Goal: Contribute content: Add original content to the website for others to see

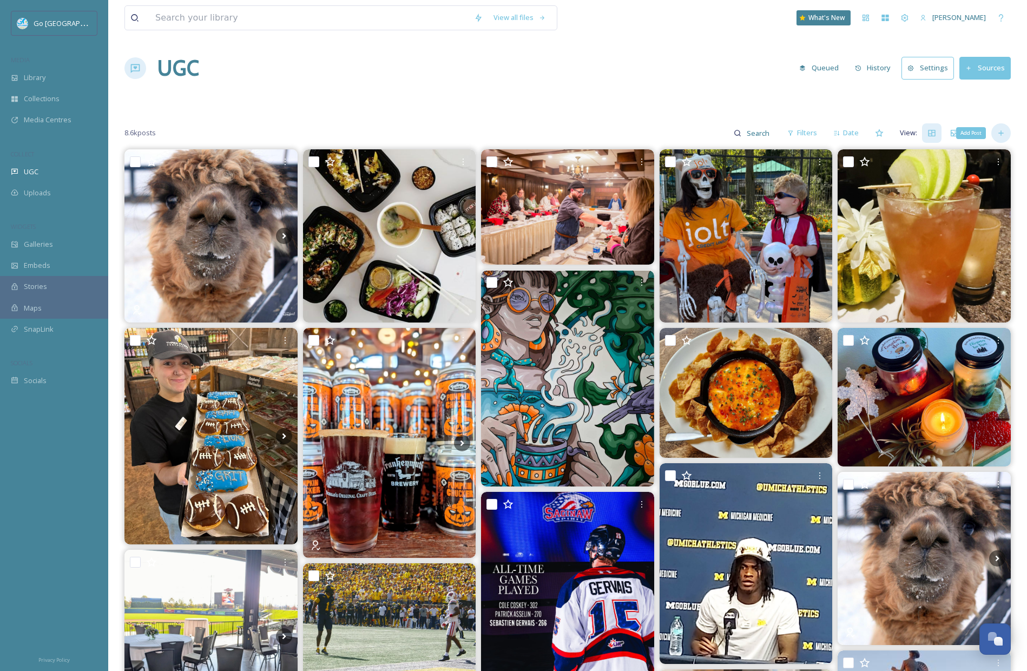
click at [1004, 136] on icon at bounding box center [1000, 133] width 9 height 9
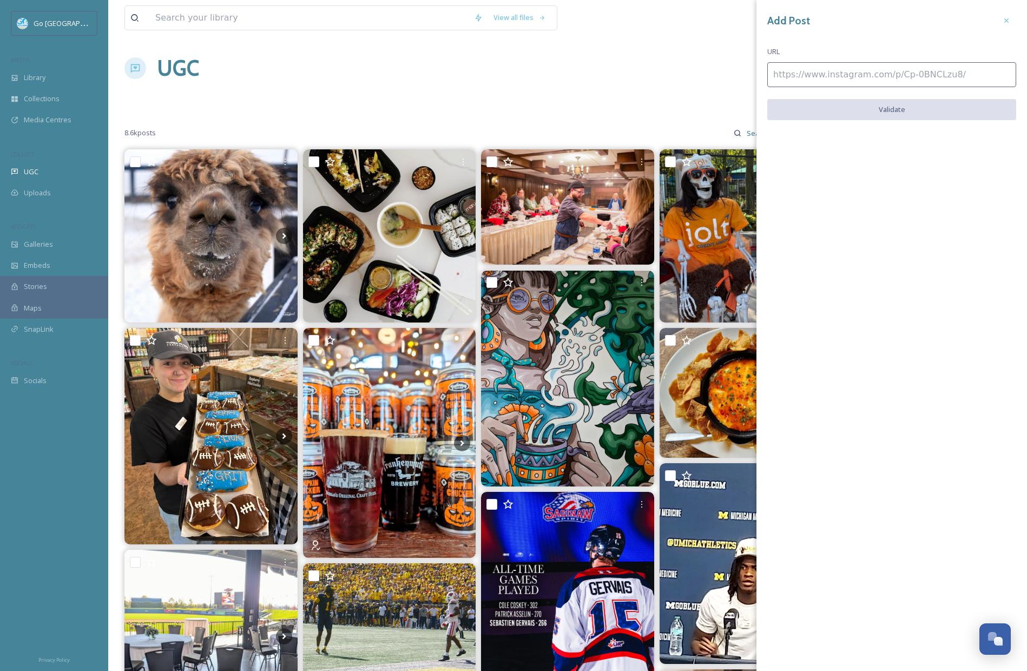
click at [786, 79] on input at bounding box center [891, 74] width 249 height 25
paste input "[URL][DOMAIN_NAME]"
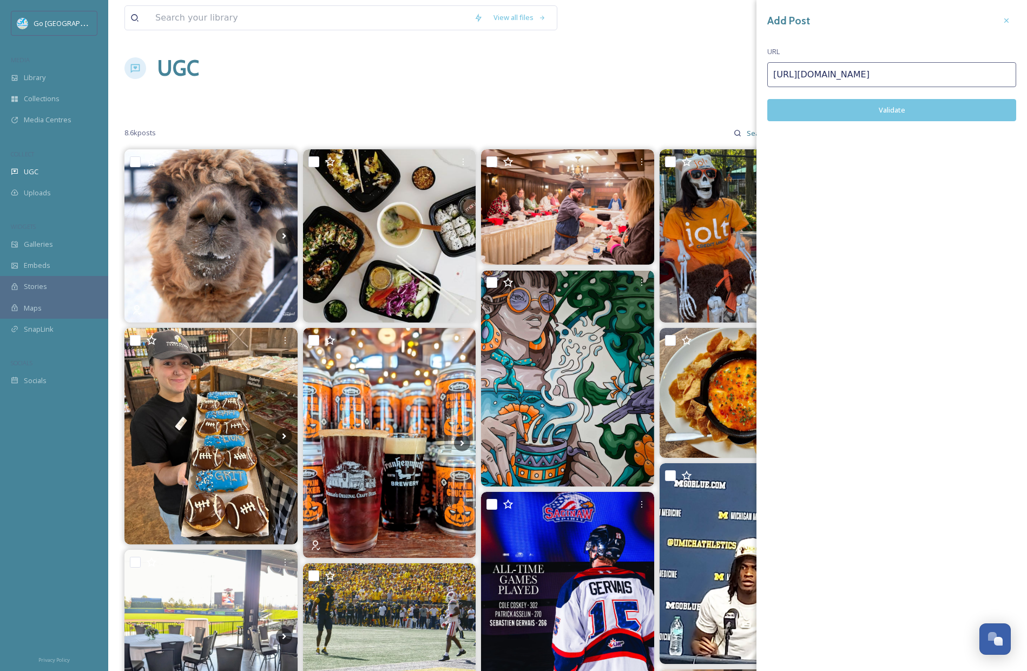
type input "[URL][DOMAIN_NAME]"
click at [898, 108] on button "Validate" at bounding box center [891, 110] width 249 height 22
click at [916, 110] on button "Add Post" at bounding box center [891, 110] width 249 height 22
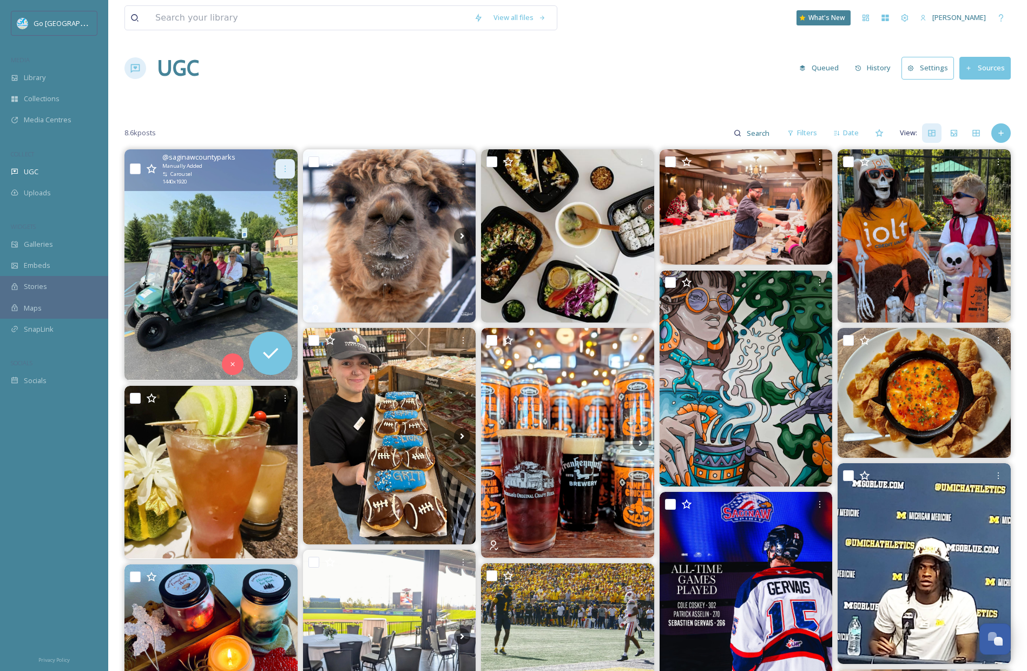
click at [286, 160] on div at bounding box center [284, 168] width 19 height 19
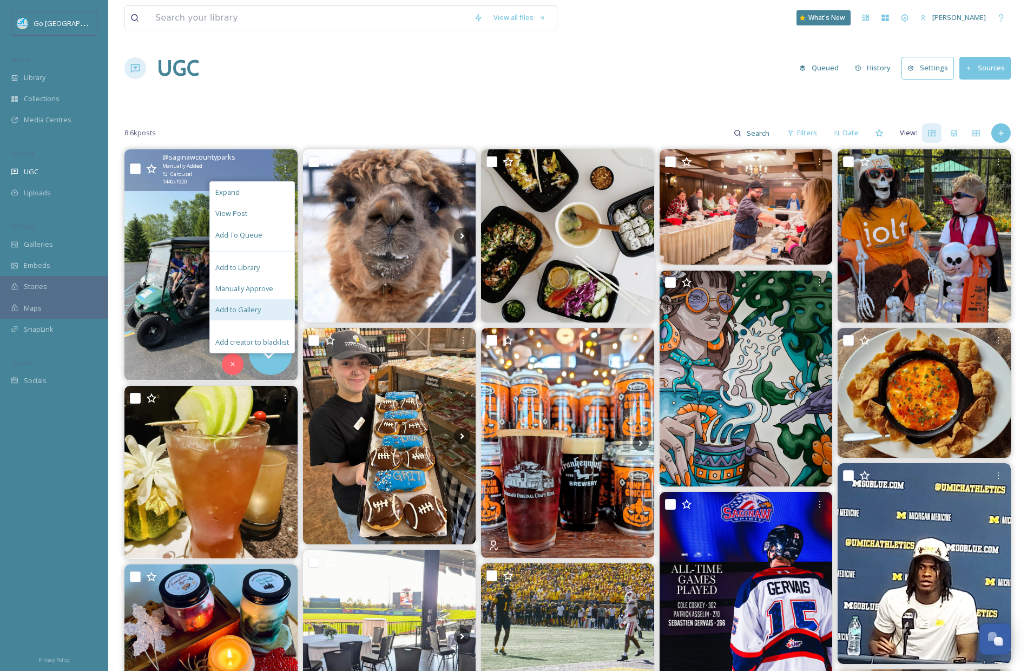
click at [233, 309] on span "Add to Gallery" at bounding box center [237, 310] width 45 height 10
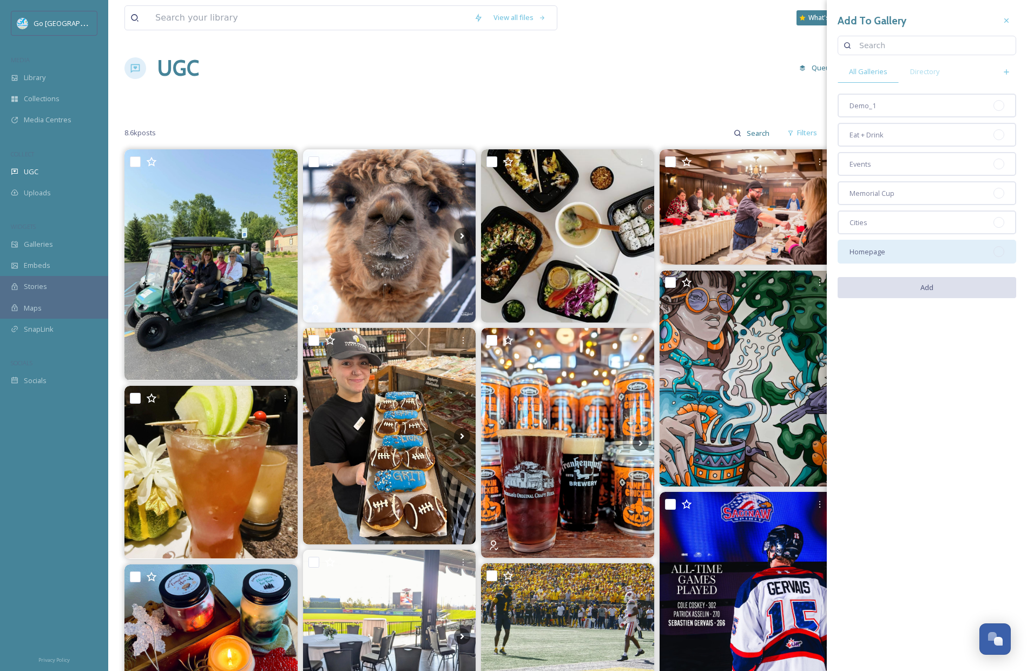
click at [878, 247] on span "Homepage" at bounding box center [867, 252] width 36 height 10
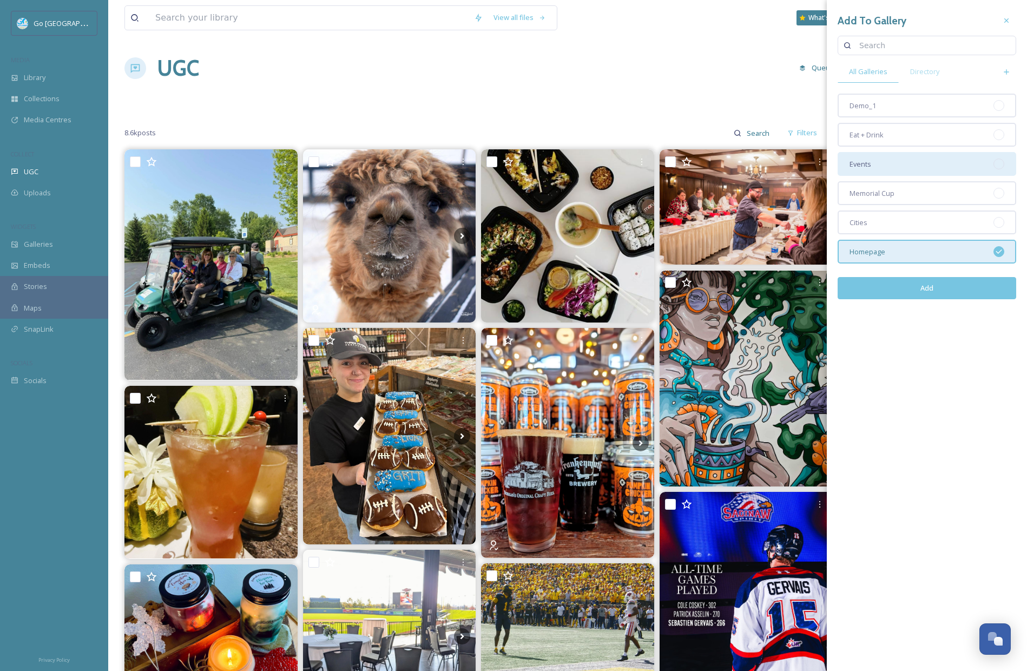
click at [862, 160] on span "Events" at bounding box center [860, 164] width 22 height 10
click at [933, 290] on button "Add" at bounding box center [926, 288] width 178 height 22
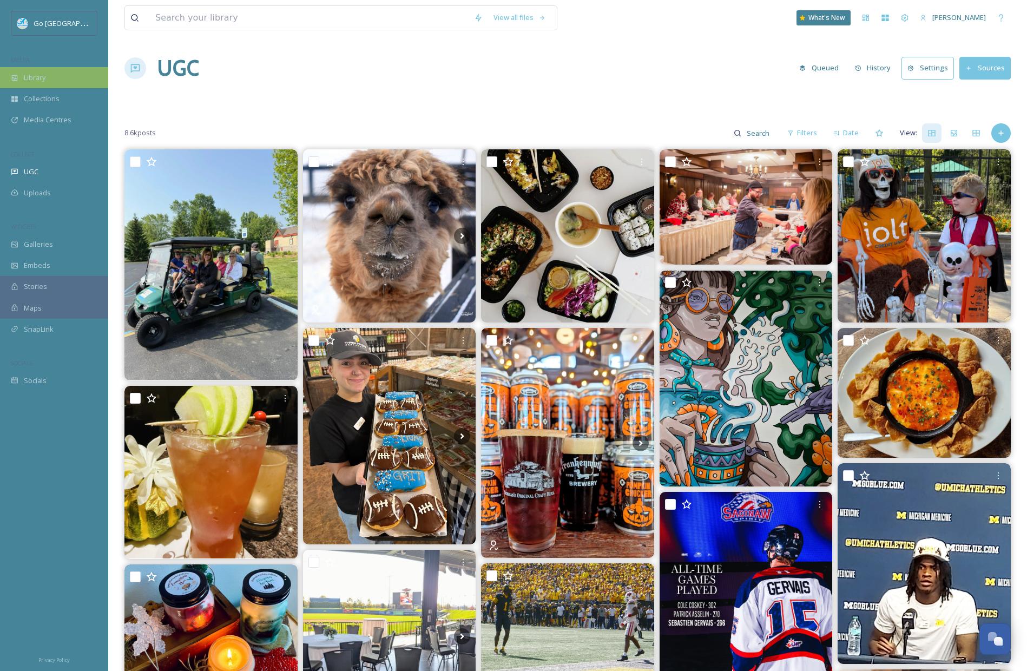
click at [48, 74] on div "Library" at bounding box center [54, 77] width 108 height 21
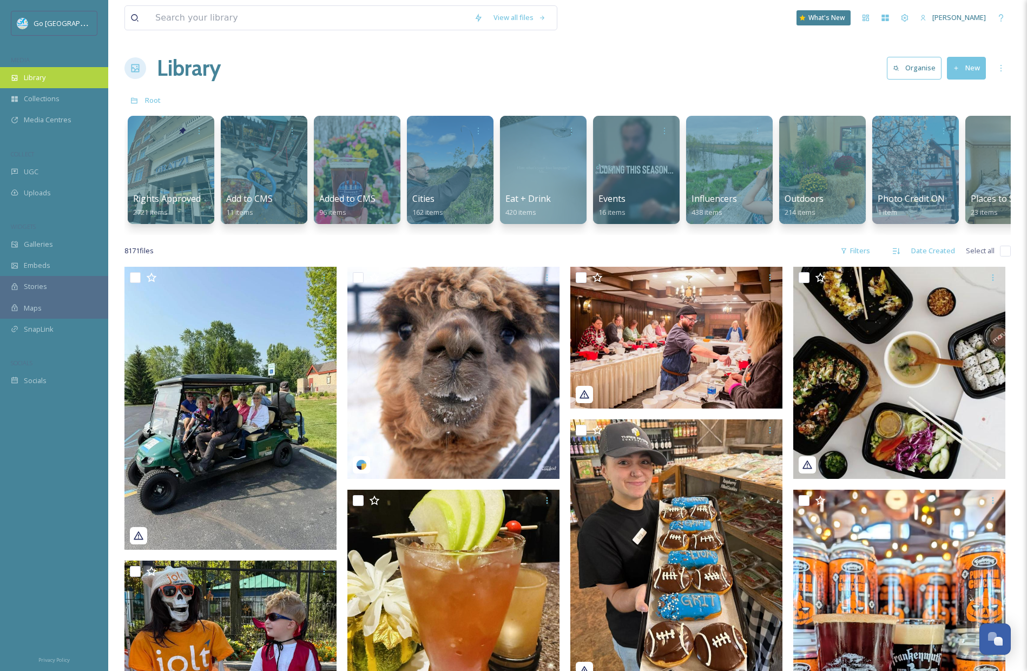
click at [44, 84] on div "Library" at bounding box center [54, 77] width 108 height 21
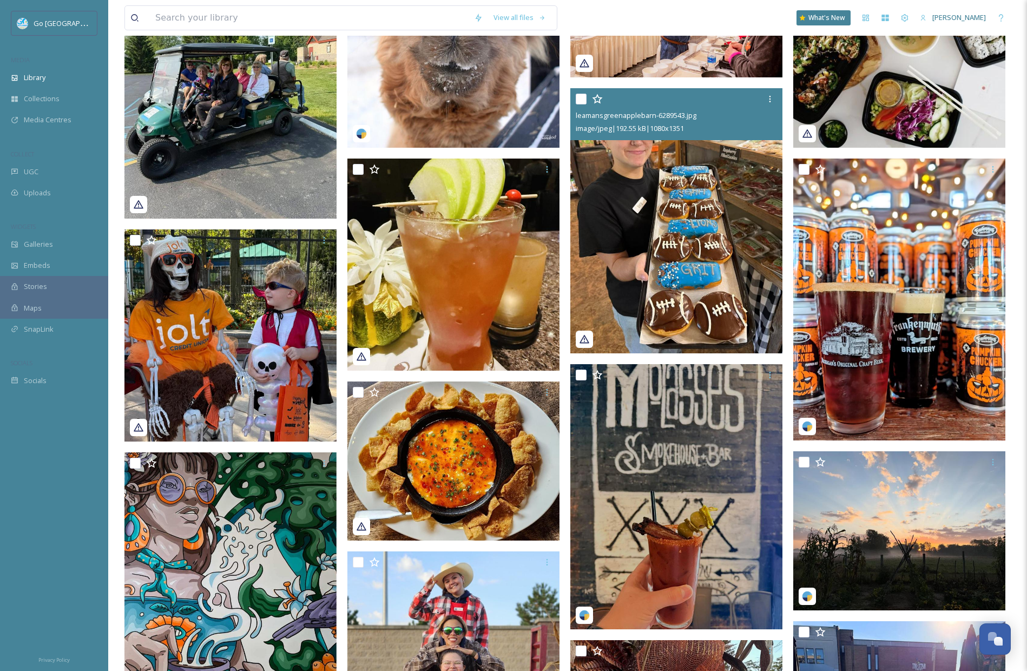
scroll to position [474, 0]
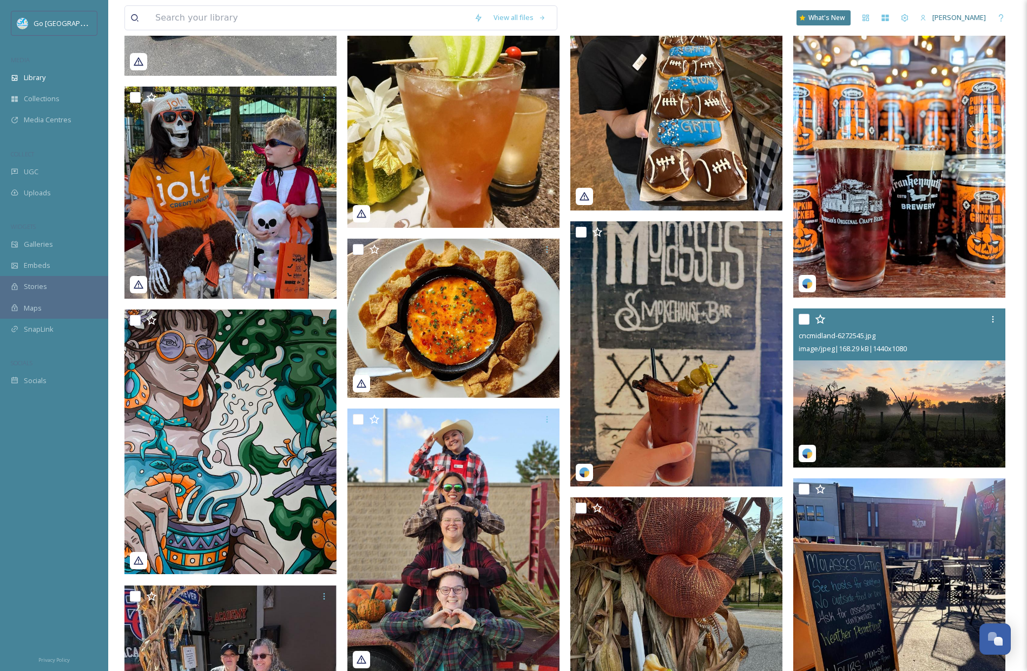
click at [805, 325] on input "checkbox" at bounding box center [803, 319] width 11 height 11
checkbox input "true"
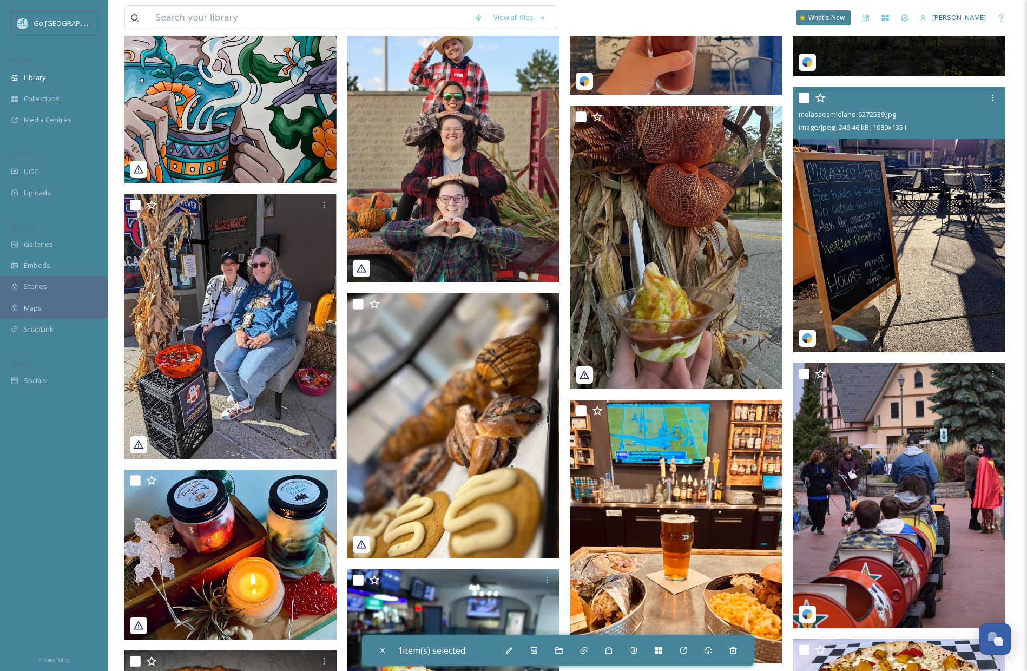
scroll to position [955, 0]
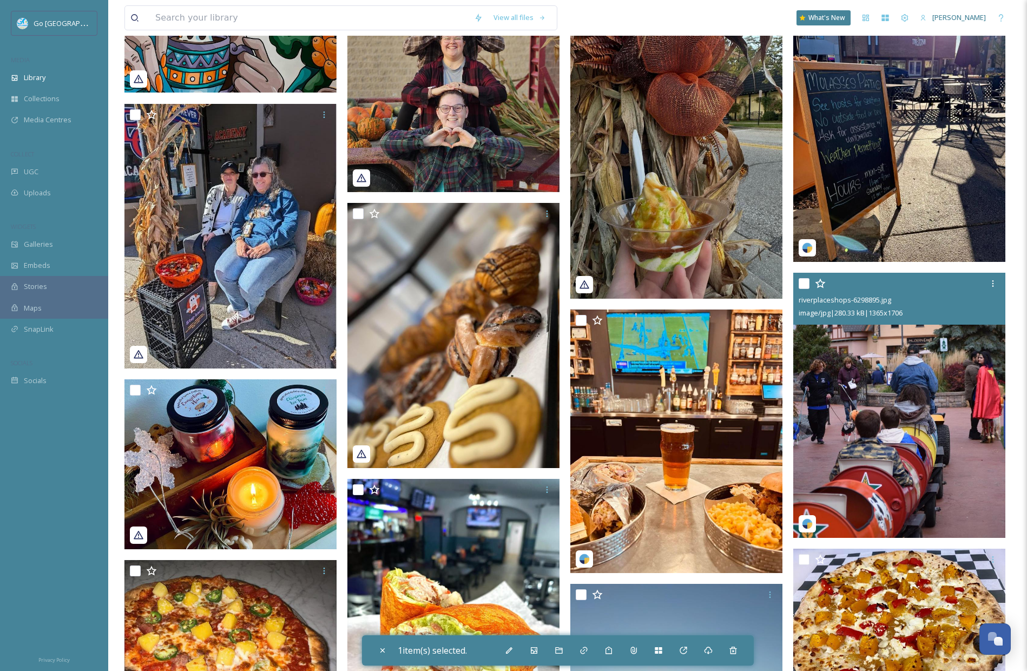
click at [803, 289] on input "checkbox" at bounding box center [803, 283] width 11 height 11
checkbox input "true"
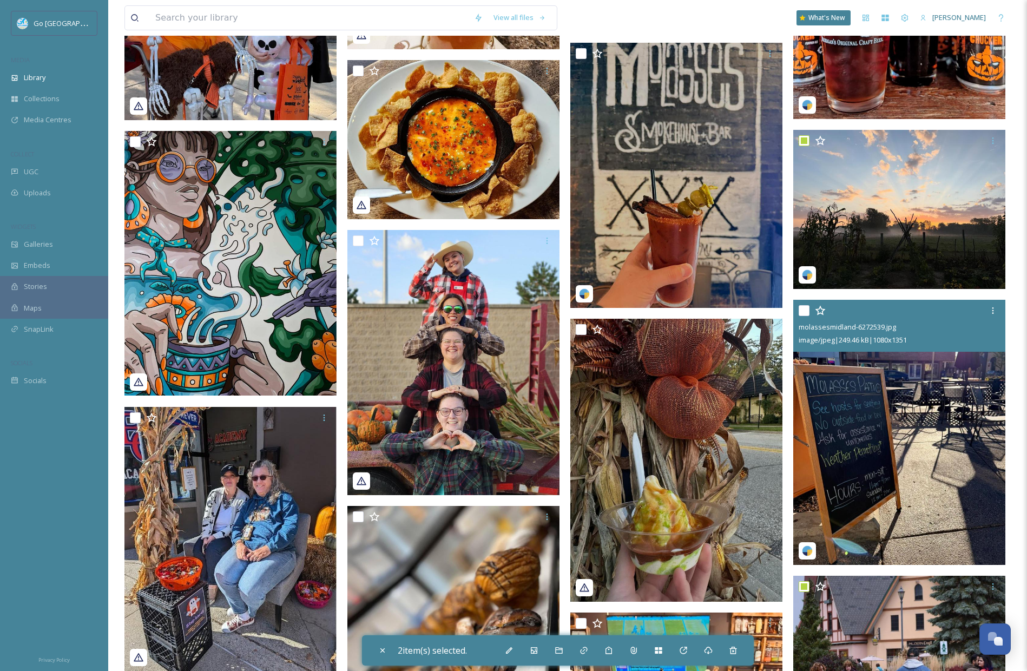
scroll to position [434, 0]
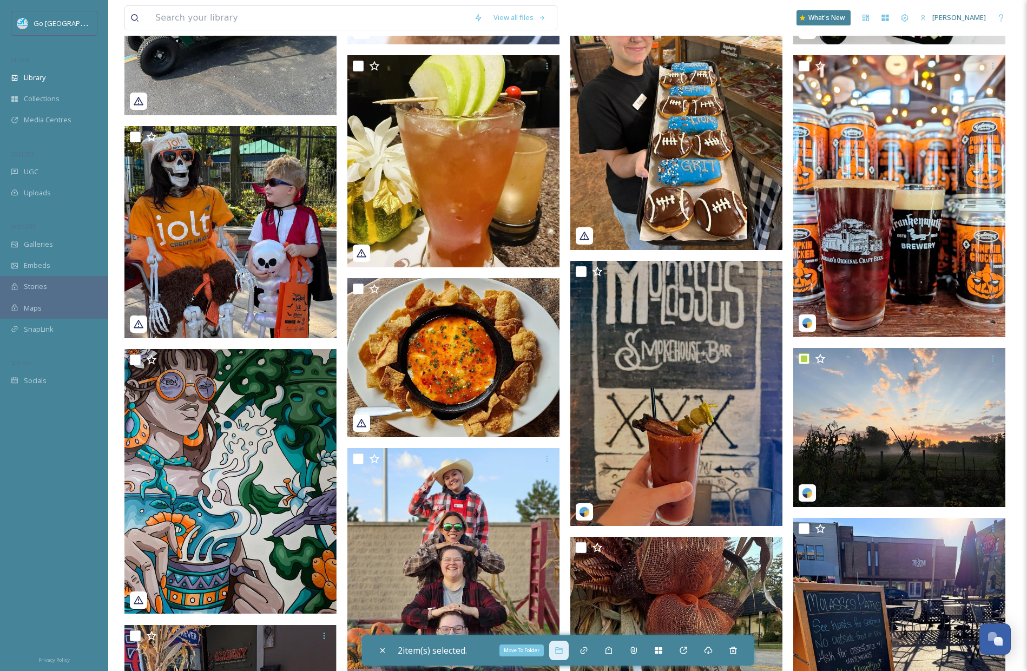
click at [557, 649] on div "Move To Folder" at bounding box center [558, 649] width 19 height 19
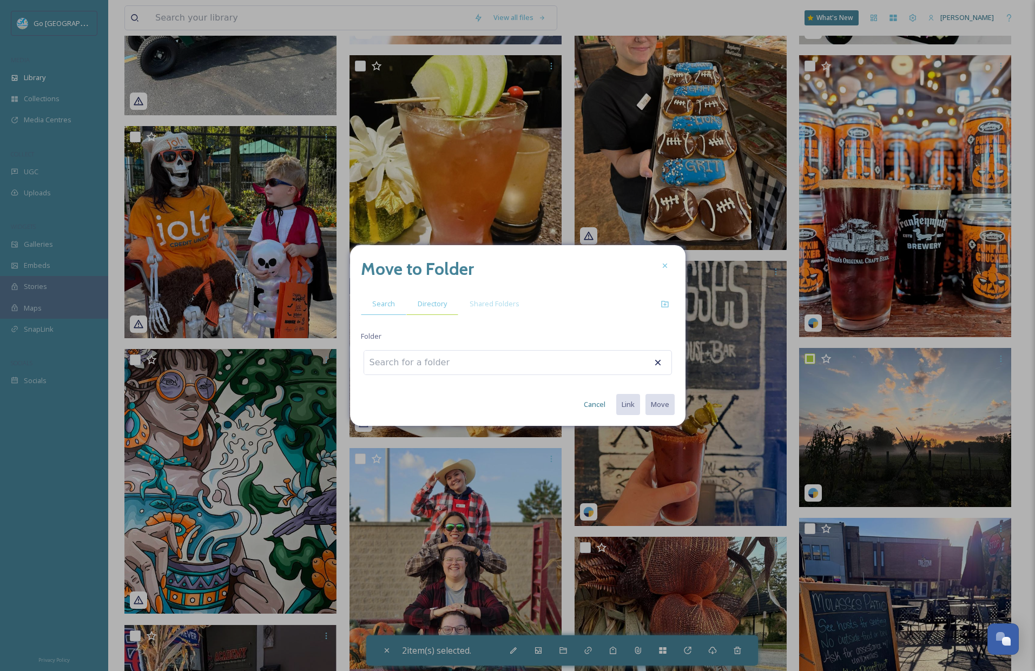
click at [426, 307] on span "Directory" at bounding box center [432, 304] width 29 height 10
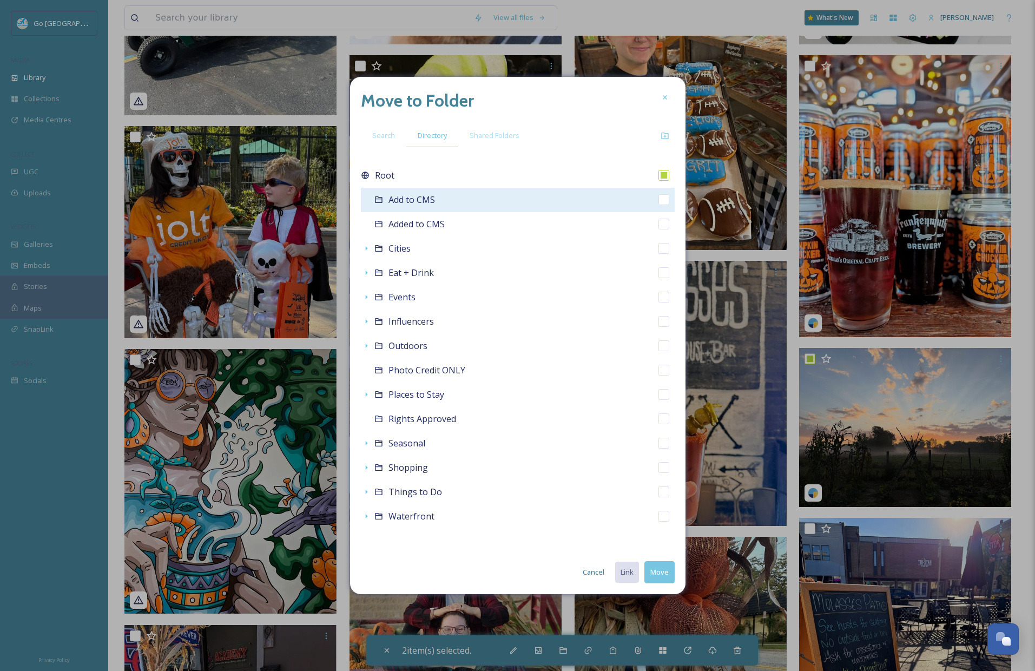
click at [665, 202] on input "checkbox" at bounding box center [663, 199] width 11 height 11
checkbox input "true"
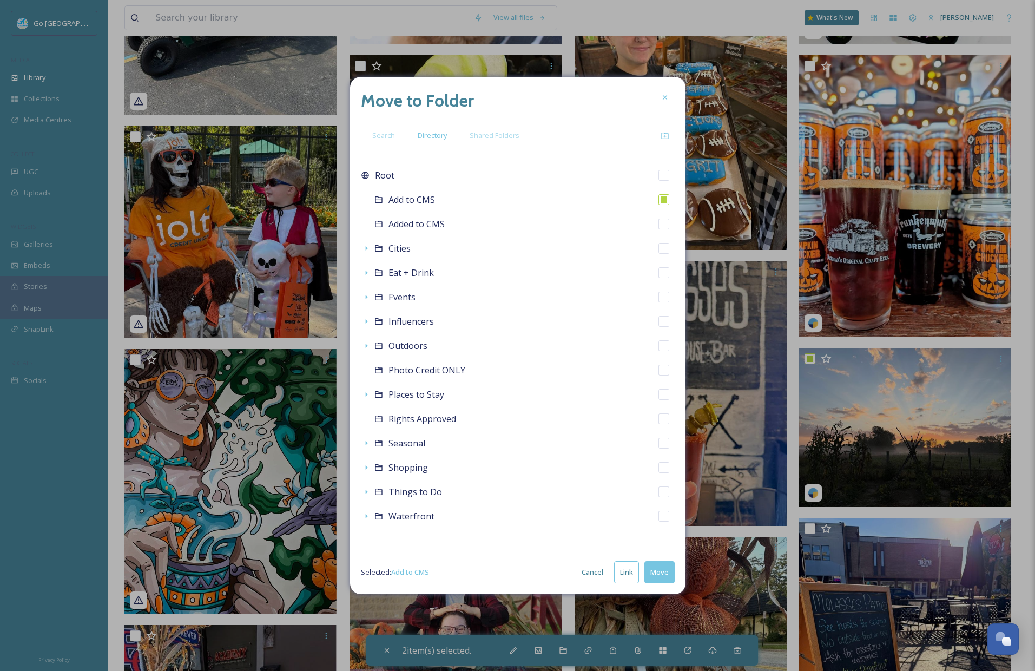
click at [628, 574] on button "Link" at bounding box center [626, 572] width 25 height 22
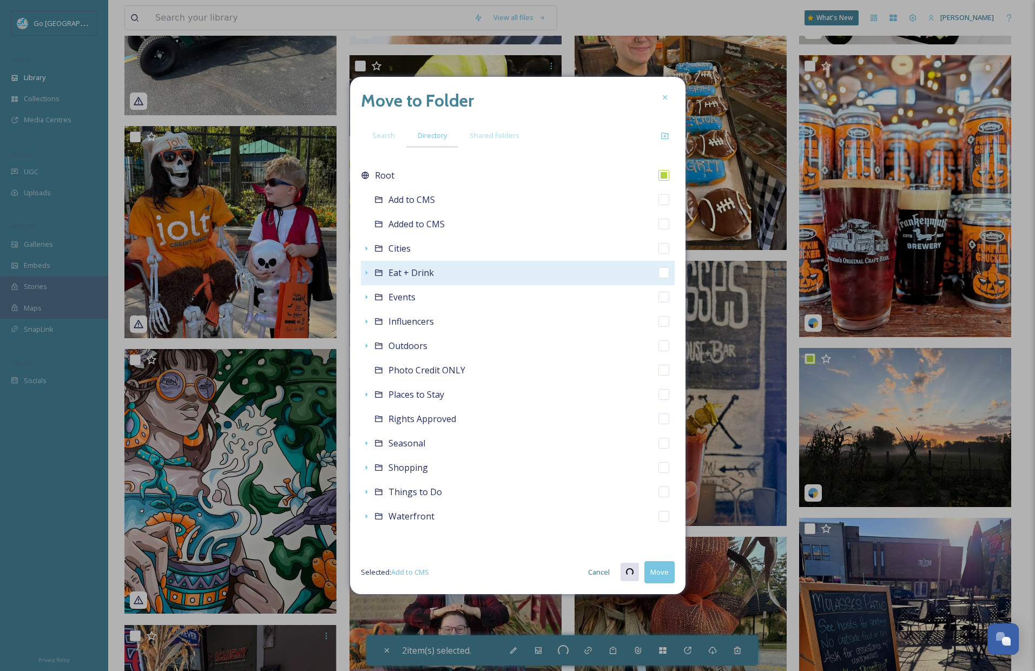
checkbox input "true"
checkbox input "false"
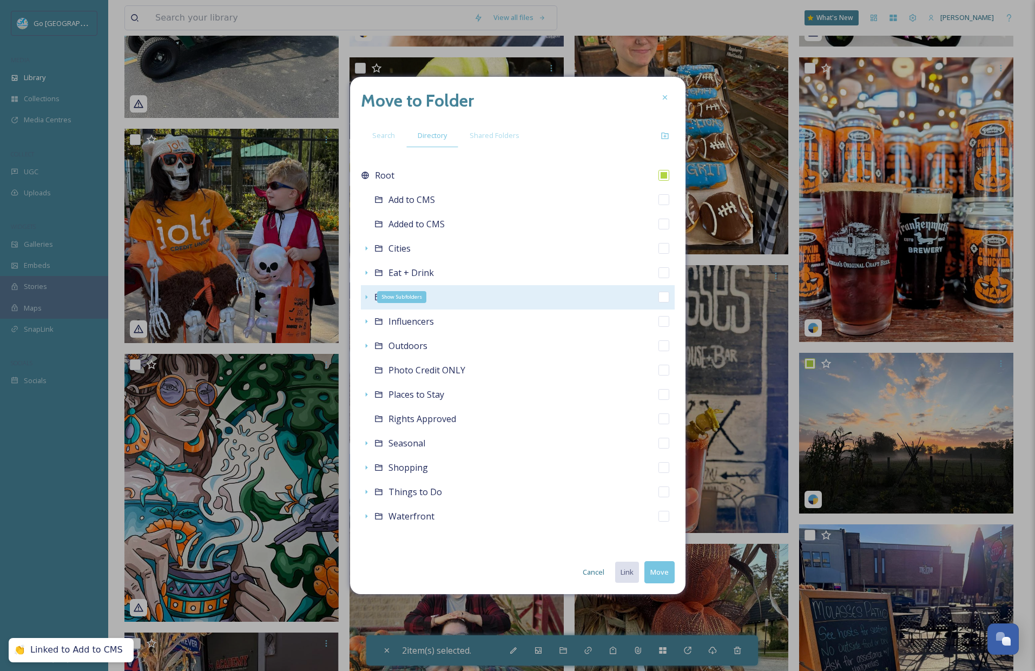
click at [366, 300] on icon at bounding box center [366, 297] width 9 height 9
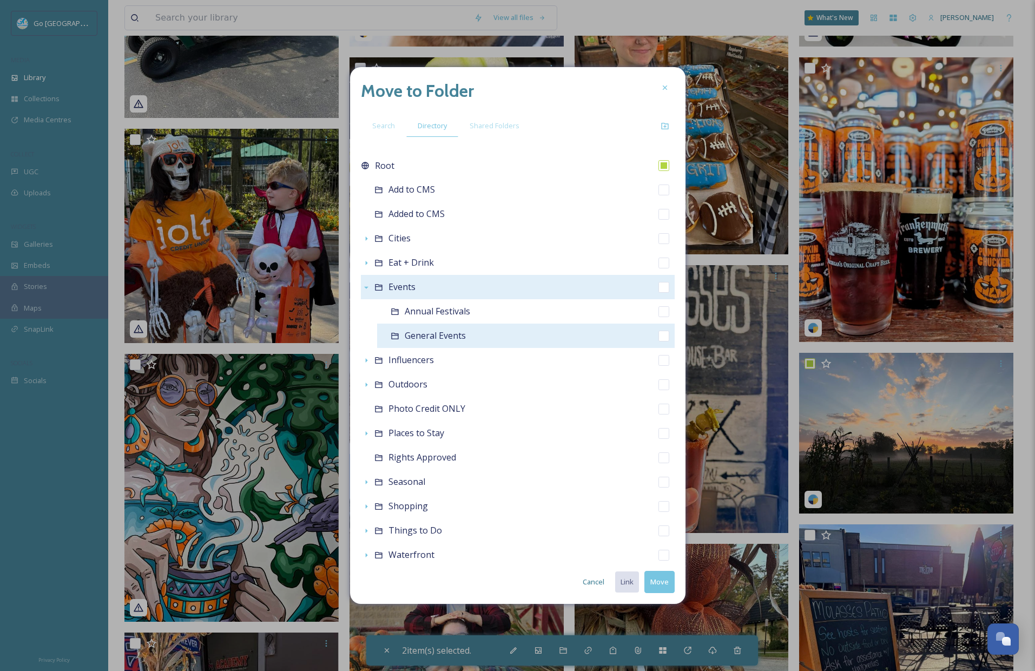
drag, startPoint x: 654, startPoint y: 309, endPoint x: 652, endPoint y: 325, distance: 15.8
click at [658, 309] on input "checkbox" at bounding box center [663, 311] width 11 height 11
checkbox input "true"
click at [625, 585] on button "Link" at bounding box center [626, 582] width 25 height 22
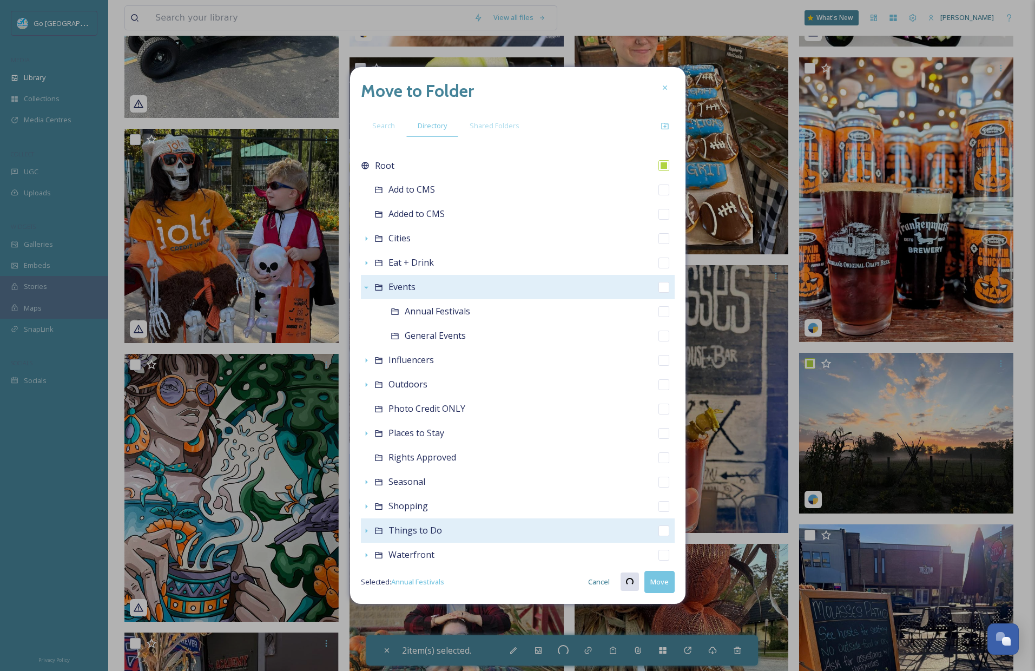
checkbox input "true"
checkbox input "false"
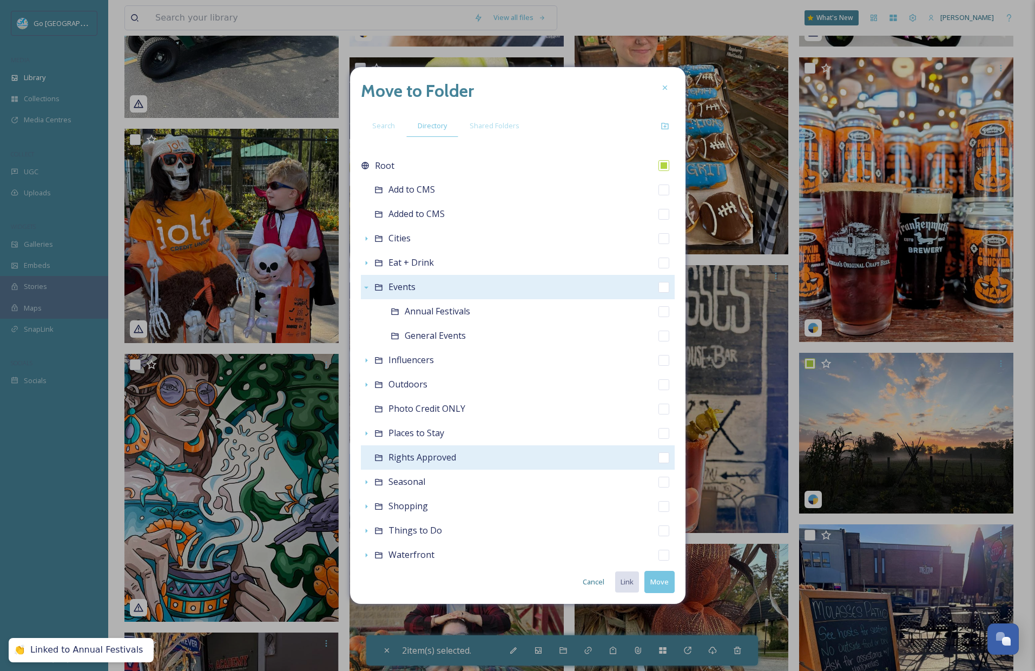
click at [658, 453] on input "checkbox" at bounding box center [663, 457] width 11 height 11
checkbox input "true"
checkbox input "false"
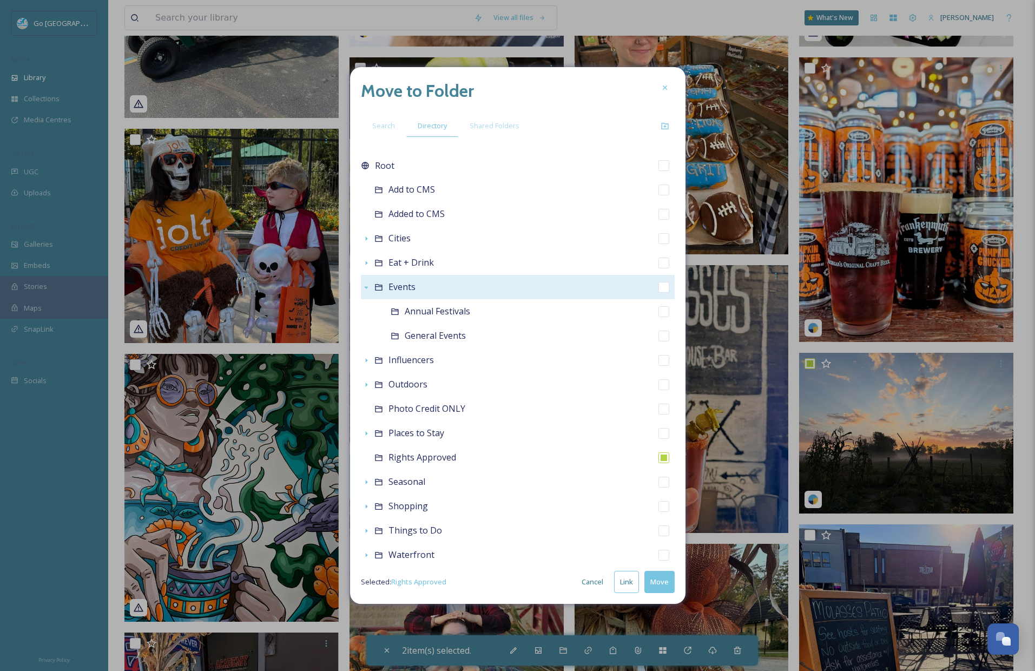
click at [664, 583] on button "Move" at bounding box center [659, 582] width 30 height 22
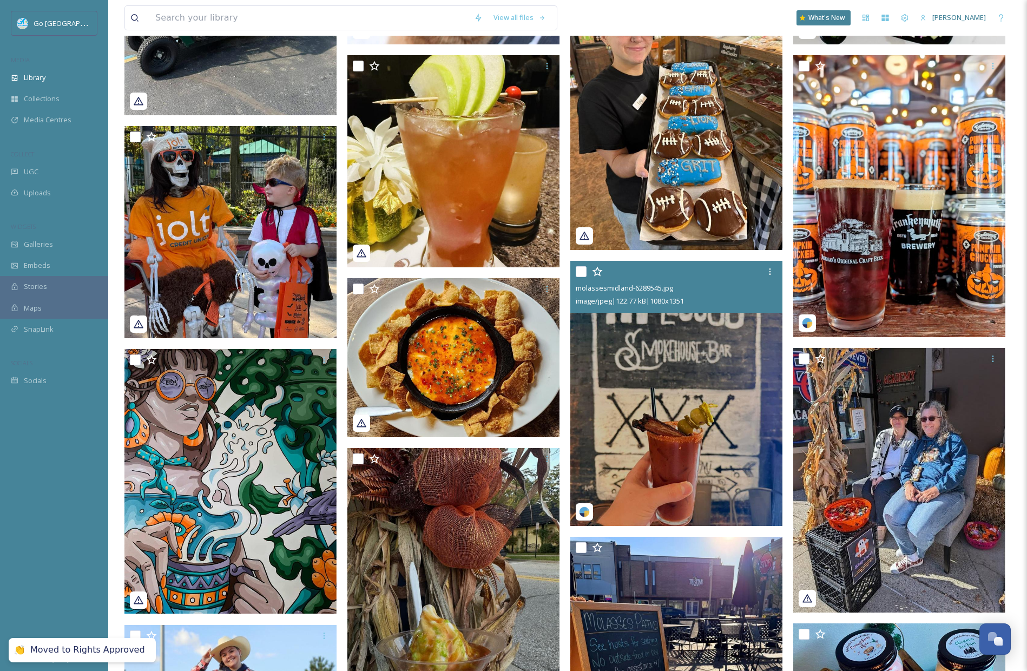
click at [578, 277] on input "checkbox" at bounding box center [580, 271] width 11 height 11
checkbox input "true"
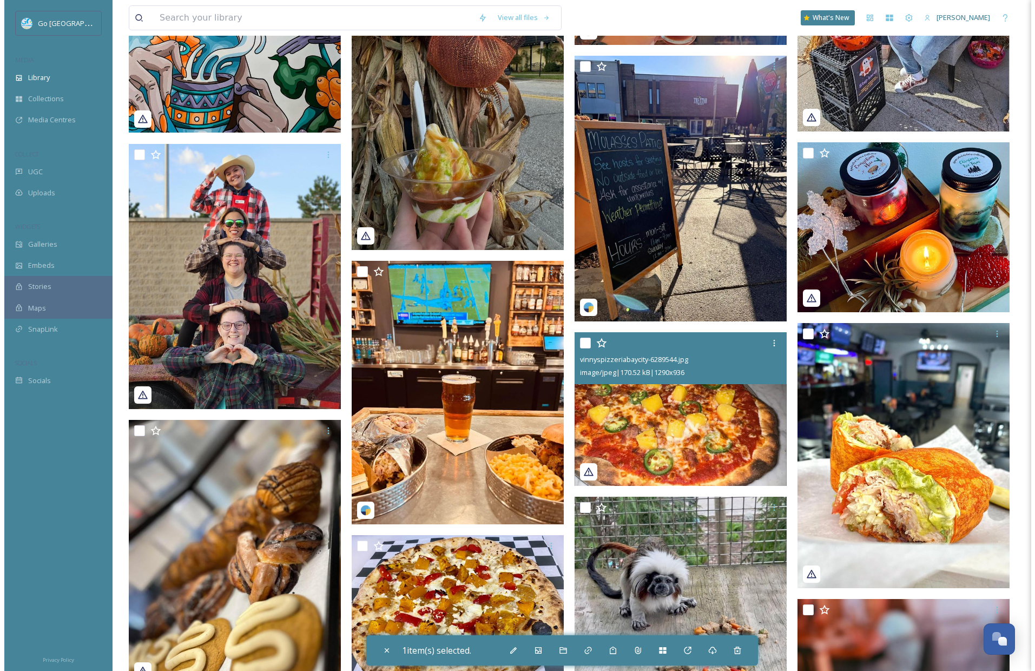
scroll to position [980, 0]
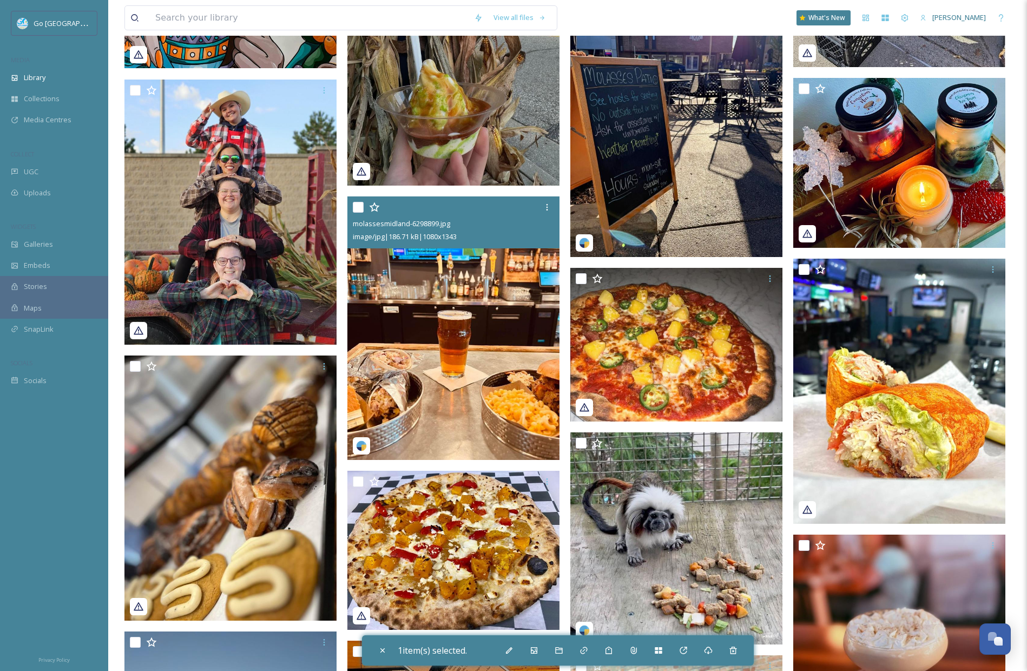
click at [359, 213] on input "checkbox" at bounding box center [358, 207] width 11 height 11
checkbox input "true"
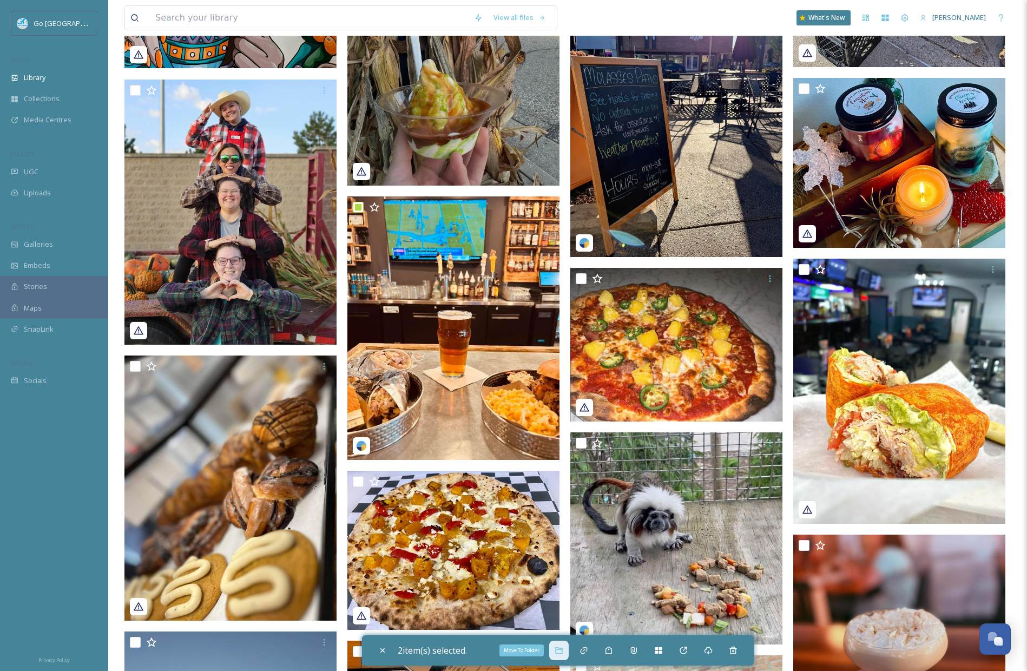
click at [560, 652] on icon at bounding box center [558, 650] width 9 height 9
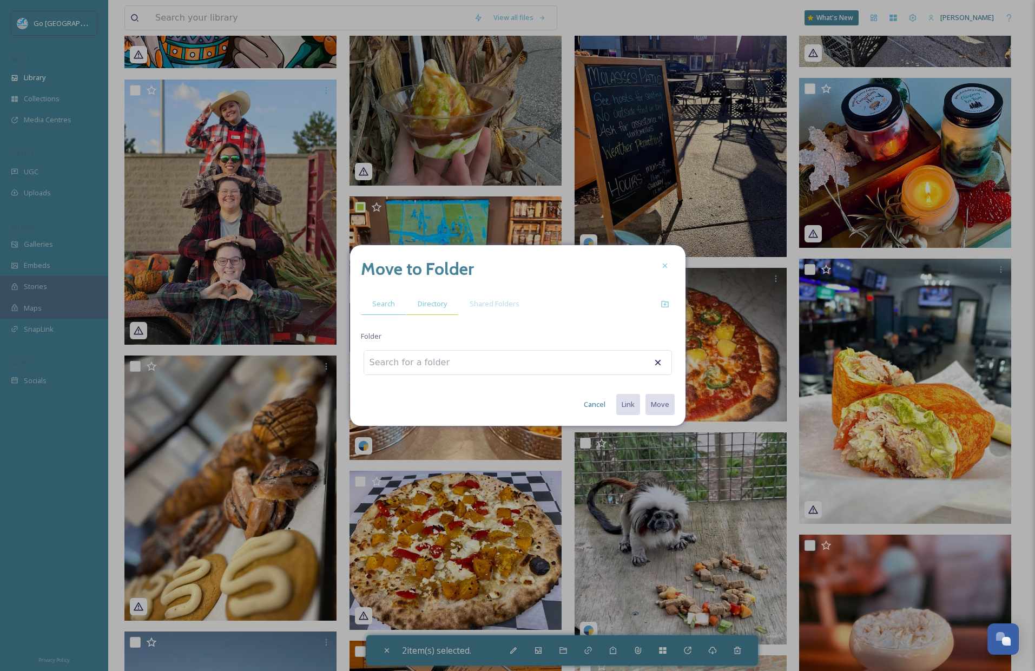
click at [436, 302] on span "Directory" at bounding box center [432, 304] width 29 height 10
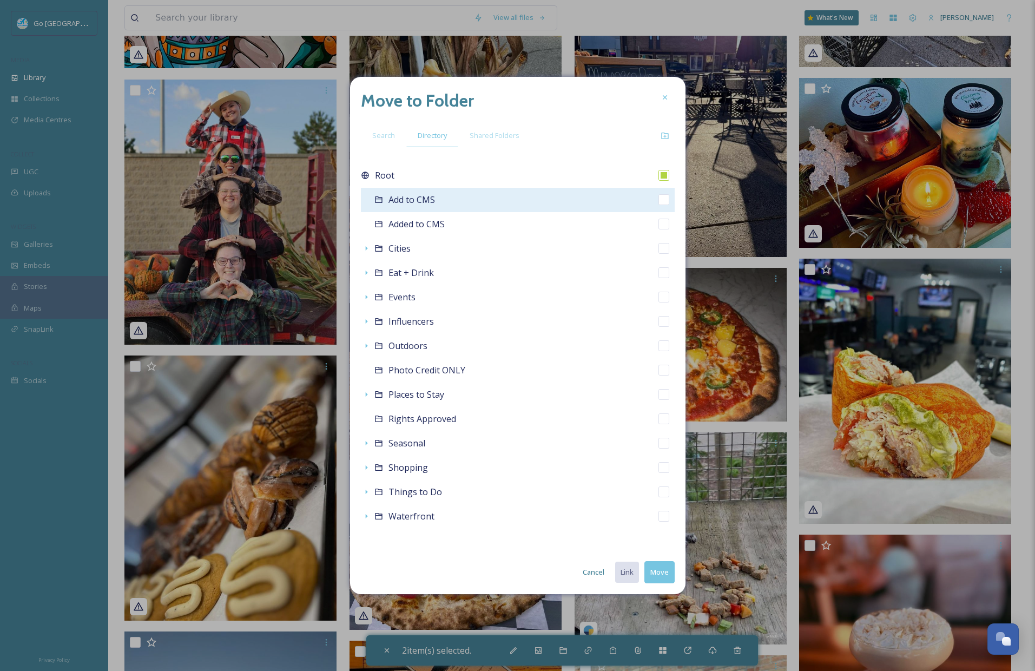
click at [665, 200] on input "checkbox" at bounding box center [663, 199] width 11 height 11
checkbox input "true"
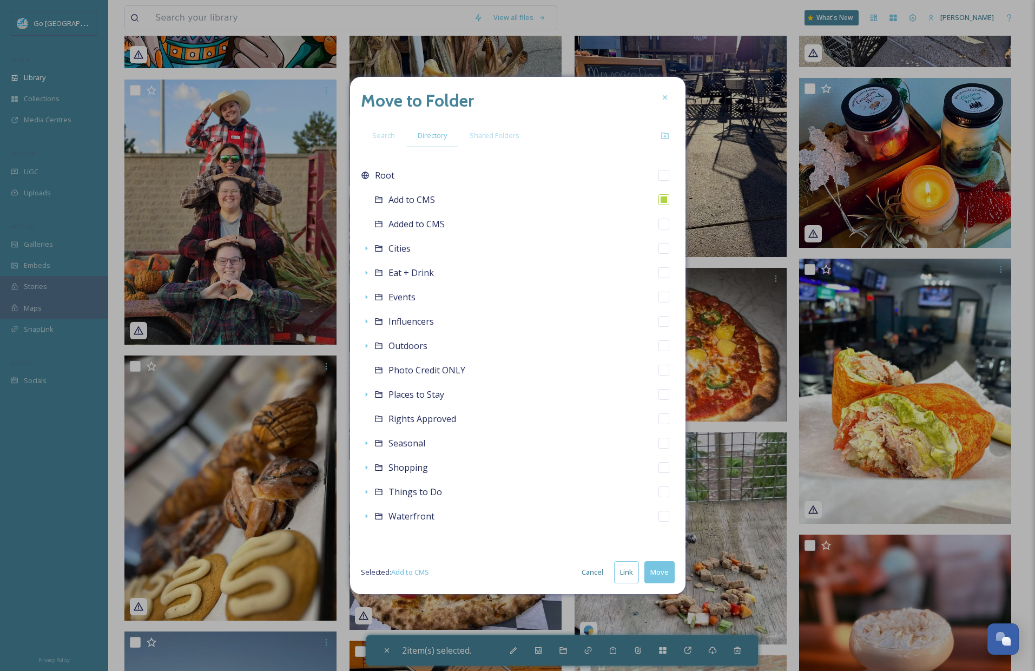
click at [625, 573] on button "Link" at bounding box center [626, 572] width 25 height 22
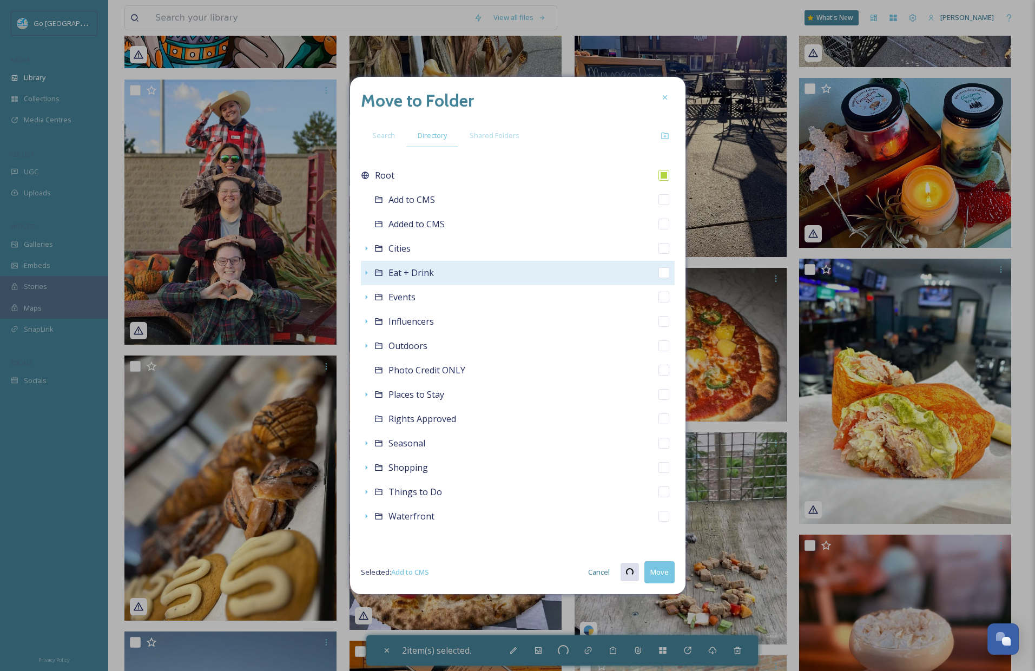
checkbox input "true"
checkbox input "false"
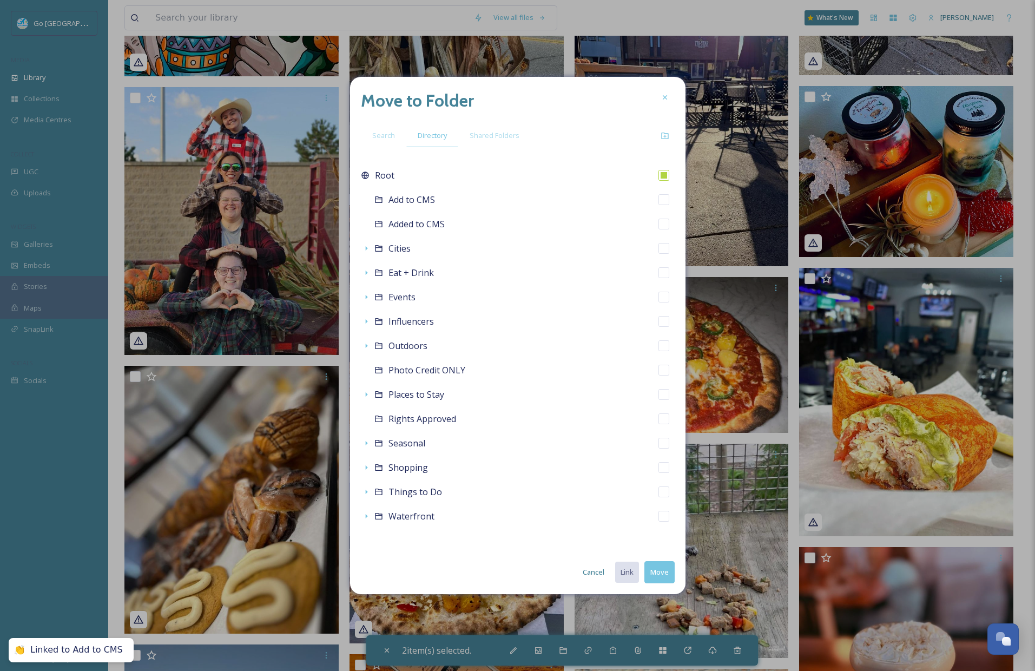
click at [359, 273] on div "Move to Folder Search Directory Shared Folders Root Add to CMS Added to CMS Cit…" at bounding box center [517, 335] width 335 height 517
click at [362, 272] on icon at bounding box center [366, 272] width 9 height 9
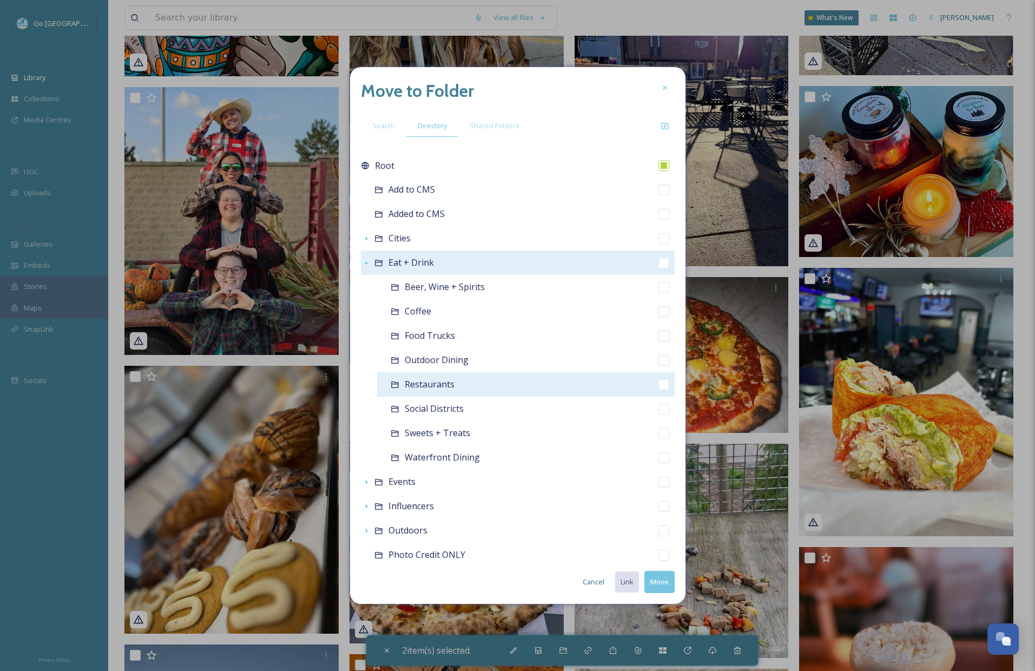
click at [657, 389] on div "Restaurants" at bounding box center [525, 384] width 297 height 24
checkbox input "false"
checkbox input "true"
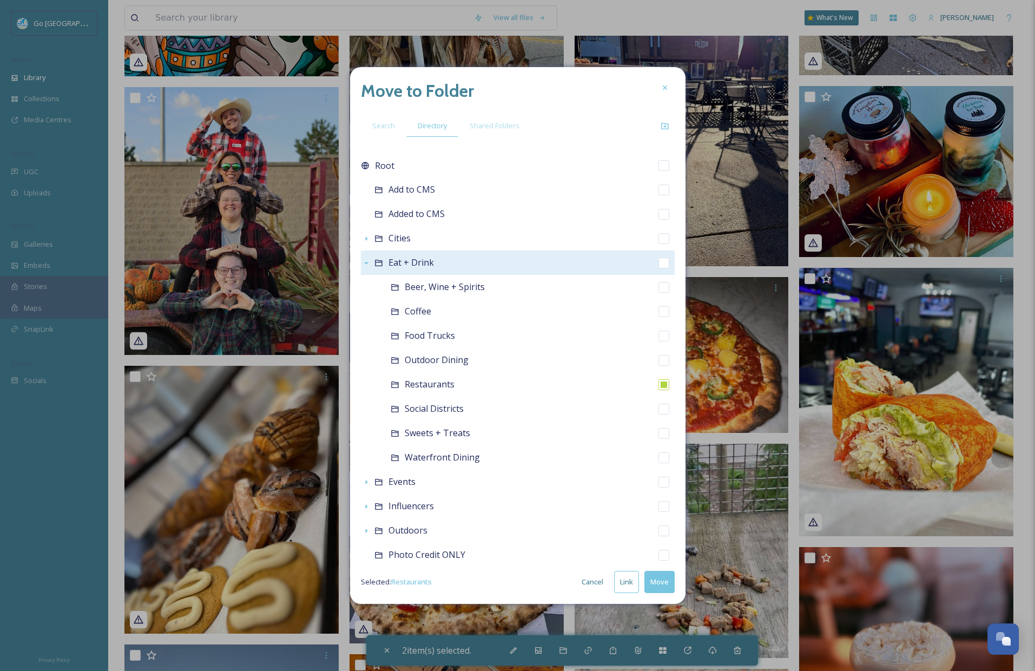
click at [631, 589] on button "Link" at bounding box center [626, 582] width 25 height 22
checkbox input "true"
checkbox input "false"
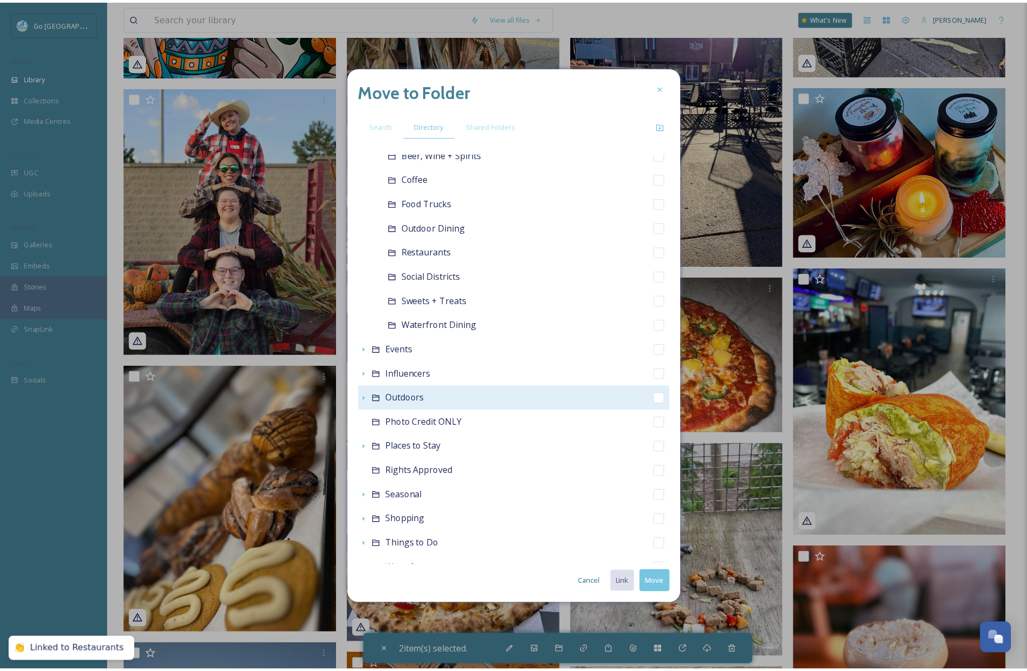
scroll to position [138, 0]
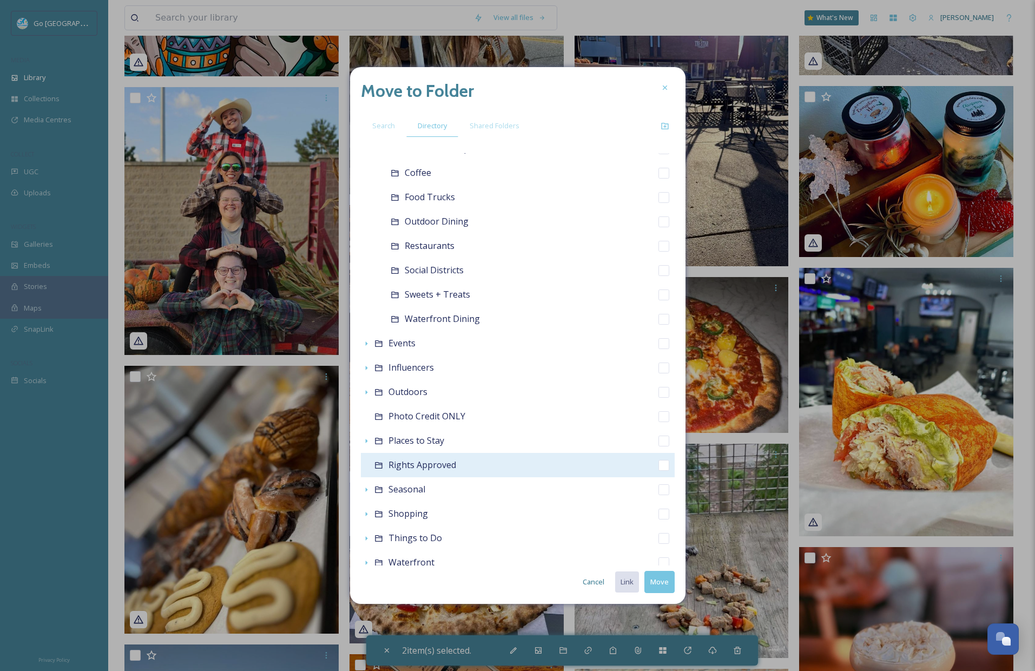
click at [658, 465] on input "checkbox" at bounding box center [663, 465] width 11 height 11
checkbox input "true"
checkbox input "false"
click at [664, 585] on button "Move" at bounding box center [659, 582] width 30 height 22
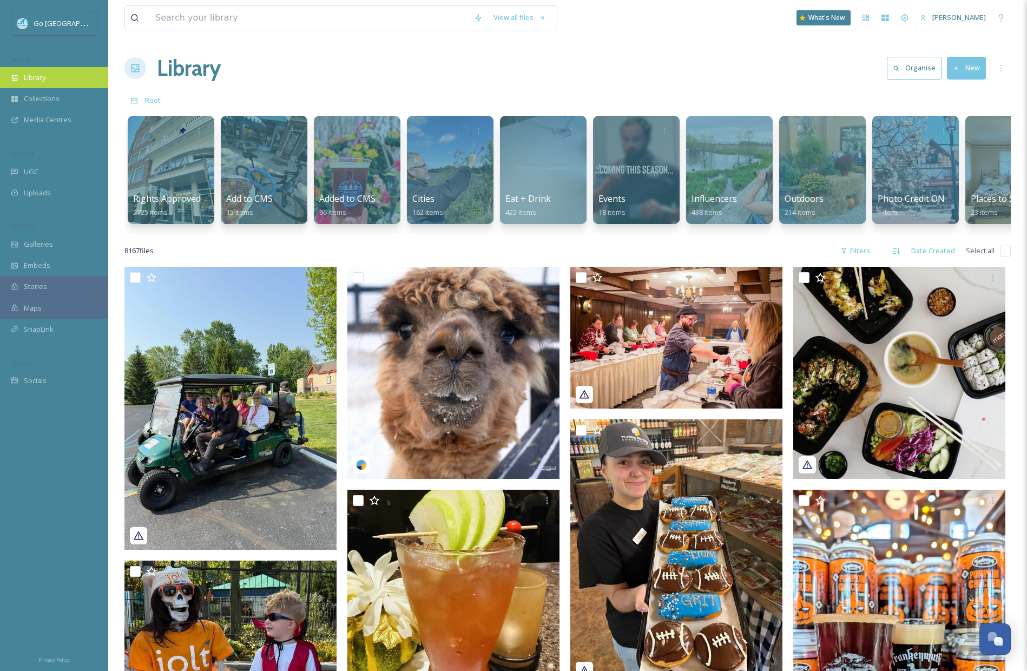
click at [34, 69] on div "Library" at bounding box center [54, 77] width 108 height 21
click at [286, 151] on div at bounding box center [264, 170] width 88 height 110
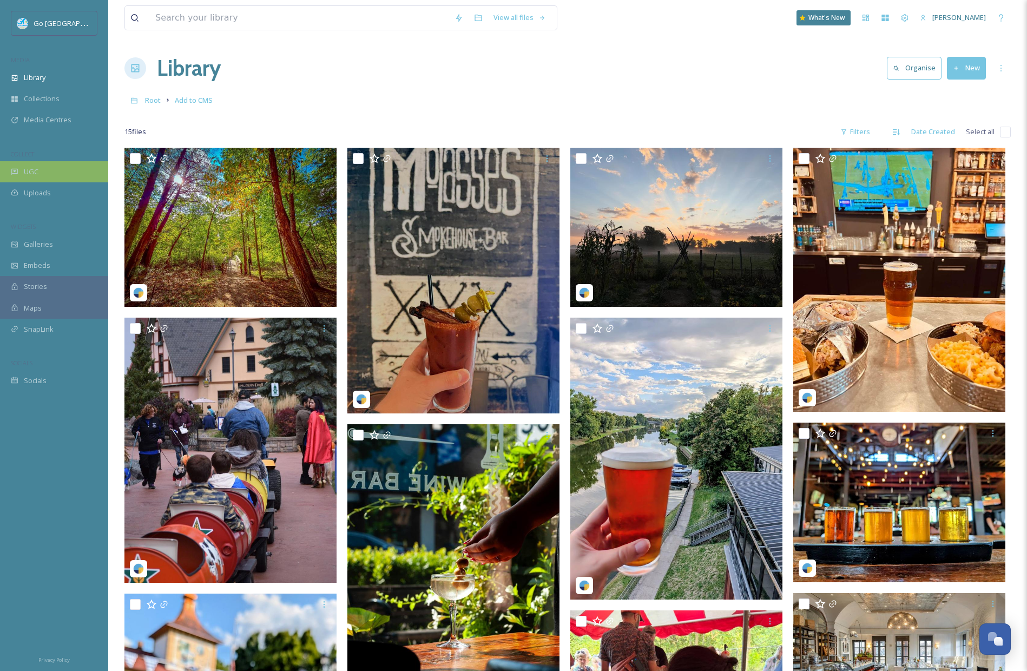
click at [47, 177] on div "UGC" at bounding box center [54, 171] width 108 height 21
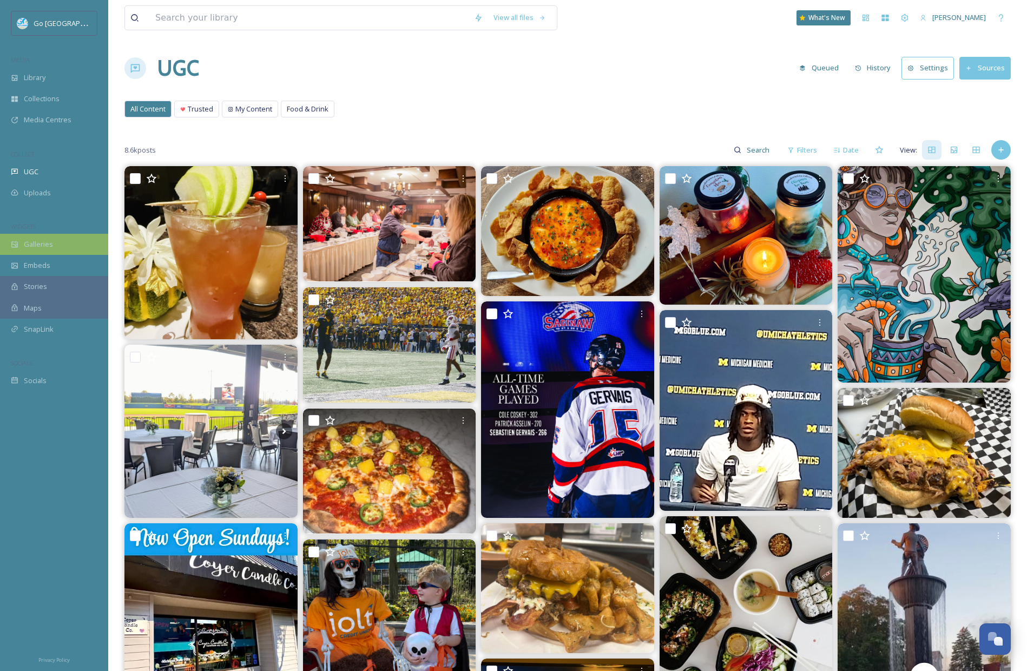
click at [57, 246] on div "Galleries" at bounding box center [54, 244] width 108 height 21
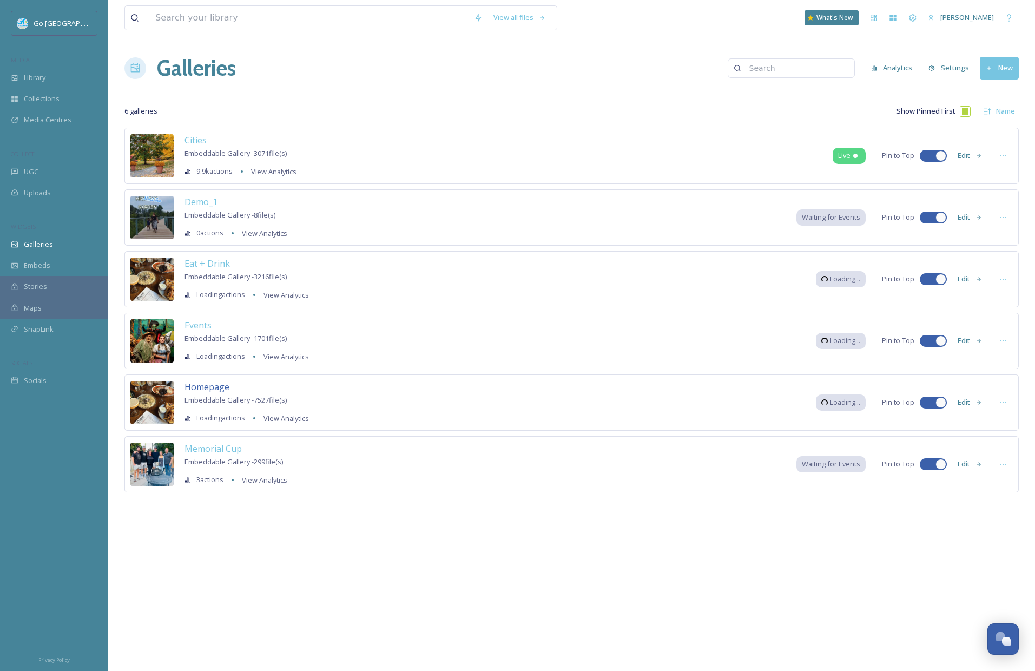
click at [213, 386] on span "Homepage" at bounding box center [206, 387] width 45 height 12
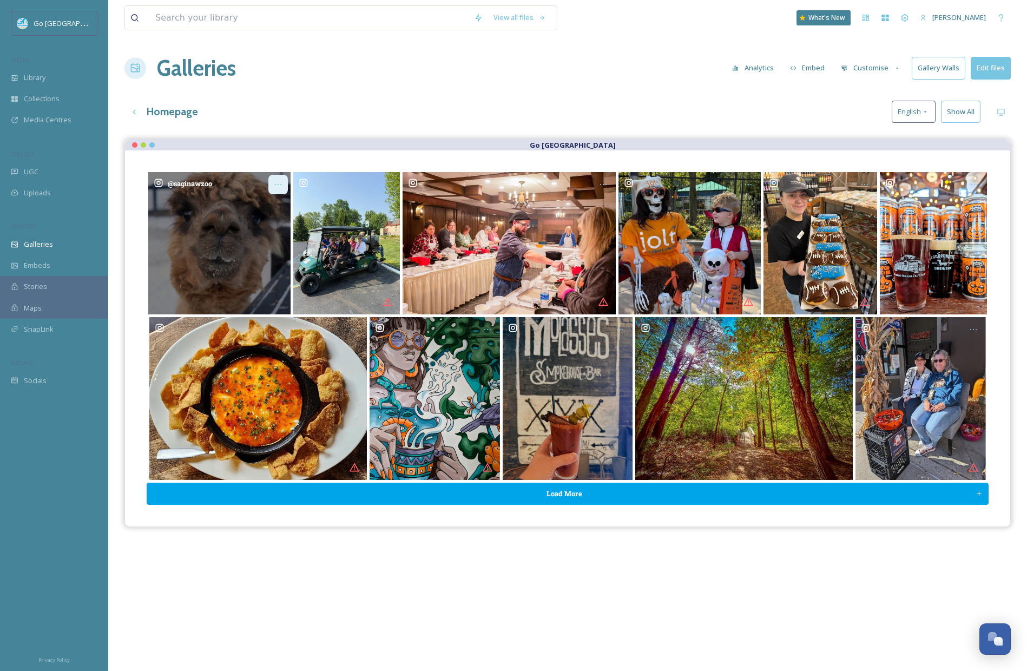
click at [277, 184] on icon "Opens media popup. Media description: saginawzoo-6289542.jpg." at bounding box center [278, 184] width 6 height 1
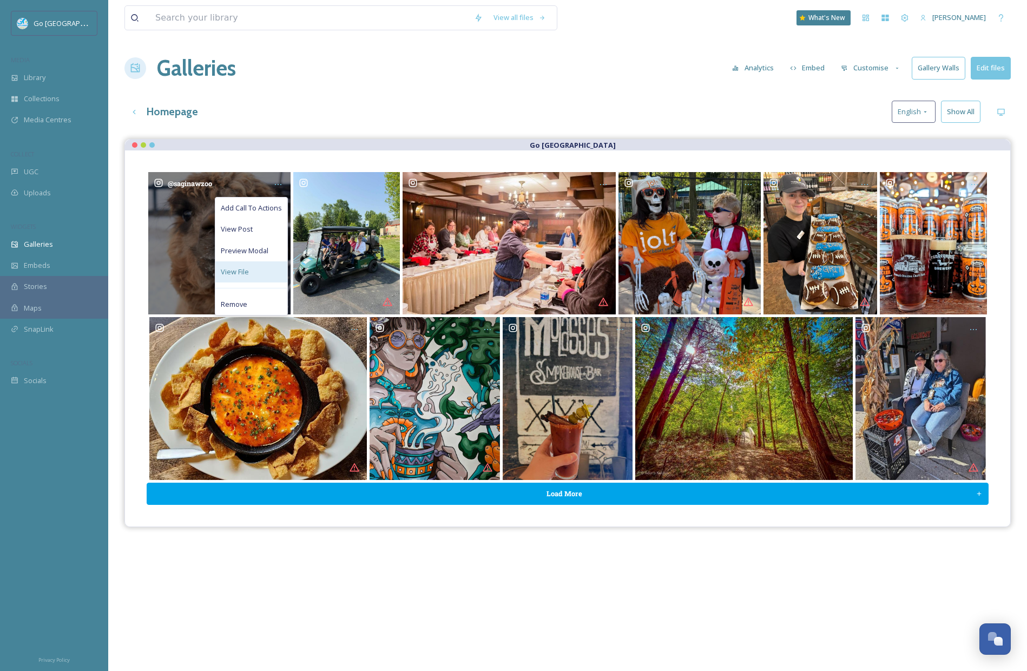
click at [255, 267] on div "View File" at bounding box center [251, 271] width 72 height 21
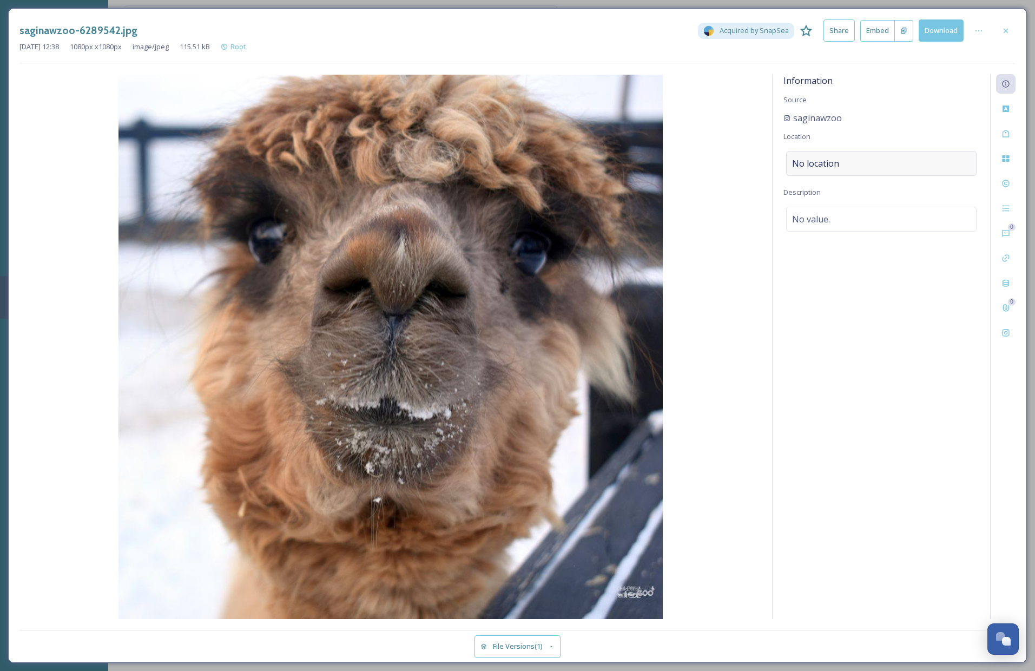
click at [841, 158] on div "No location" at bounding box center [881, 163] width 190 height 25
click at [815, 163] on input at bounding box center [880, 163] width 189 height 24
type input "saginaw zoo"
click at [868, 190] on div "Saginaw Children's Zoo 1730 S Washington Ave, Saginaw, MI 48601, USA" at bounding box center [830, 197] width 76 height 26
click at [1007, 27] on icon at bounding box center [1005, 31] width 9 height 9
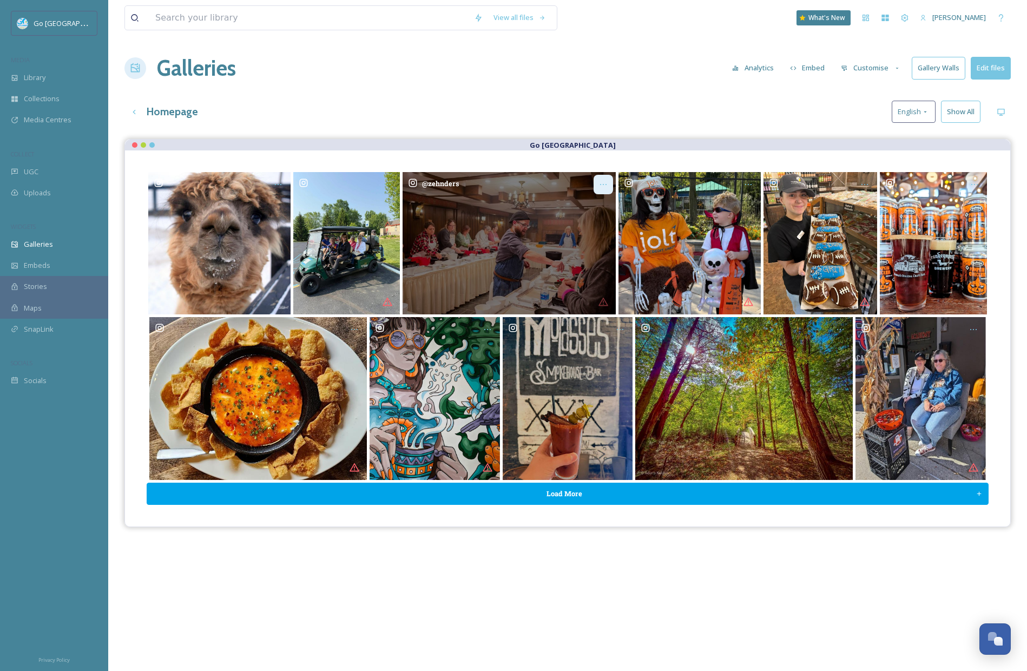
click at [601, 184] on icon "Opens media popup. Media description: zehnders-6299601.jpg." at bounding box center [603, 184] width 9 height 9
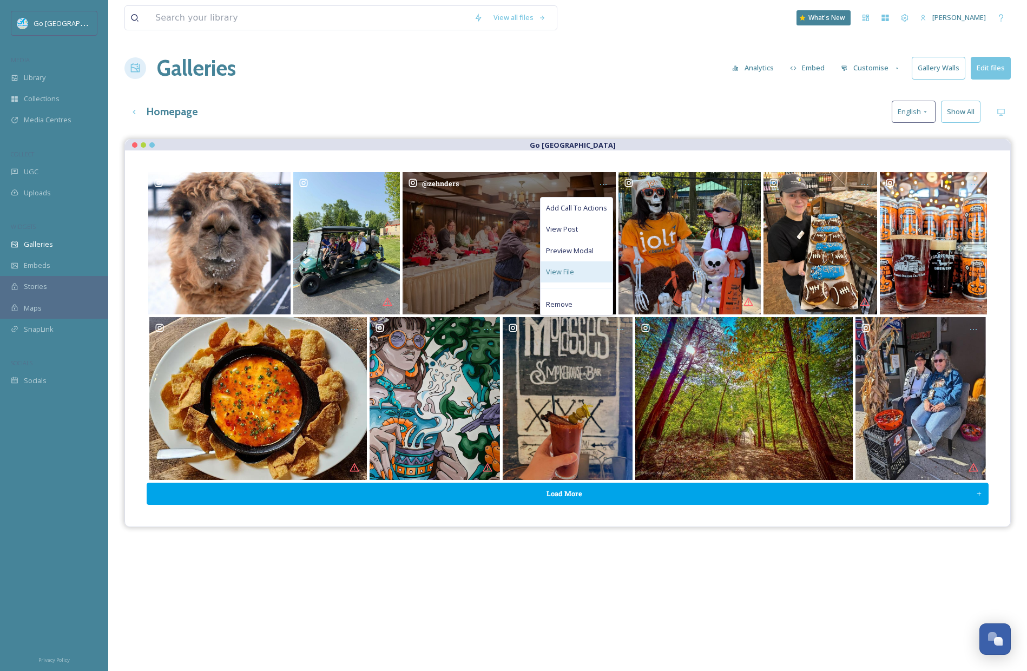
drag, startPoint x: 574, startPoint y: 269, endPoint x: 600, endPoint y: 262, distance: 26.2
click at [574, 269] on div "View File" at bounding box center [576, 271] width 72 height 21
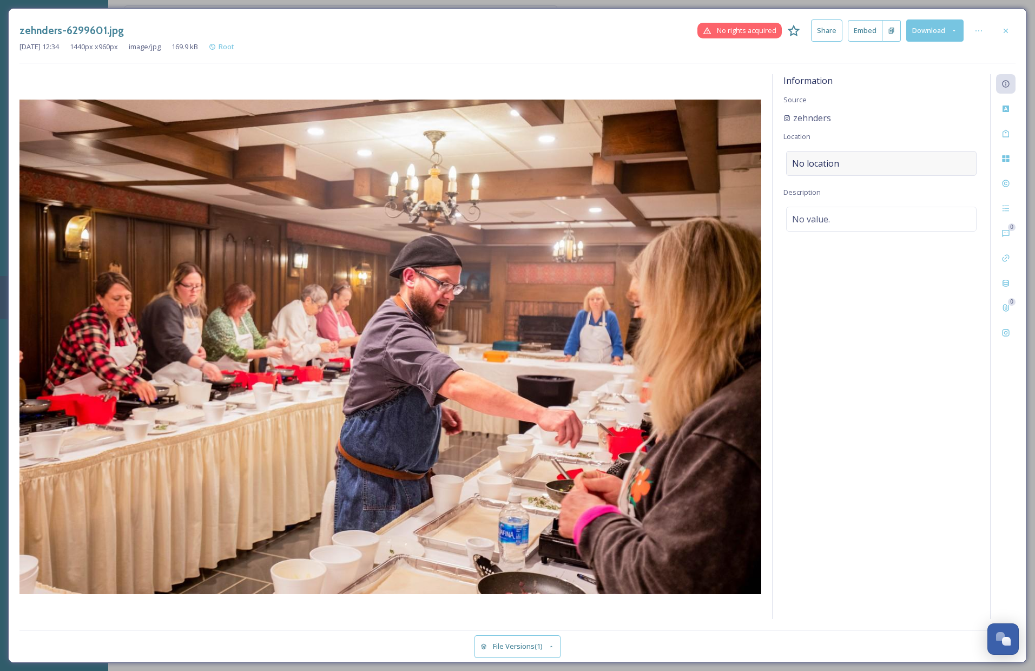
click at [842, 151] on div "No location" at bounding box center [881, 163] width 190 height 25
click at [802, 176] on div "Information Source zehnders Location Description No value." at bounding box center [880, 346] width 217 height 545
click at [811, 164] on span "No location" at bounding box center [815, 163] width 47 height 13
click at [813, 164] on input at bounding box center [880, 163] width 189 height 24
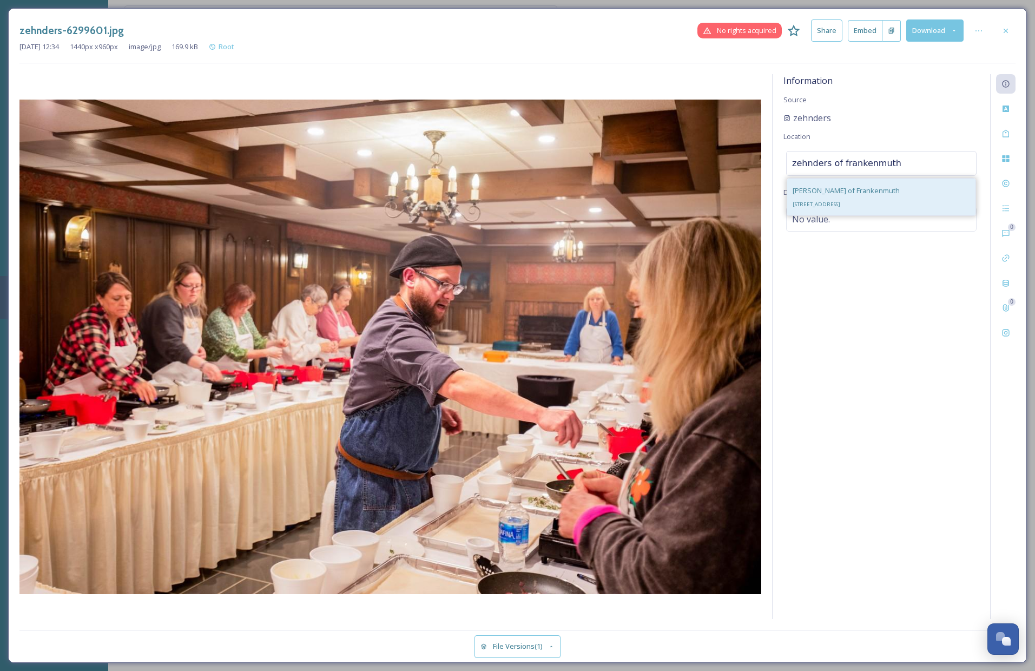
type input "zehnders of frankenmuth"
click at [863, 198] on div "Zehnder's of Frankenmuth 730 S Main St, Frankenmuth, MI 48734, USA" at bounding box center [845, 197] width 107 height 26
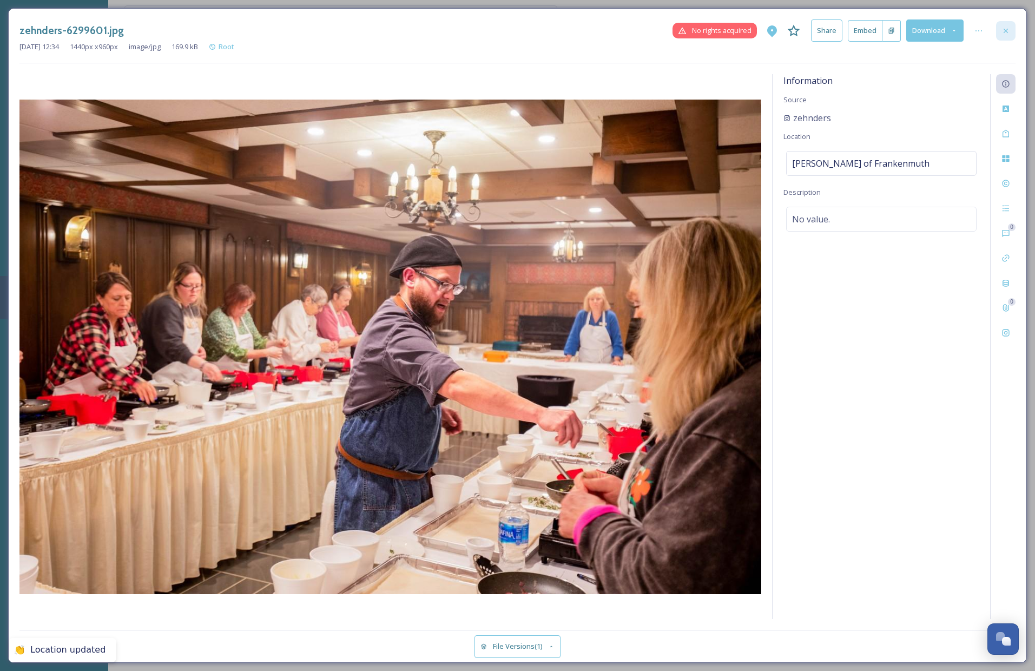
click at [1007, 28] on icon at bounding box center [1005, 31] width 9 height 9
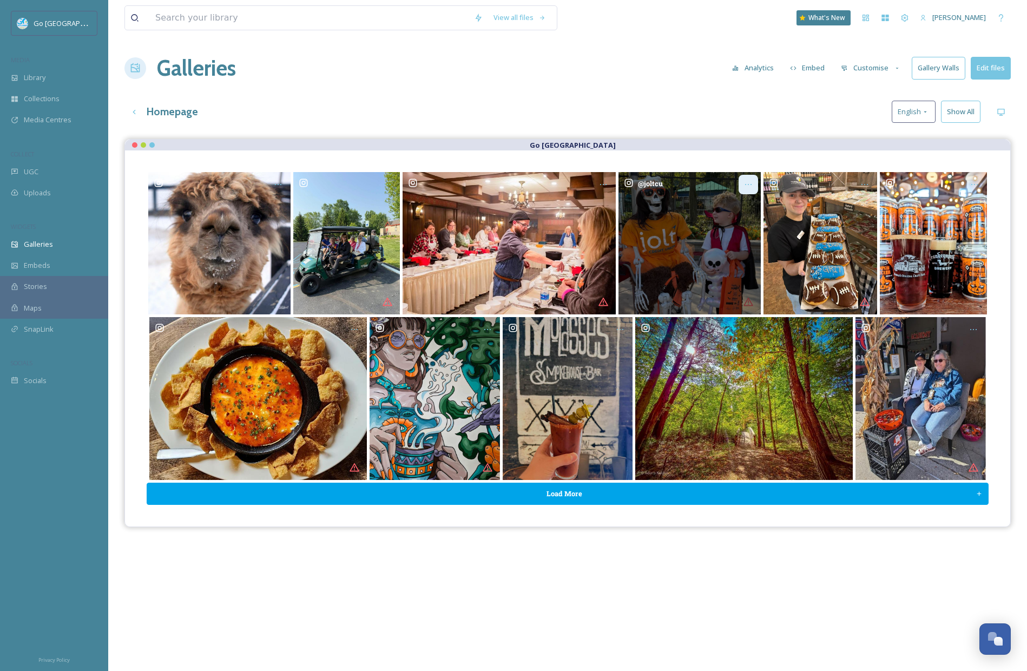
click at [755, 186] on div "Opens media popup. Media description: joltcu-6299400.jpg." at bounding box center [747, 184] width 19 height 19
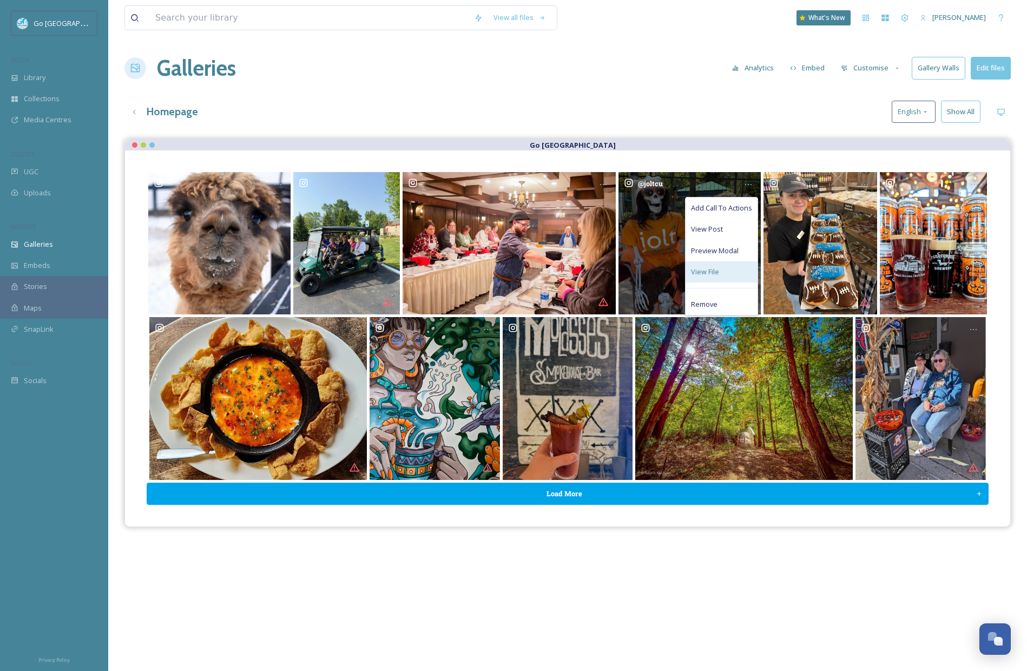
click at [726, 269] on div "View File" at bounding box center [721, 271] width 72 height 21
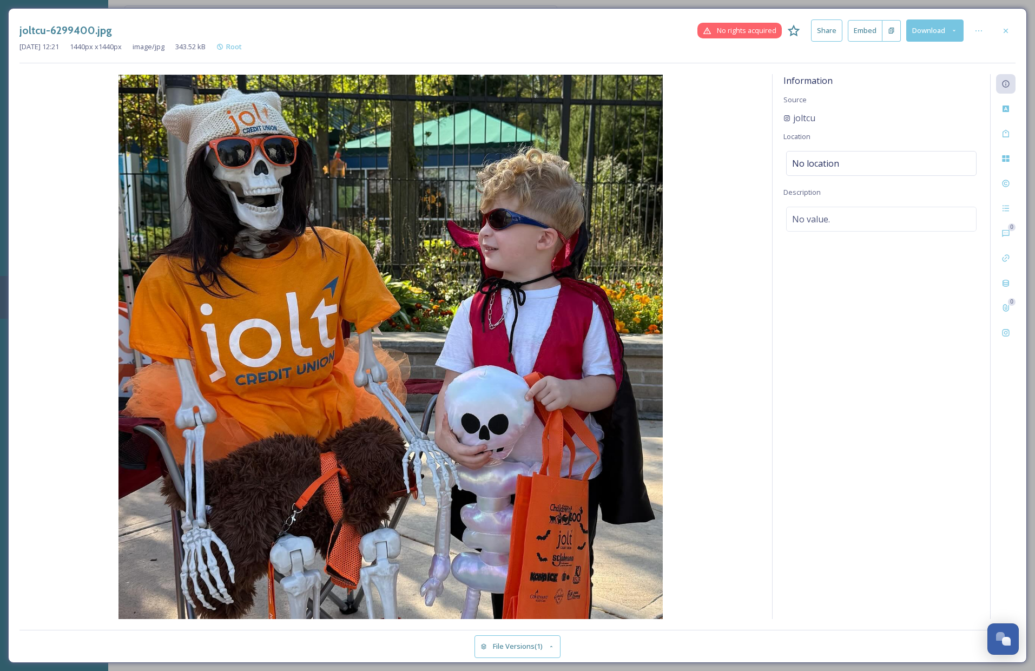
click at [862, 176] on div "Information Source joltcu Location No location Description No value." at bounding box center [880, 346] width 217 height 545
click at [858, 164] on div "No location" at bounding box center [881, 163] width 190 height 25
click at [855, 162] on input at bounding box center [880, 163] width 189 height 24
type input "saginaw zoo"
click at [869, 188] on div "Saginaw Children's Zoo 1730 S Washington Ave, Saginaw, MI 48601, USA" at bounding box center [830, 197] width 76 height 26
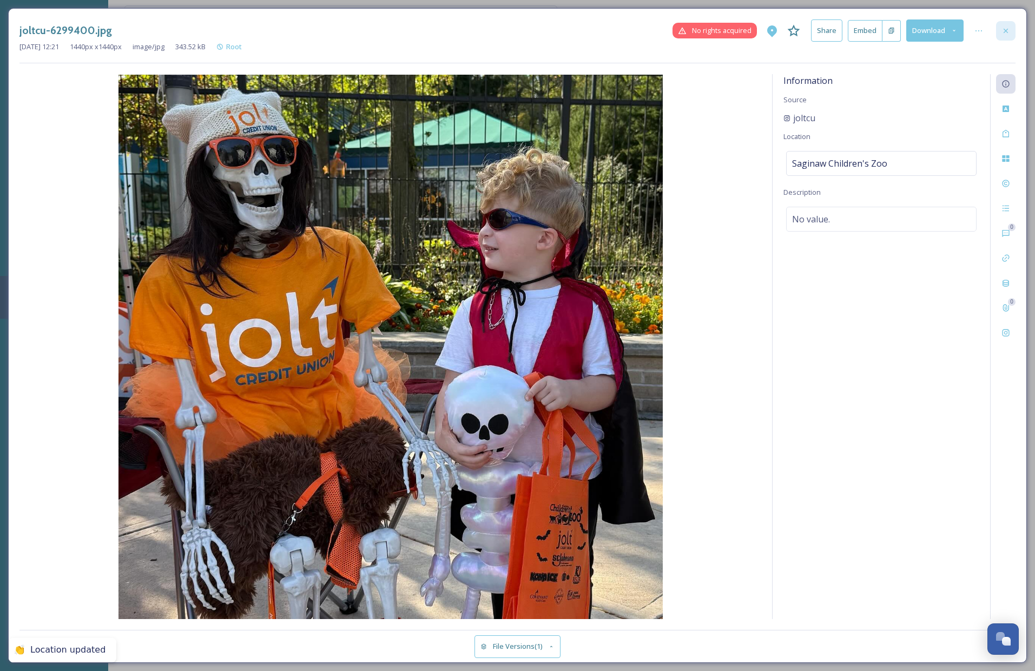
click at [1009, 31] on icon at bounding box center [1005, 31] width 9 height 9
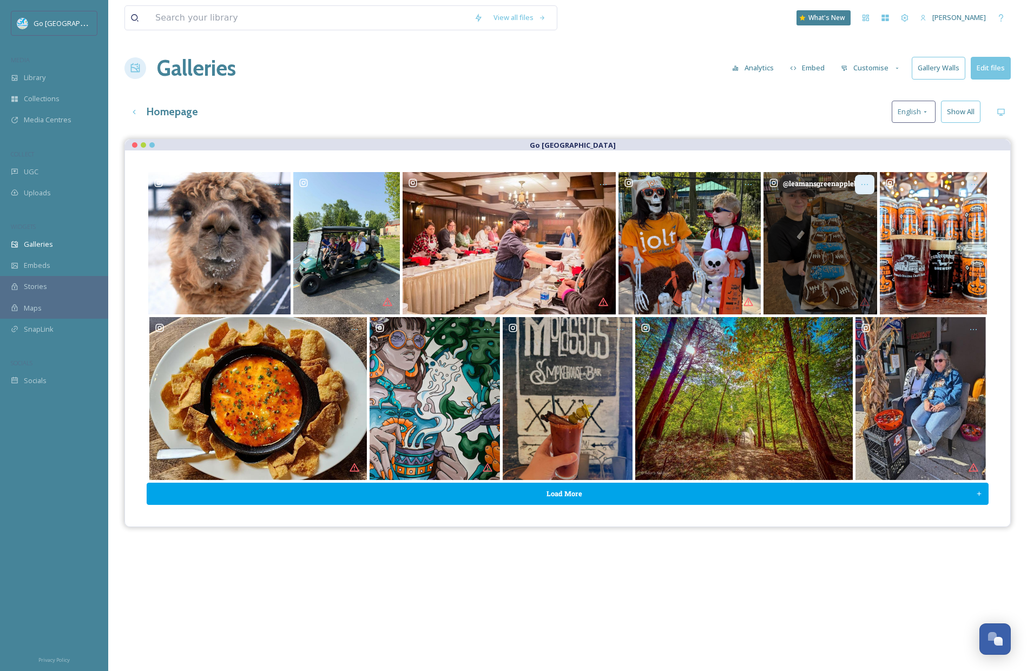
click at [865, 186] on icon "Opens media popup. Media description: leamansgreenapplebarn-6289543.jpg." at bounding box center [864, 184] width 9 height 9
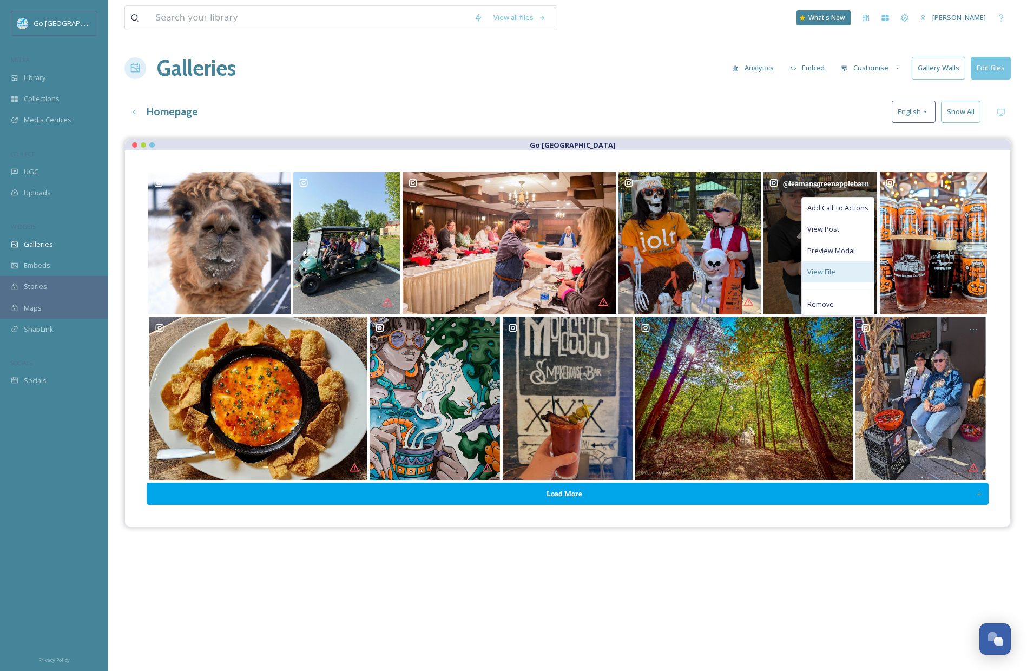
click at [826, 273] on span "View File" at bounding box center [821, 272] width 28 height 10
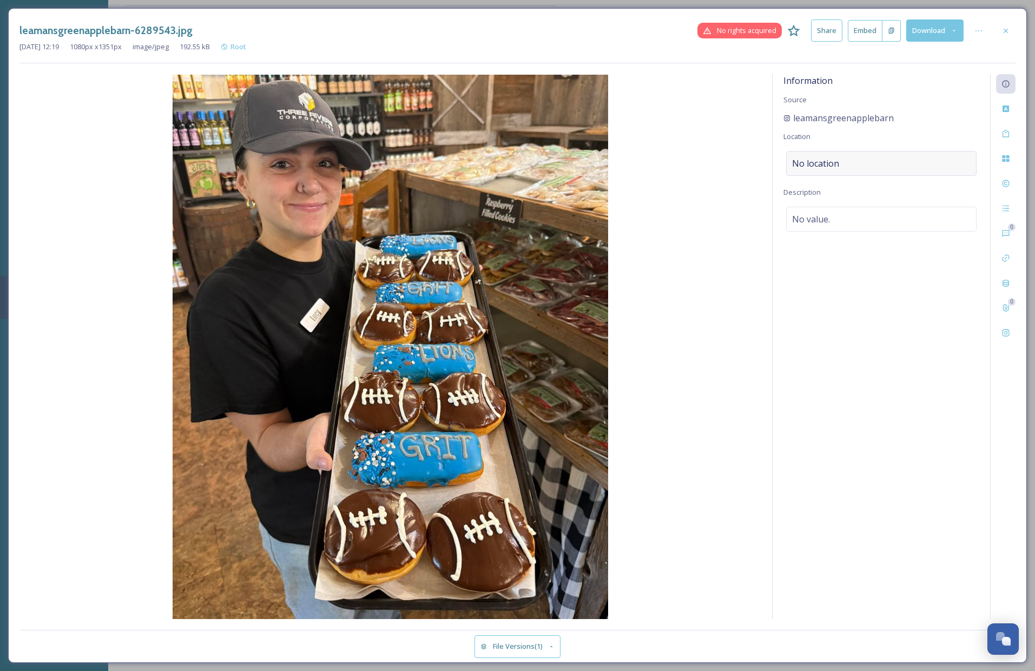
click at [829, 160] on span "No location" at bounding box center [815, 163] width 47 height 13
click at [824, 168] on input at bounding box center [880, 163] width 189 height 24
type input "leamans green"
click at [883, 201] on span "7475 N River Rd, Freeland, MI 48623, USA" at bounding box center [837, 204] width 90 height 7
click at [1002, 27] on icon at bounding box center [1005, 31] width 9 height 9
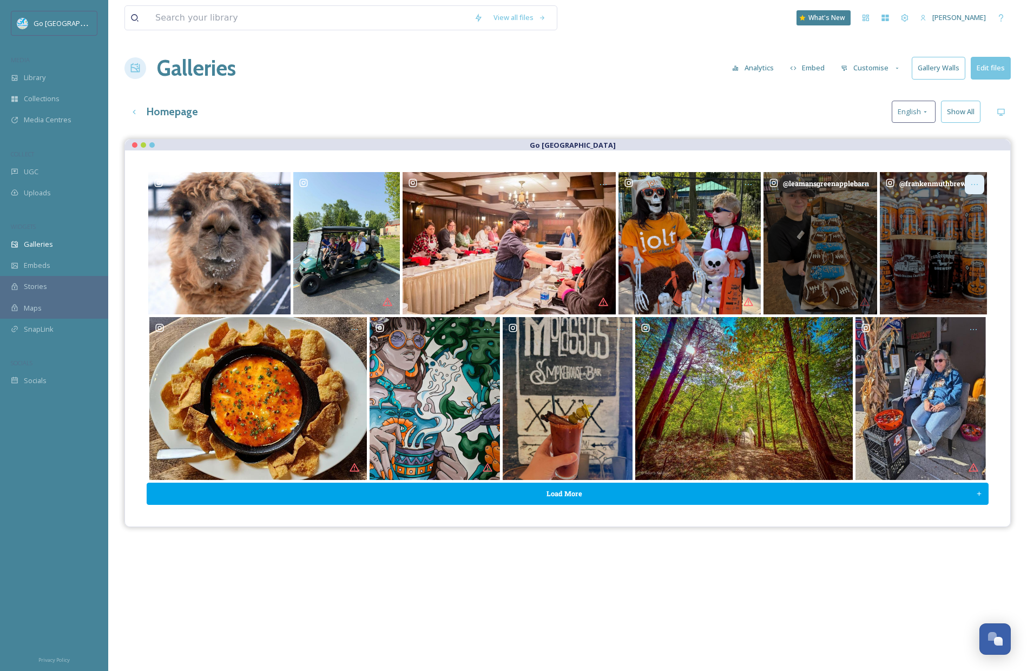
click at [976, 181] on icon "Opens media popup. Media description: frankenmuthbrewery-6272523.jpg." at bounding box center [974, 184] width 9 height 9
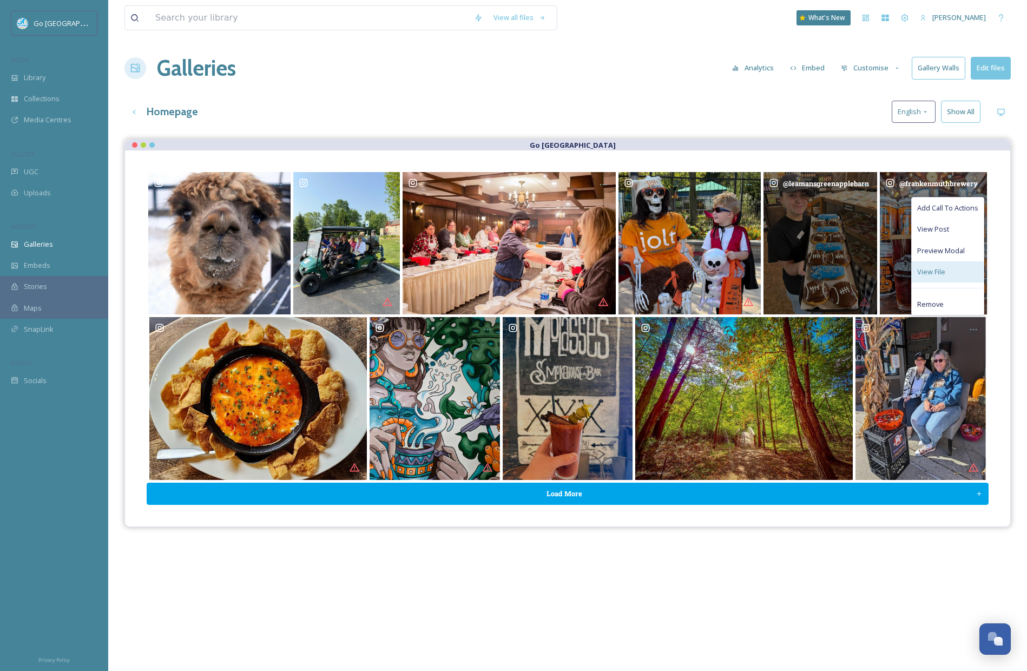
click at [943, 267] on span "View File" at bounding box center [931, 272] width 28 height 10
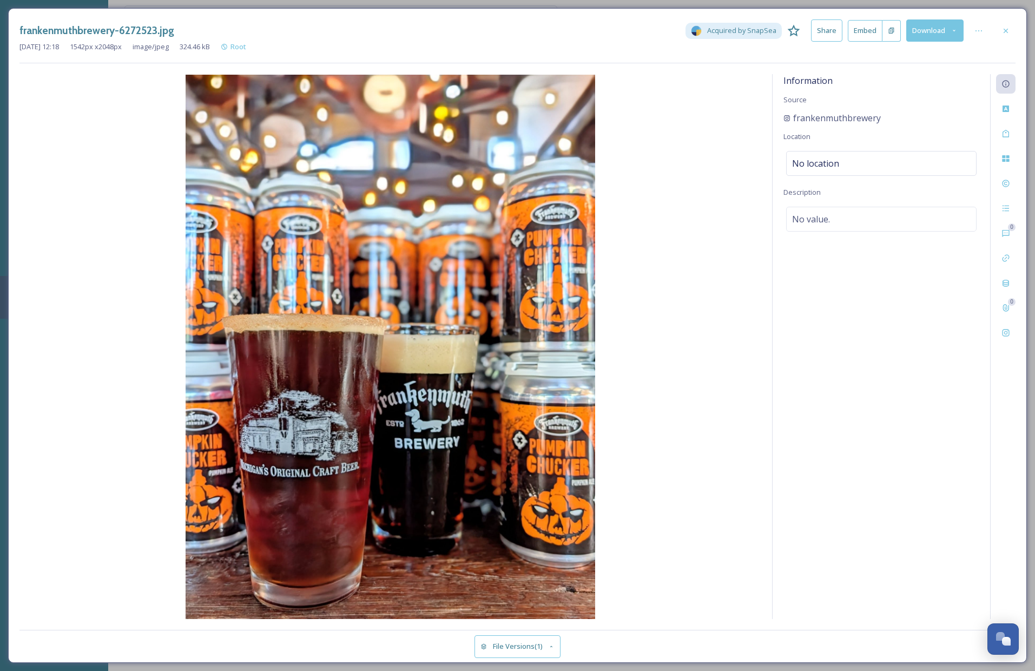
click at [849, 176] on div "Information Source frankenmuthbrewery Location No location Description No value." at bounding box center [880, 346] width 217 height 545
click at [839, 163] on div "No location" at bounding box center [881, 163] width 190 height 25
click at [841, 163] on input at bounding box center [880, 163] width 189 height 24
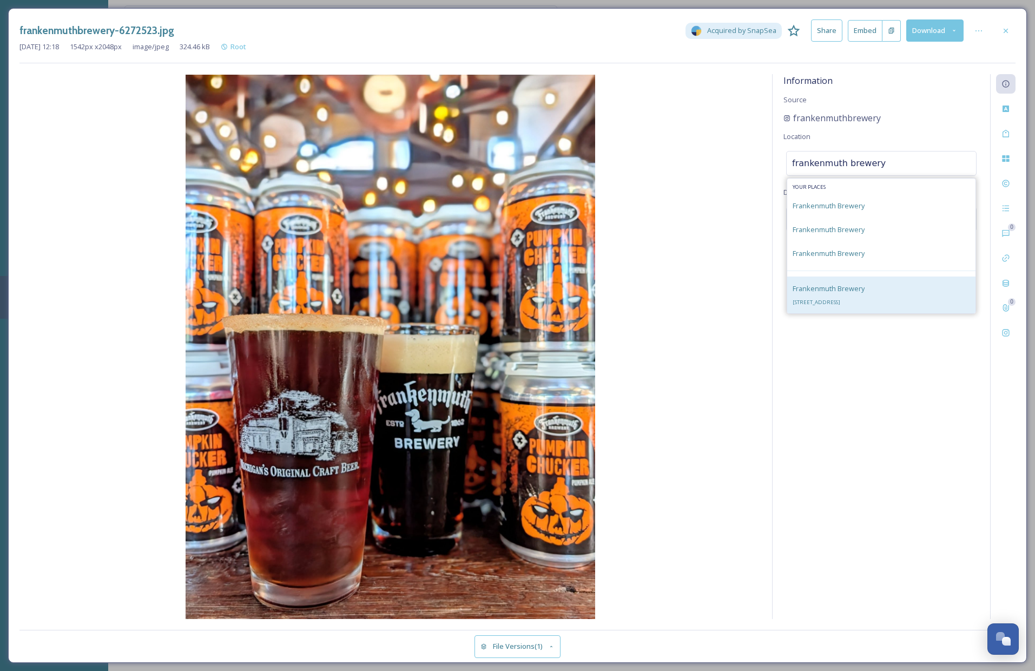
type input "frankenmuth brewery"
click at [925, 293] on div "Frankenmuth Brewery 425 S Main St, Frankenmuth, MI 48734, USA" at bounding box center [881, 294] width 188 height 37
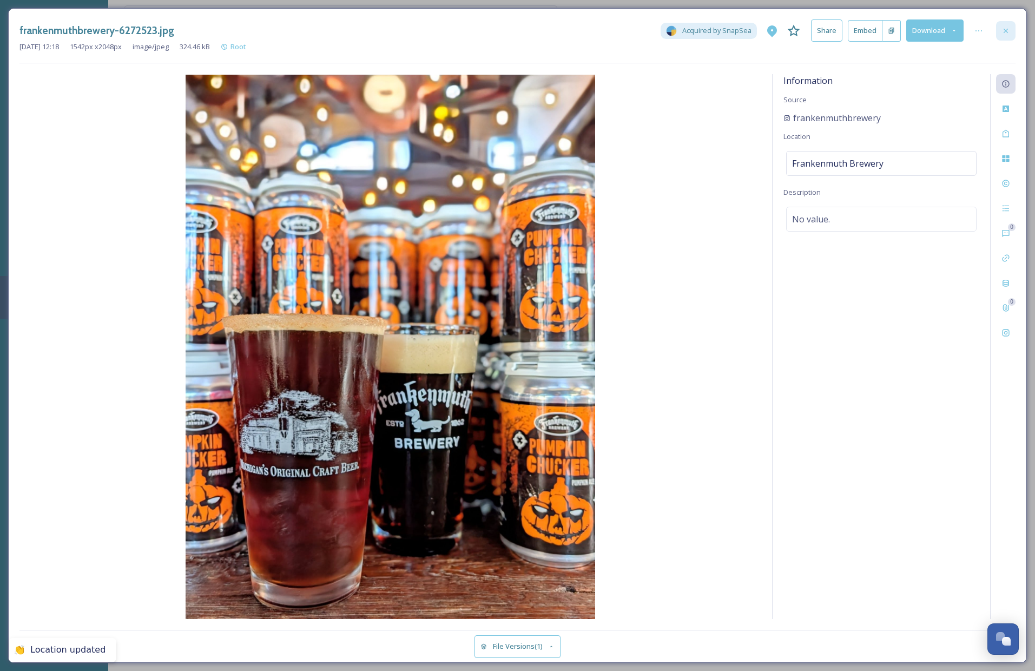
click at [1007, 35] on div at bounding box center [1005, 30] width 19 height 19
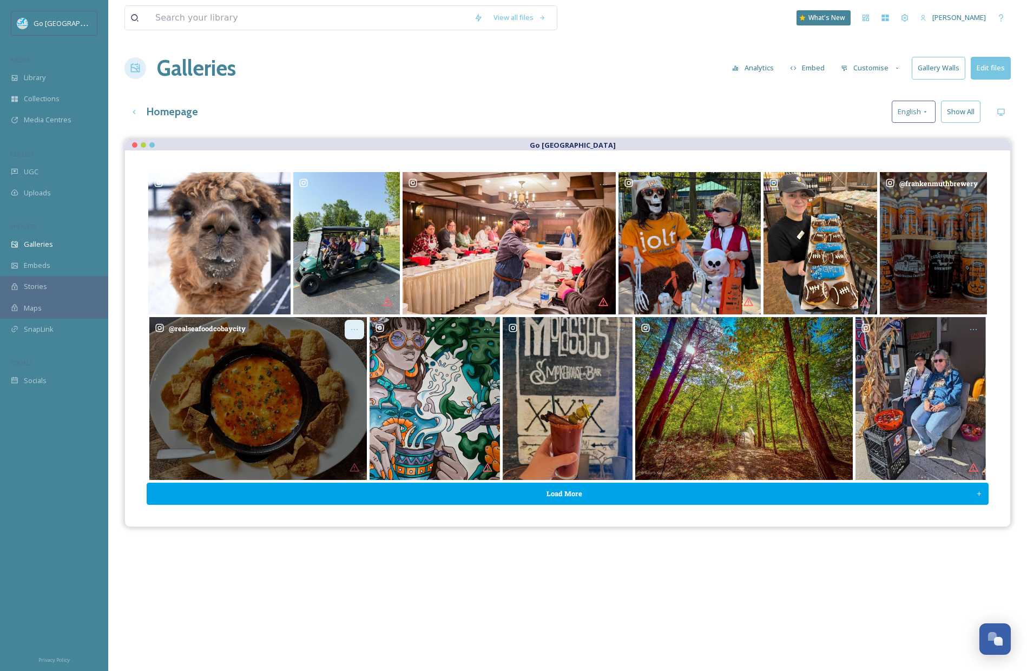
click at [358, 331] on icon "Opens media popup. Media description: realseafoodcobaycity-6298907.jpg." at bounding box center [354, 329] width 9 height 9
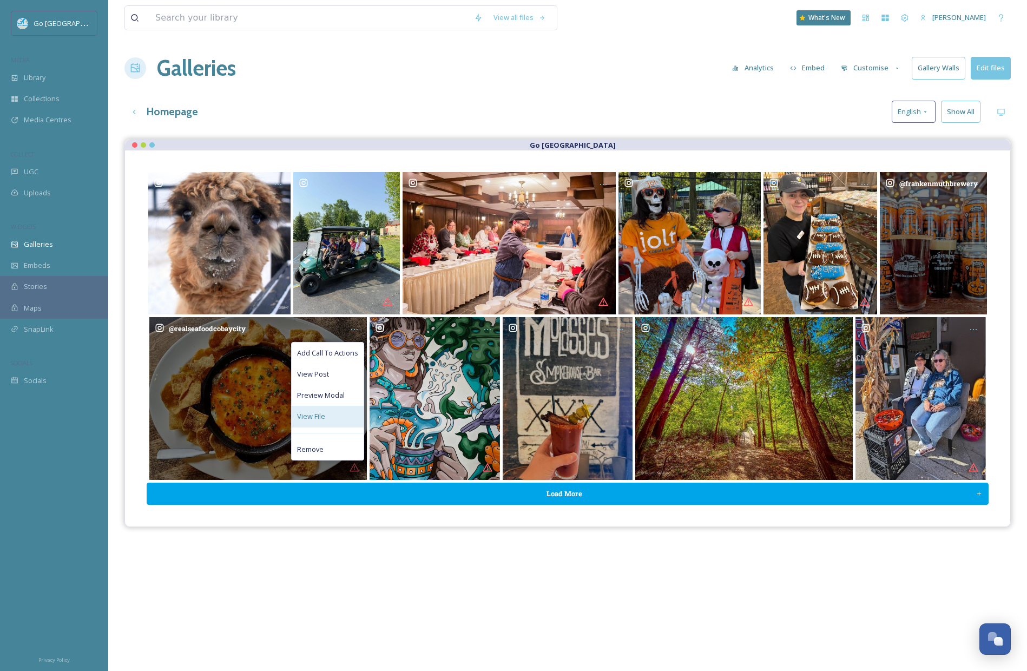
click at [312, 414] on span "View File" at bounding box center [311, 416] width 28 height 10
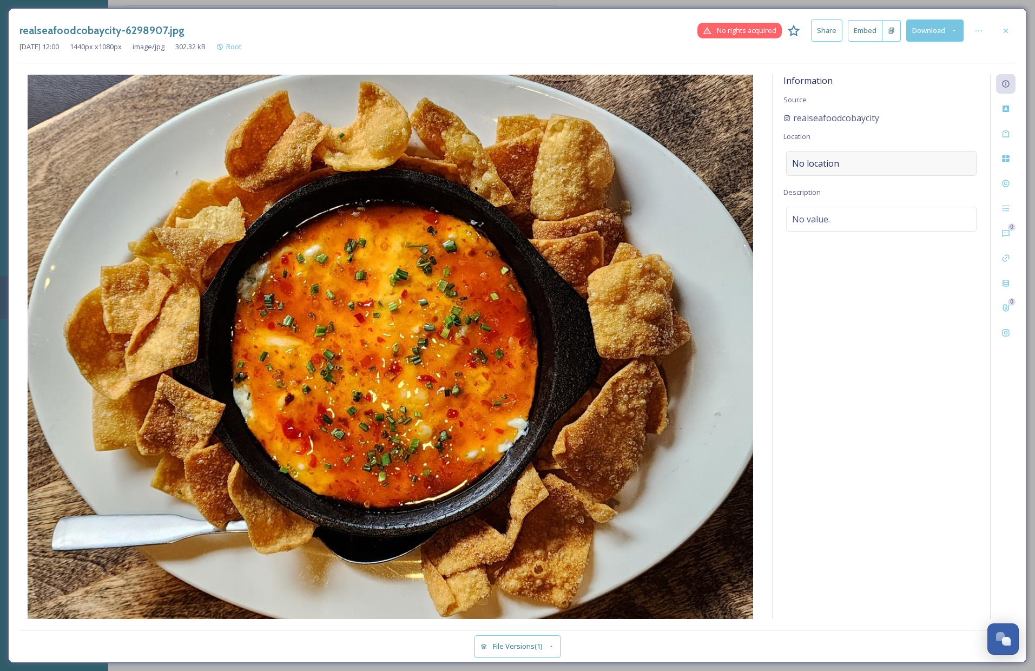
click at [818, 154] on div "No location" at bounding box center [881, 163] width 190 height 25
click at [834, 161] on input at bounding box center [880, 163] width 189 height 24
type input "real seafood bay city"
click at [902, 198] on div "Real Seafood Company Bay City 199 Uptown Dr, Bay City, MI 48708, USA" at bounding box center [881, 196] width 188 height 37
click at [1005, 31] on icon at bounding box center [1005, 31] width 9 height 9
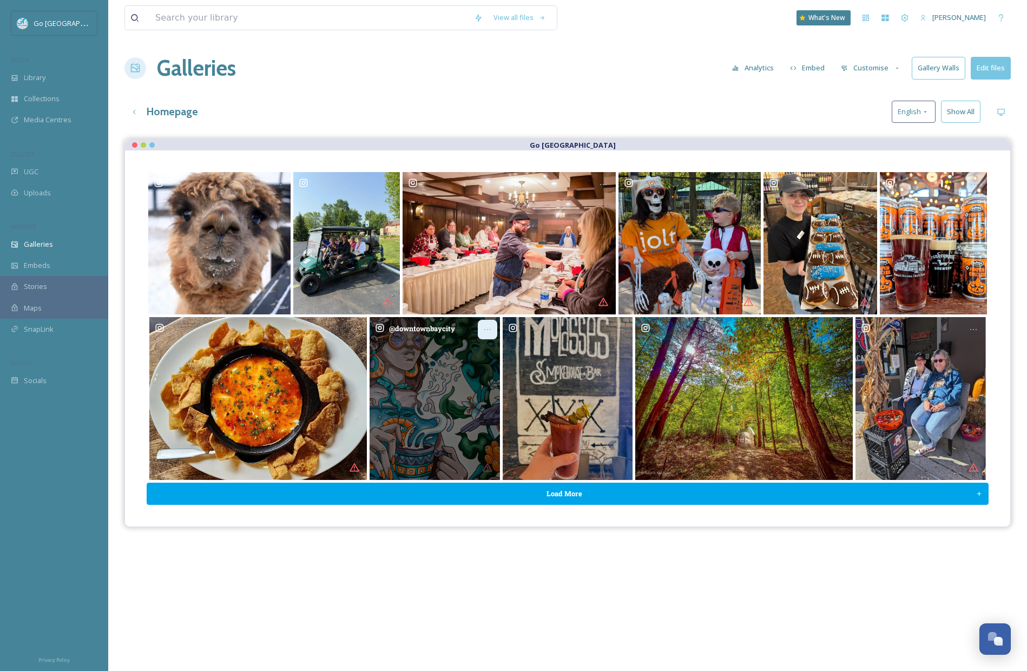
click at [495, 324] on div "Opens media popup. Media description: downtownbaycity-6299298.jpg." at bounding box center [487, 329] width 19 height 19
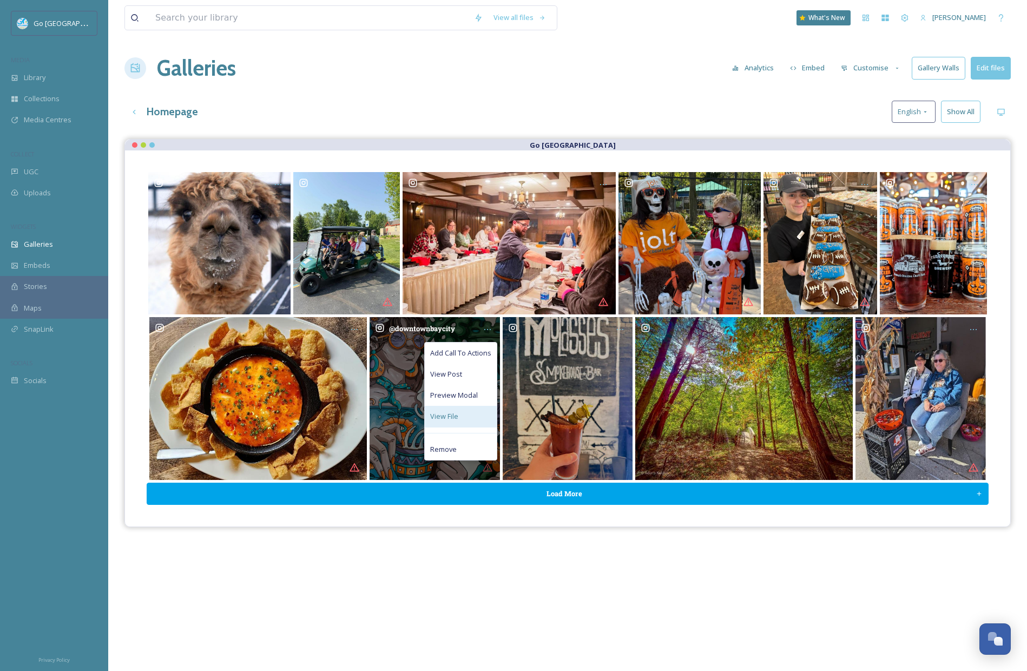
click at [481, 418] on div "View File" at bounding box center [461, 416] width 72 height 21
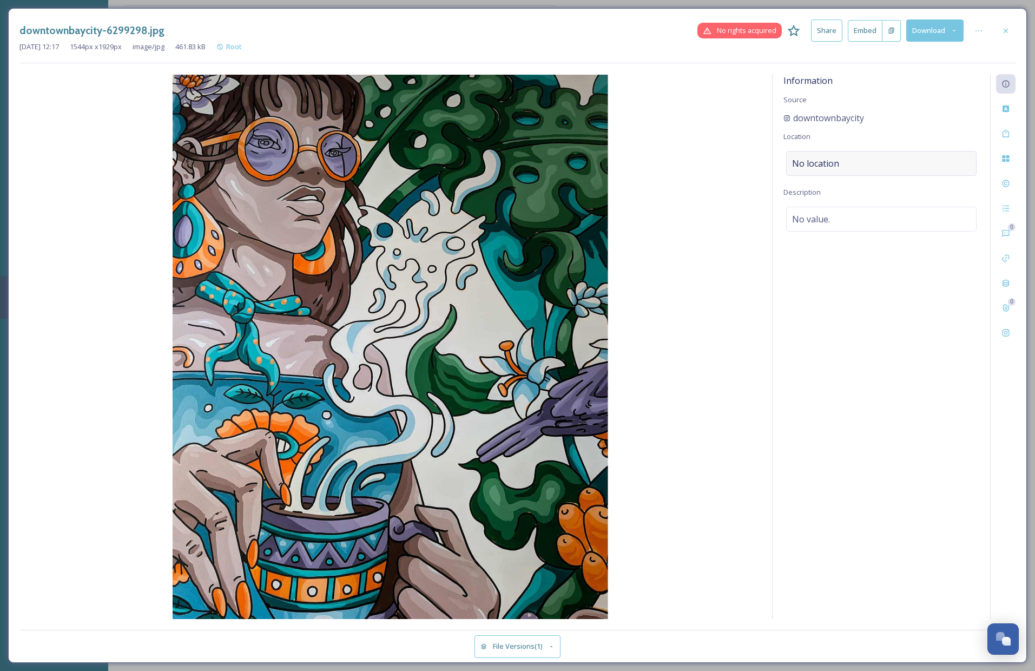
click at [849, 163] on div "No location" at bounding box center [881, 163] width 190 height 25
click at [838, 163] on input at bounding box center [880, 163] width 189 height 24
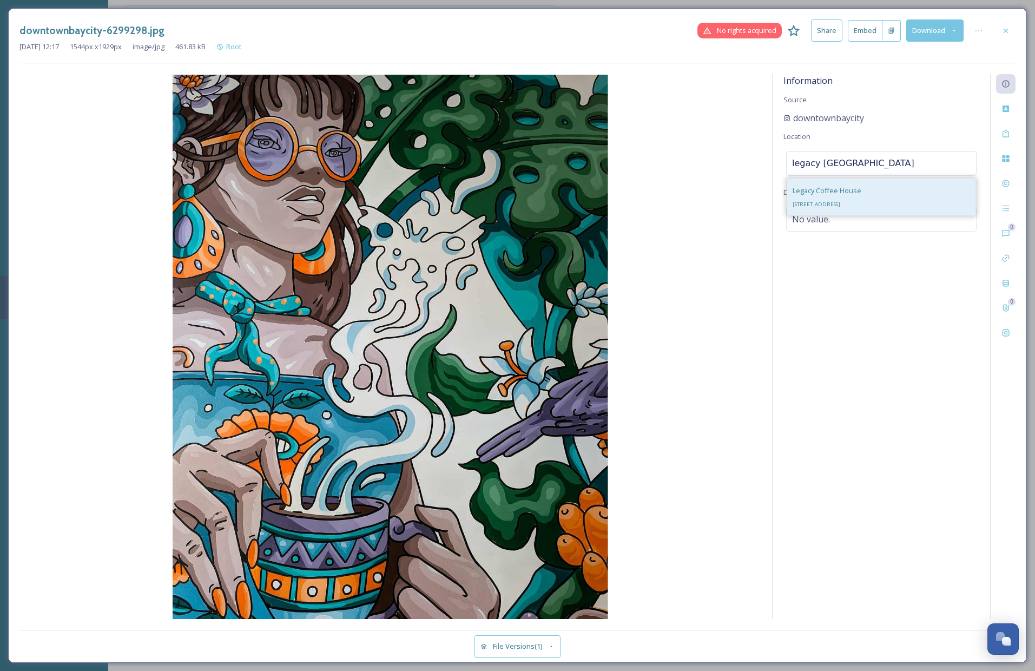
type input "legacy coffeehouse bay city"
click at [861, 184] on div "Legacy Coffee House 810 Saginaw St, Bay City, MI 48708, USA" at bounding box center [826, 197] width 69 height 26
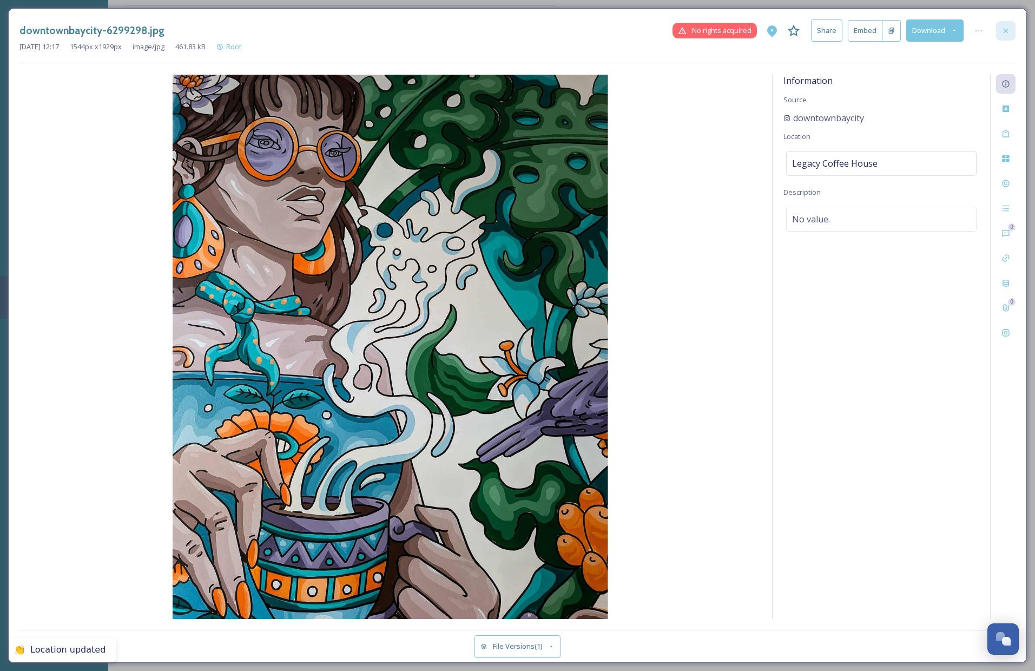
click at [1005, 30] on icon at bounding box center [1005, 30] width 4 height 4
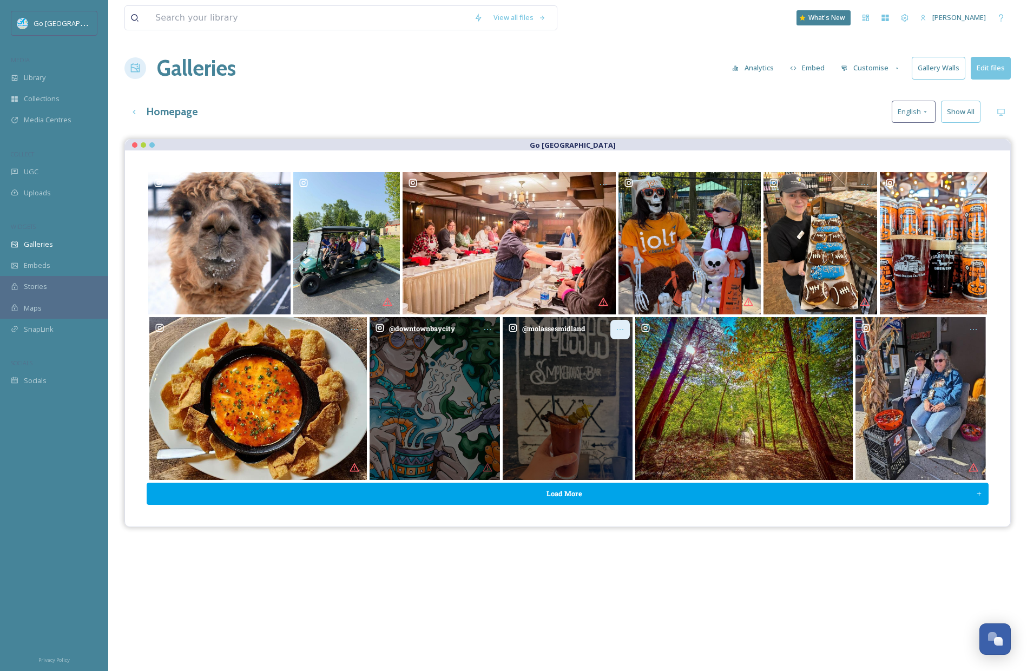
click at [621, 333] on icon "Opens media popup. Media description: molassesmidland-6289545.jpg." at bounding box center [620, 329] width 9 height 9
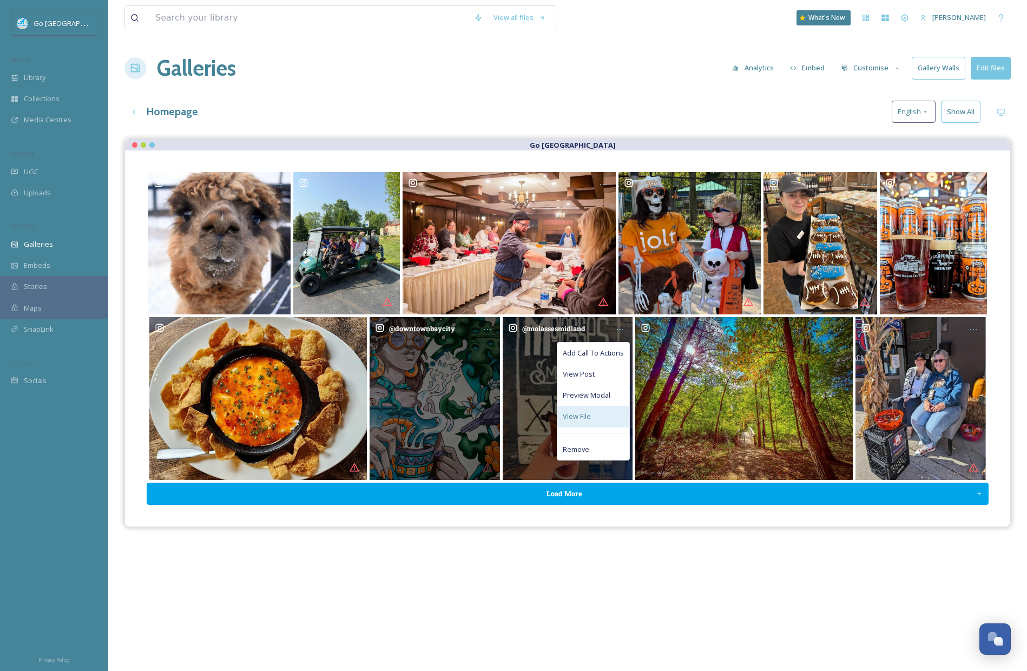
click at [595, 419] on div "View File" at bounding box center [593, 416] width 72 height 21
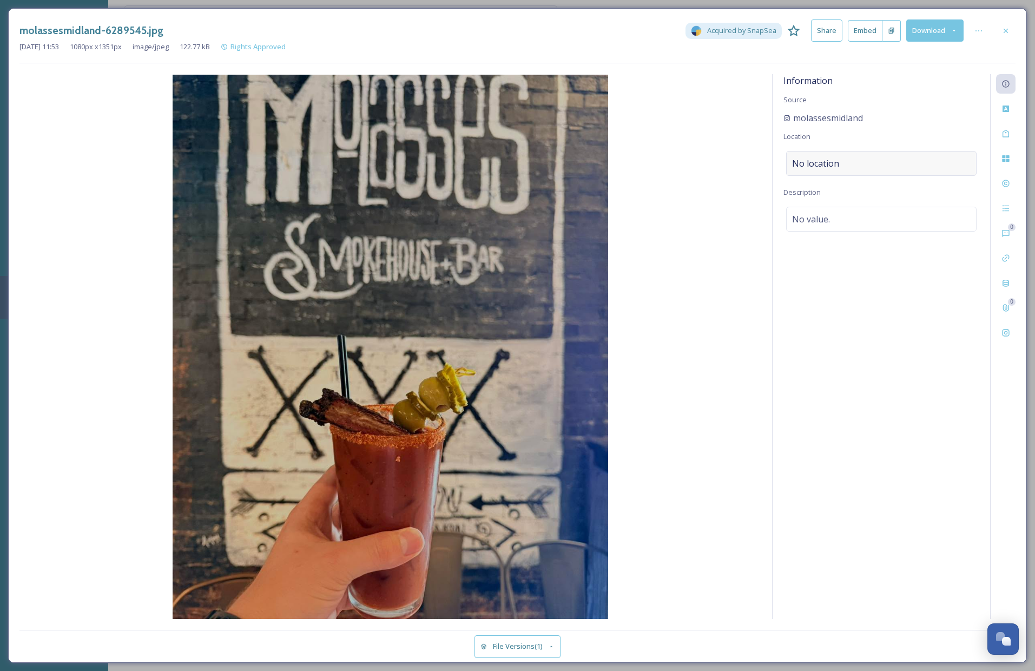
click at [850, 151] on div "No location" at bounding box center [881, 163] width 190 height 25
click at [802, 162] on input at bounding box center [880, 163] width 189 height 24
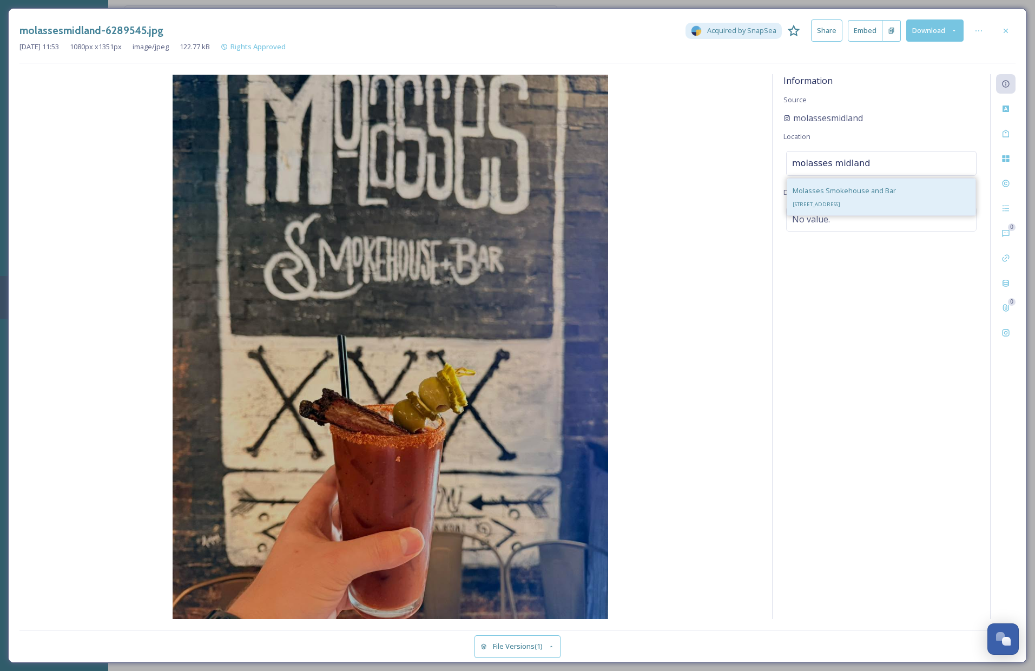
type input "molasses midland"
click at [868, 188] on span "Molasses Smokehouse and Bar" at bounding box center [843, 191] width 103 height 10
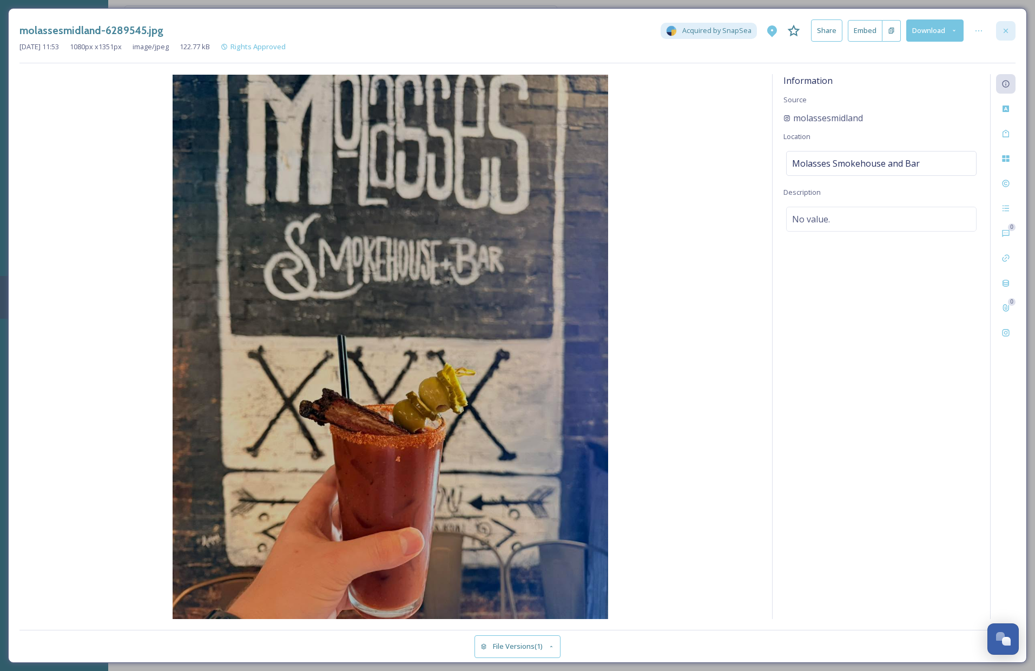
click at [1004, 29] on icon at bounding box center [1005, 30] width 4 height 4
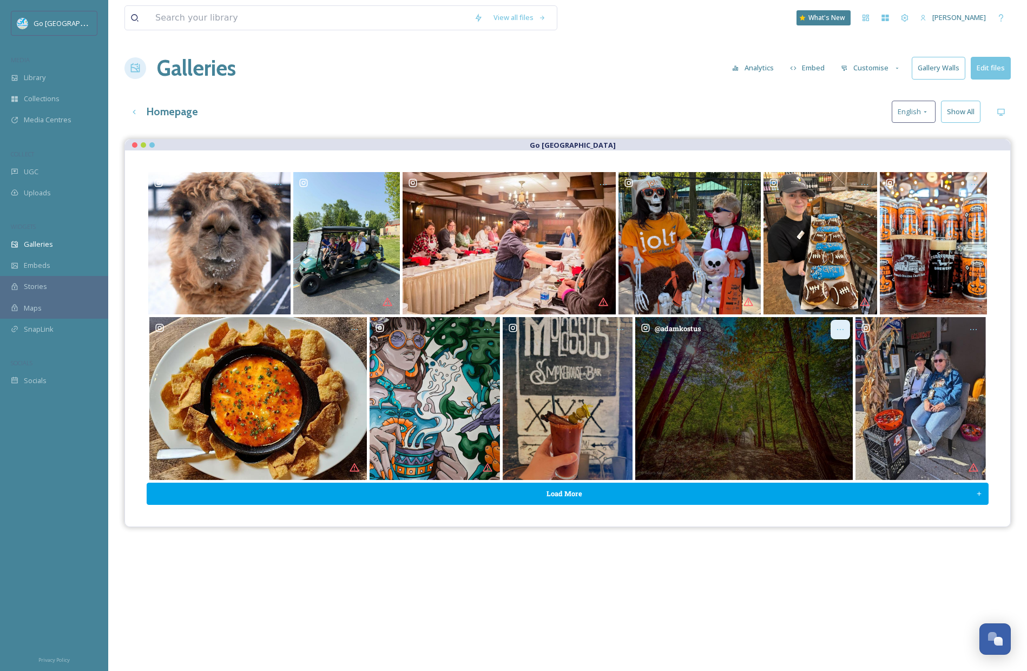
click at [837, 325] on icon "Opens media popup. Media description: adamkostus-6298903.jpg." at bounding box center [840, 329] width 9 height 9
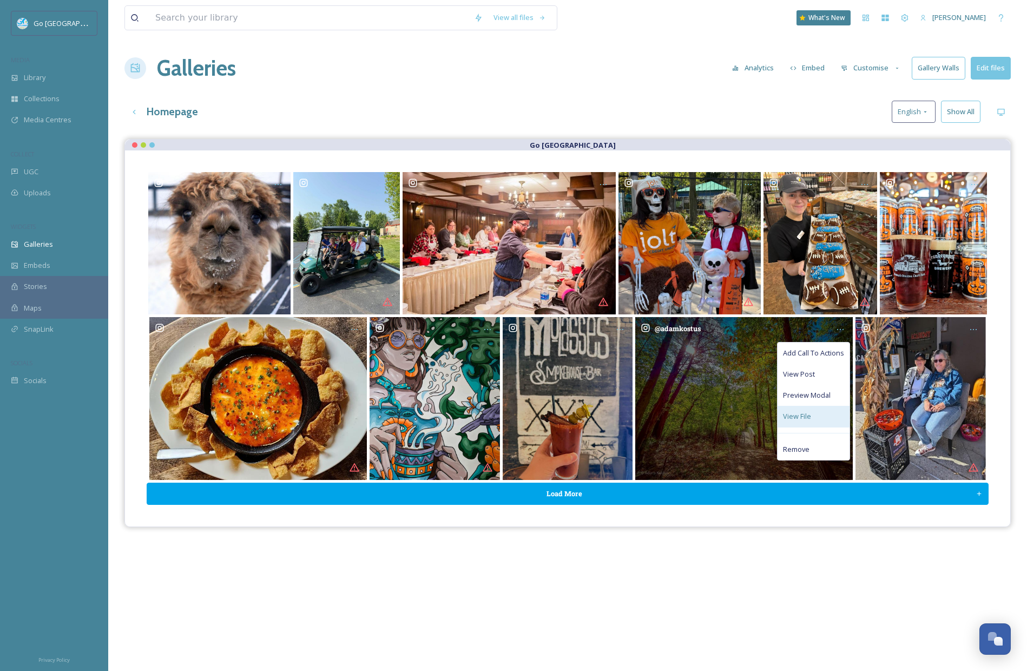
click at [798, 416] on span "View File" at bounding box center [797, 416] width 28 height 10
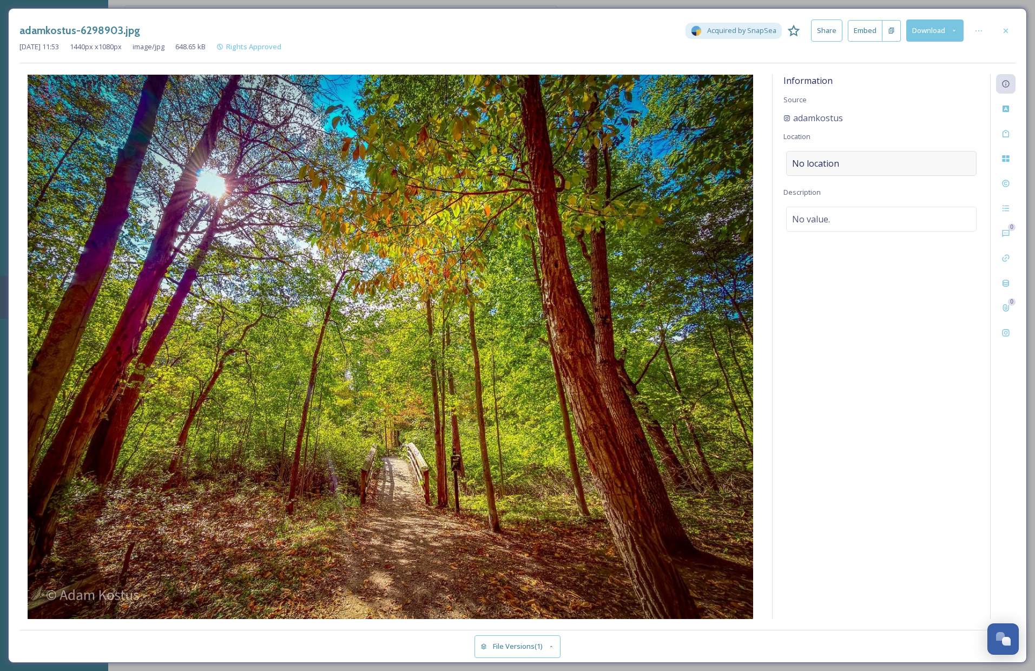
click at [838, 163] on div "No location" at bounding box center [881, 163] width 190 height 25
click at [816, 164] on input at bounding box center [880, 163] width 189 height 24
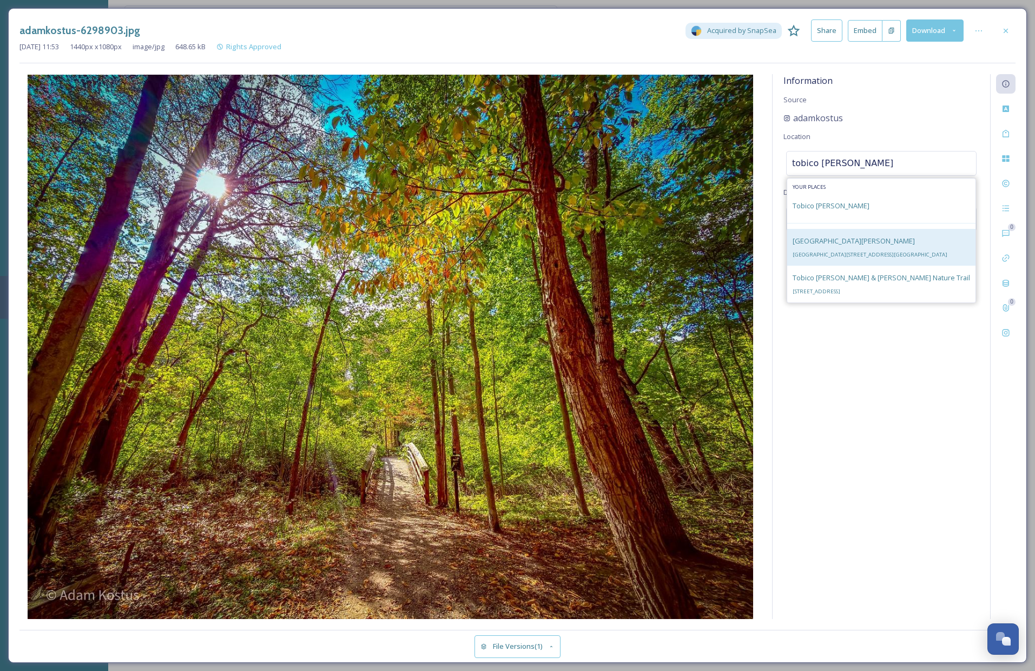
type input "tobico marsh"
click at [908, 245] on div "Tobico Marsh Nature Area Killarney Beach Rd, Bay City, MI 48706, USA" at bounding box center [881, 247] width 188 height 37
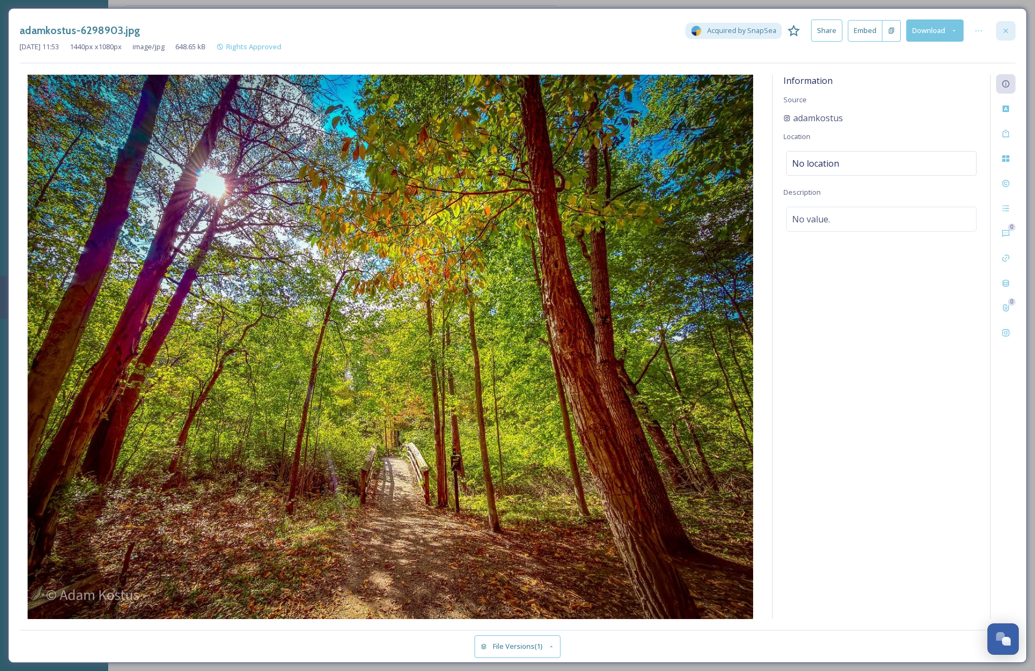
click at [1008, 32] on icon at bounding box center [1005, 31] width 9 height 9
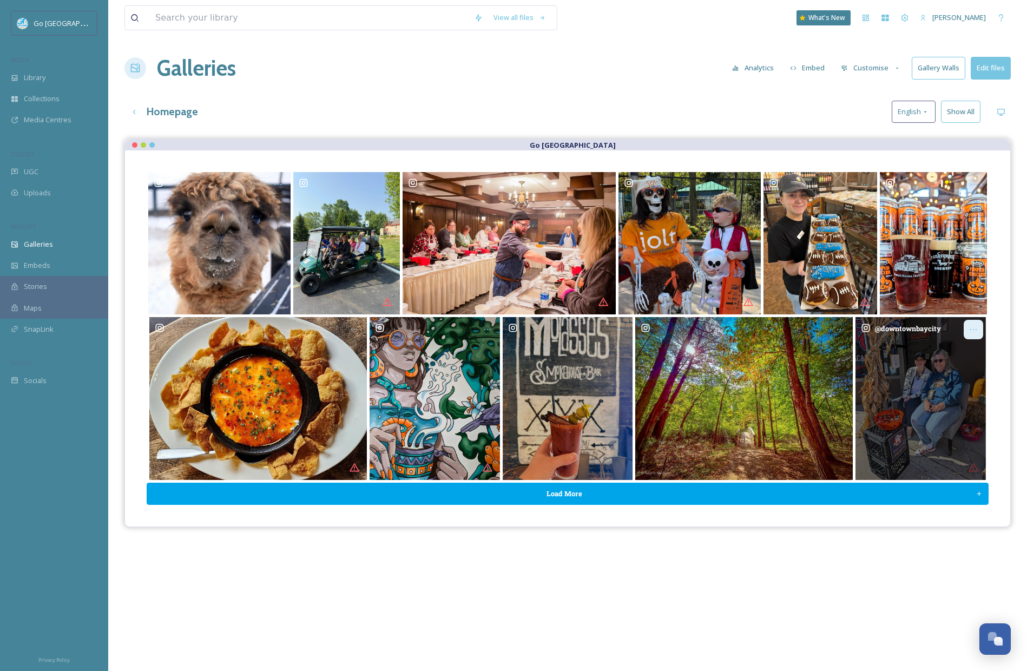
click at [972, 327] on icon "Opens media popup. Media description: downtownbaycity-6272531.jpg." at bounding box center [973, 329] width 9 height 9
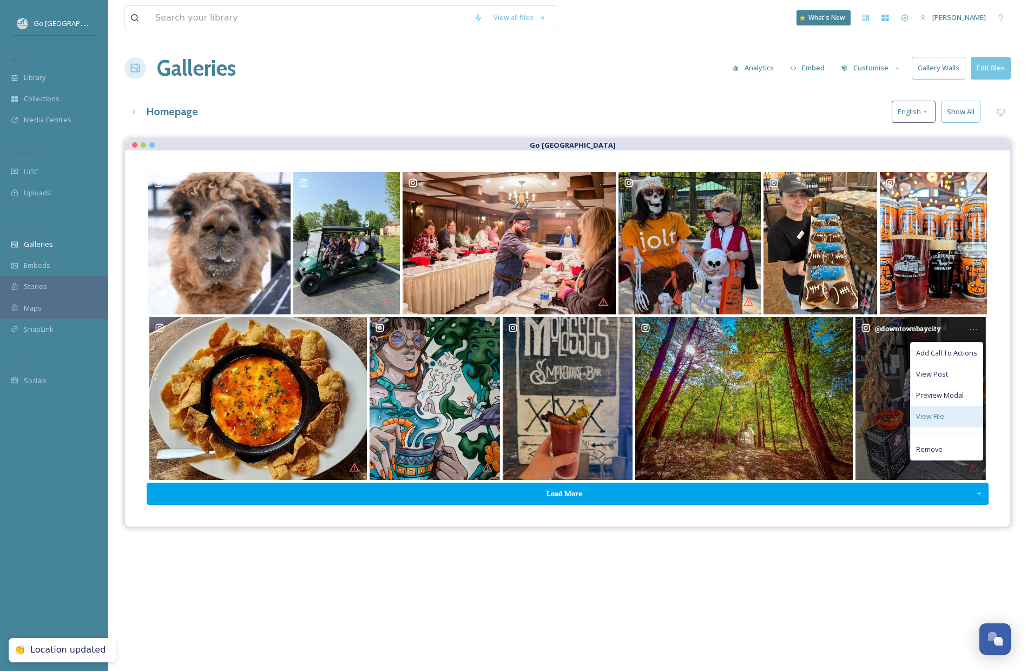
click at [938, 408] on div "View File" at bounding box center [946, 416] width 72 height 21
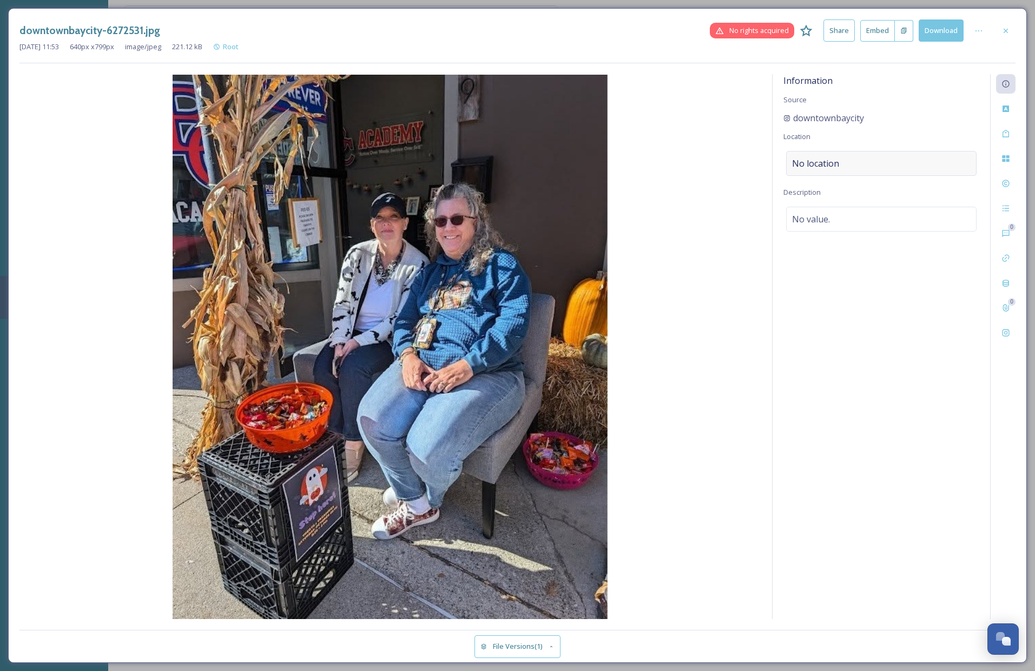
click at [830, 157] on span "No location" at bounding box center [815, 163] width 47 height 13
click at [838, 161] on input at bounding box center [880, 163] width 189 height 24
type input "downtown bay city"
click at [845, 204] on span "Downtown Bay City" at bounding box center [826, 206] width 69 height 10
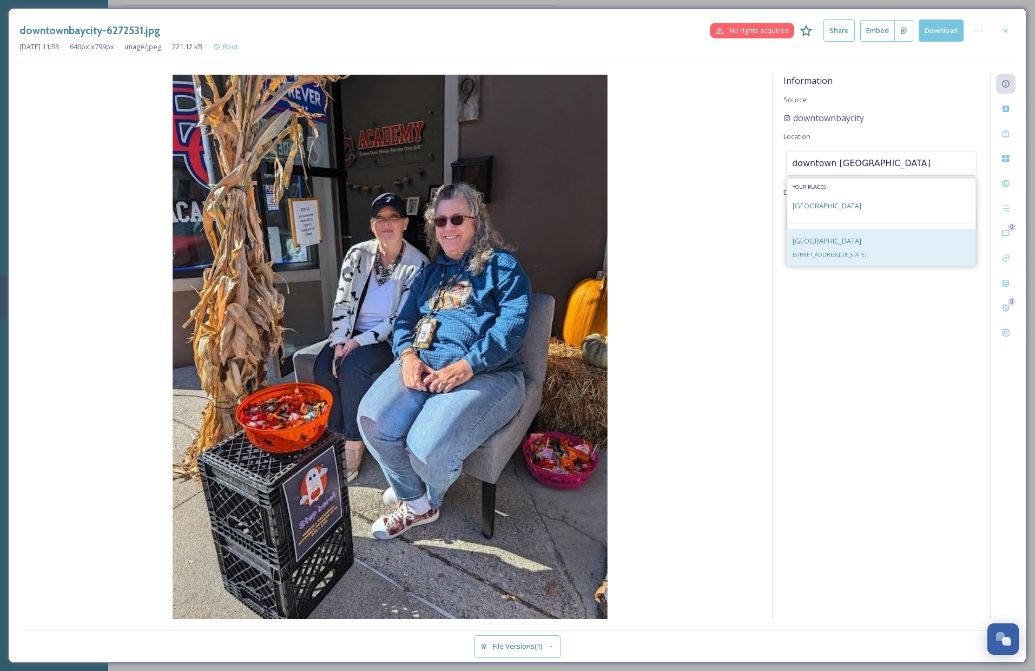
click at [819, 249] on div "Downtown Bay City 916 Washington Ave STE 206, Bay City, MI 48708, USA" at bounding box center [829, 247] width 74 height 26
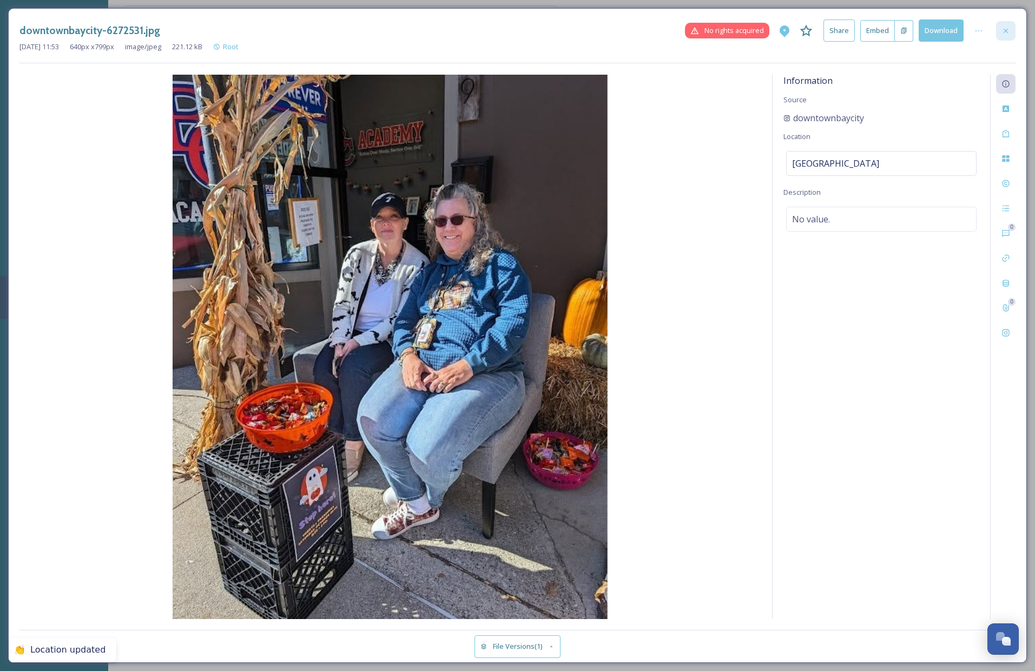
click at [1002, 27] on icon at bounding box center [1005, 31] width 9 height 9
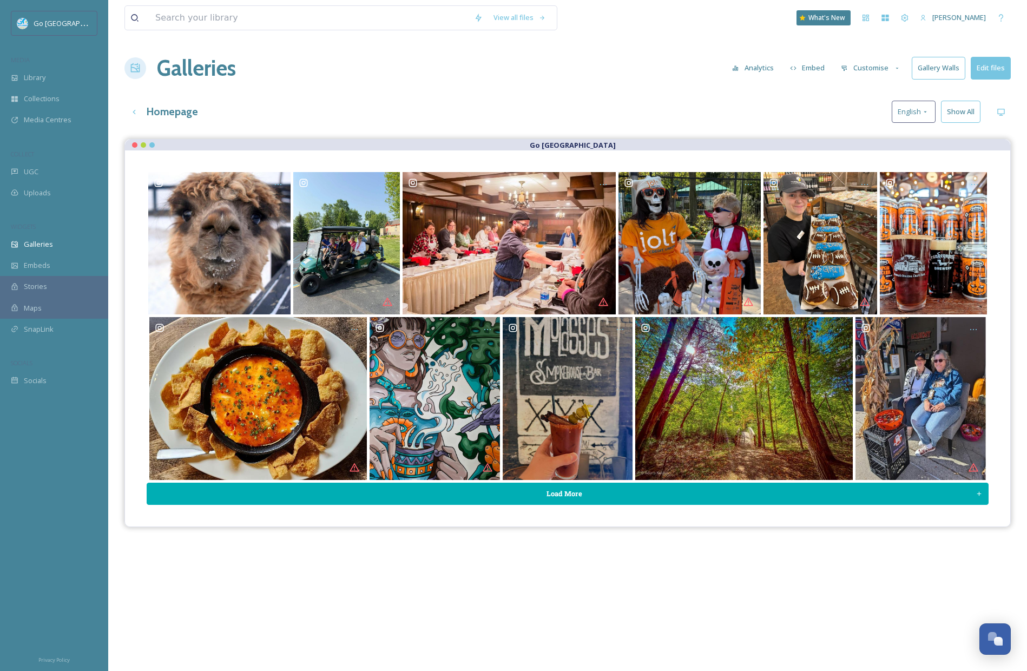
click at [616, 492] on button "Load More" at bounding box center [568, 493] width 842 height 22
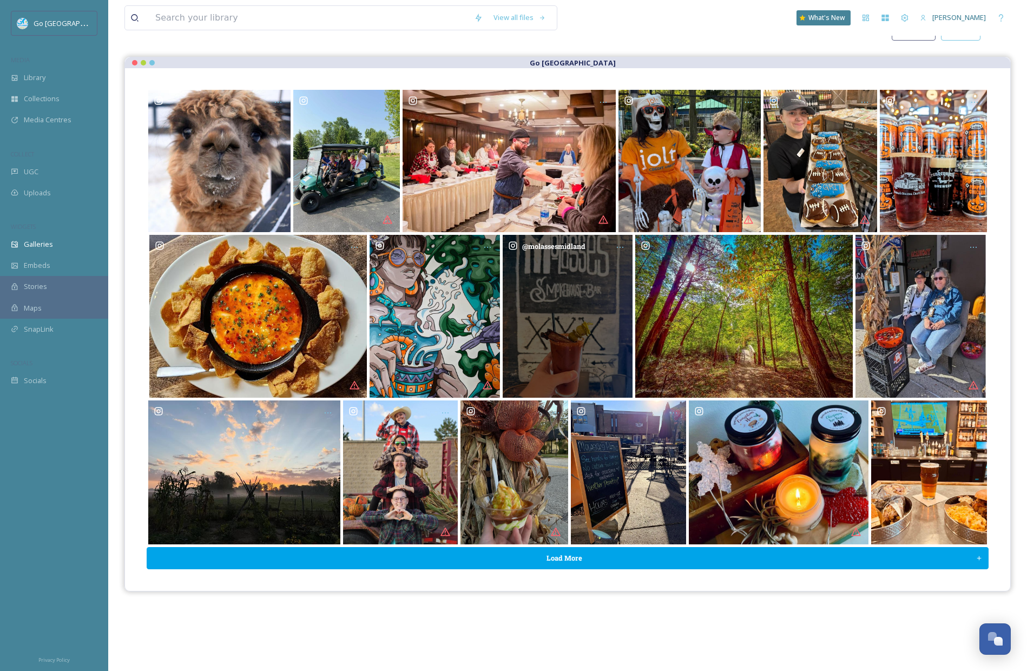
scroll to position [155, 0]
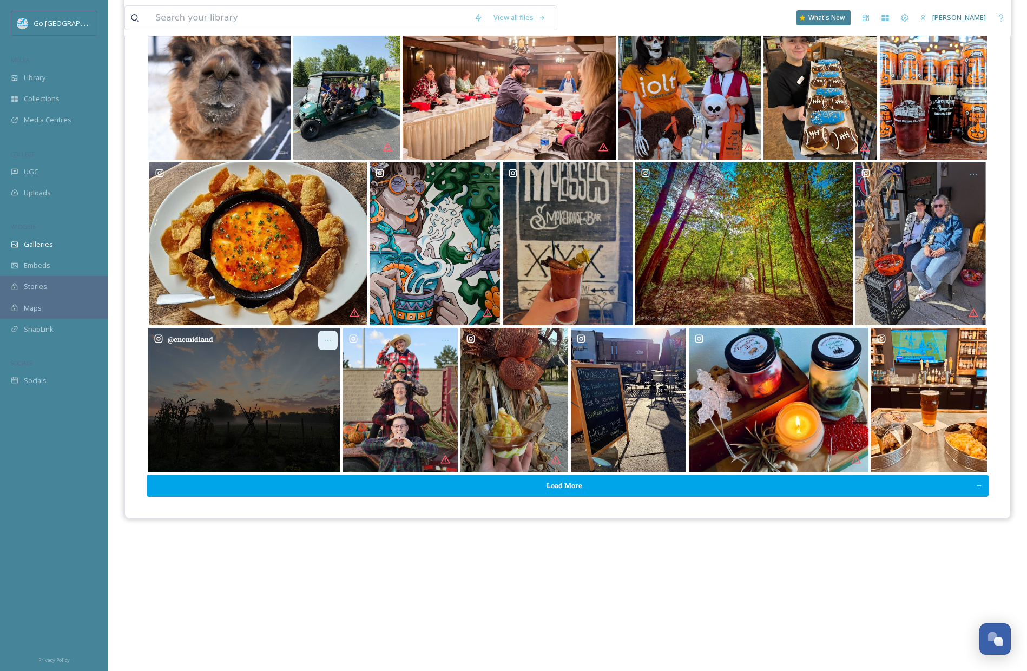
click at [330, 336] on icon "Opens media popup. Media description: cncmidland-6272545.jpg." at bounding box center [327, 340] width 9 height 9
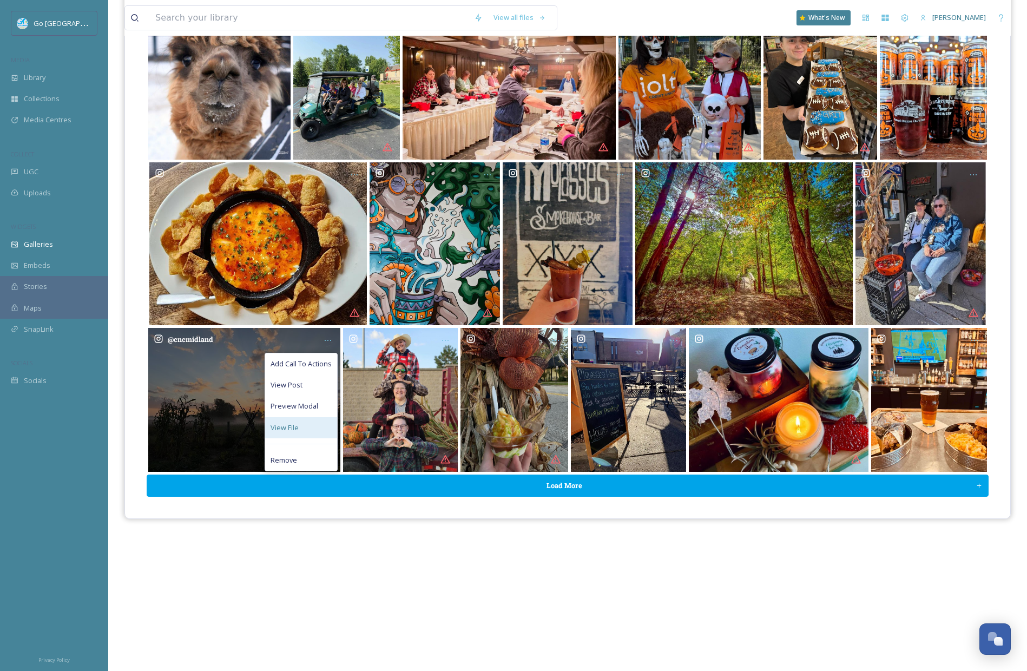
click at [317, 427] on div "View File" at bounding box center [301, 427] width 72 height 21
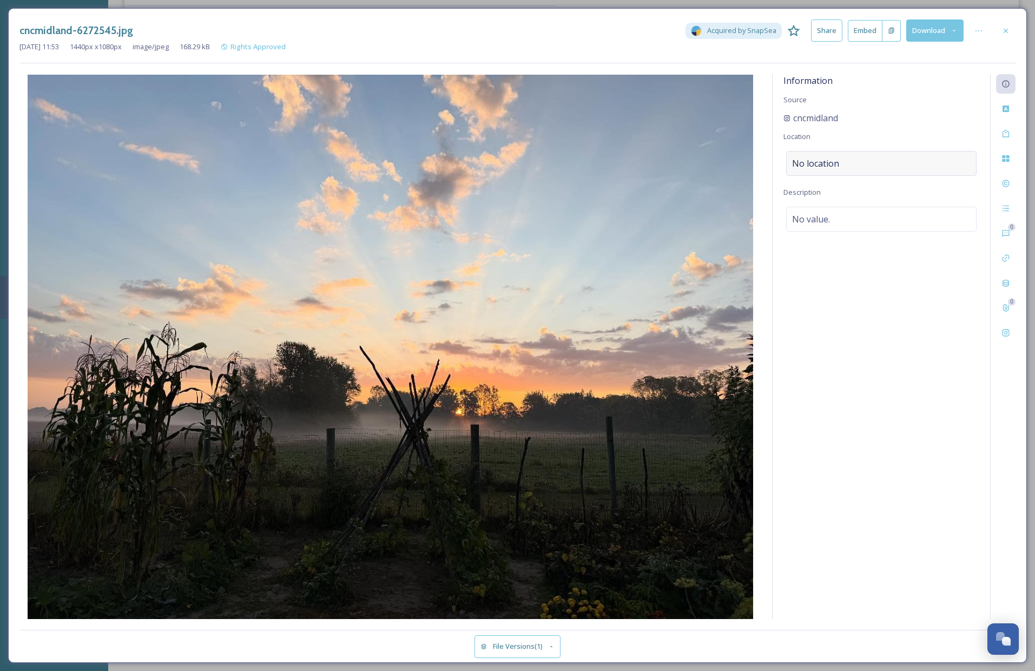
click at [832, 155] on div "No location" at bounding box center [881, 163] width 190 height 25
click at [861, 164] on input at bounding box center [880, 163] width 189 height 24
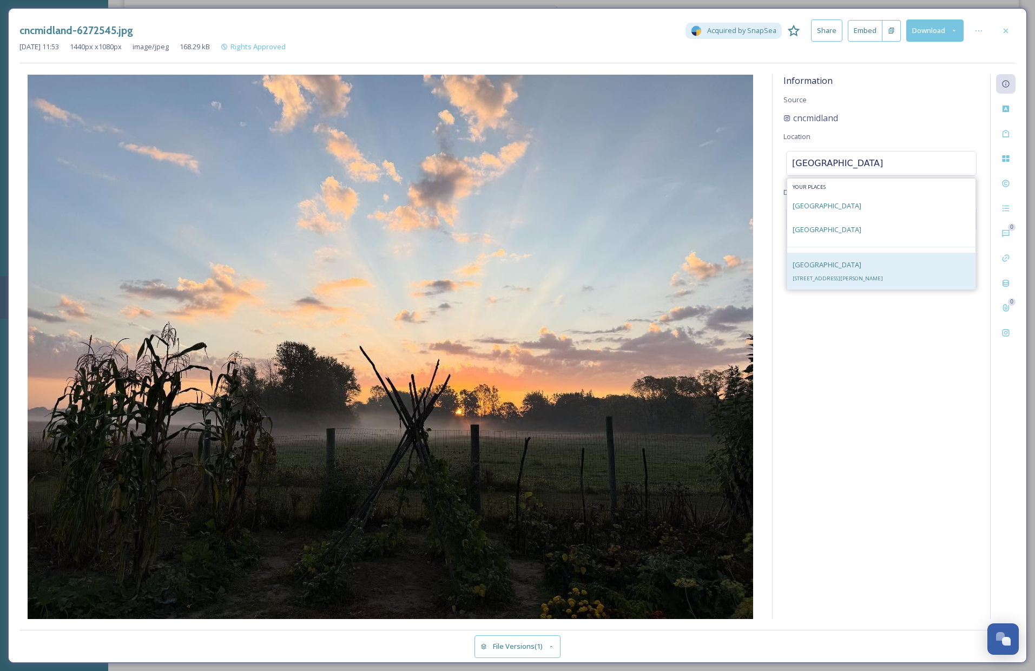
type input "chippewa nature center"
click at [860, 276] on span "400 S Badour Rd, Midland, MI 48640, USA" at bounding box center [837, 278] width 90 height 7
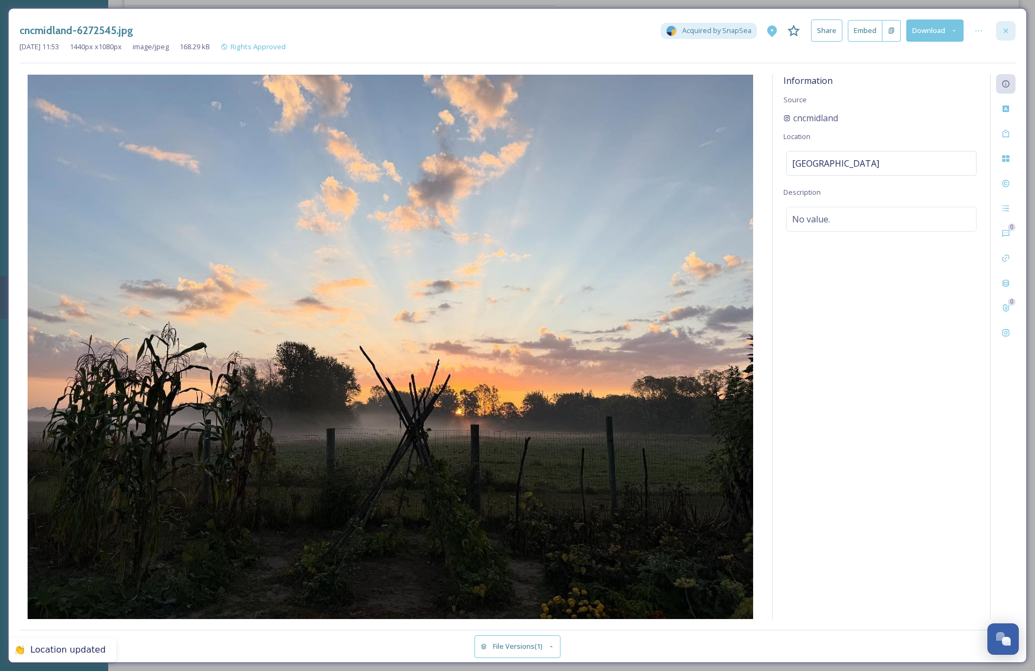
click at [1011, 25] on div at bounding box center [1005, 30] width 19 height 19
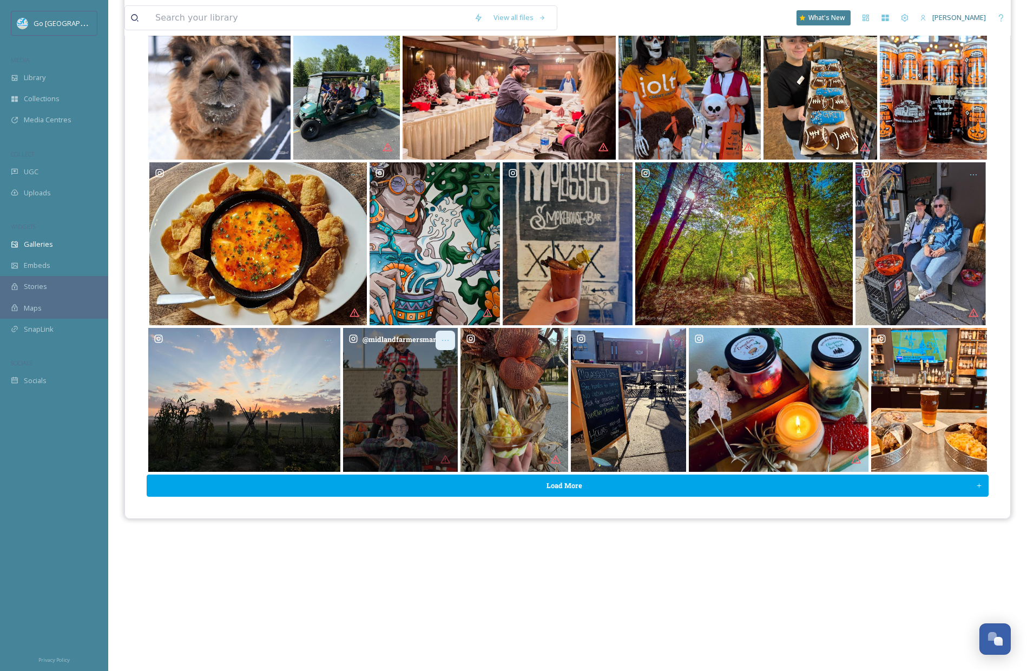
click at [443, 340] on icon "Opens media popup. Media description: midlandfarmersmarket-6298900.jpg." at bounding box center [445, 340] width 9 height 9
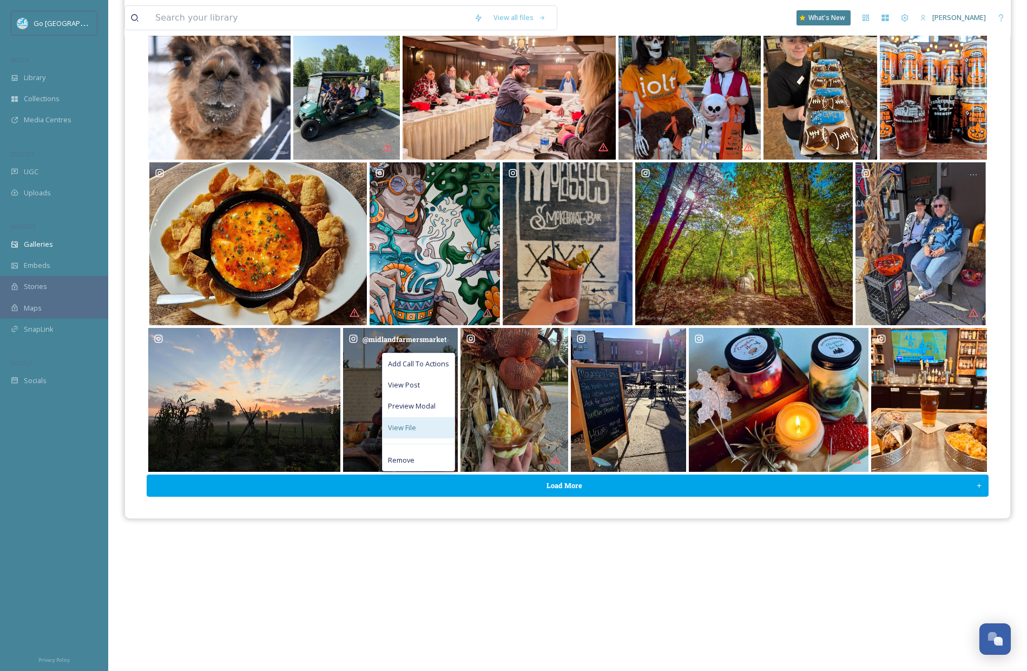
click at [423, 428] on div "View File" at bounding box center [418, 427] width 72 height 21
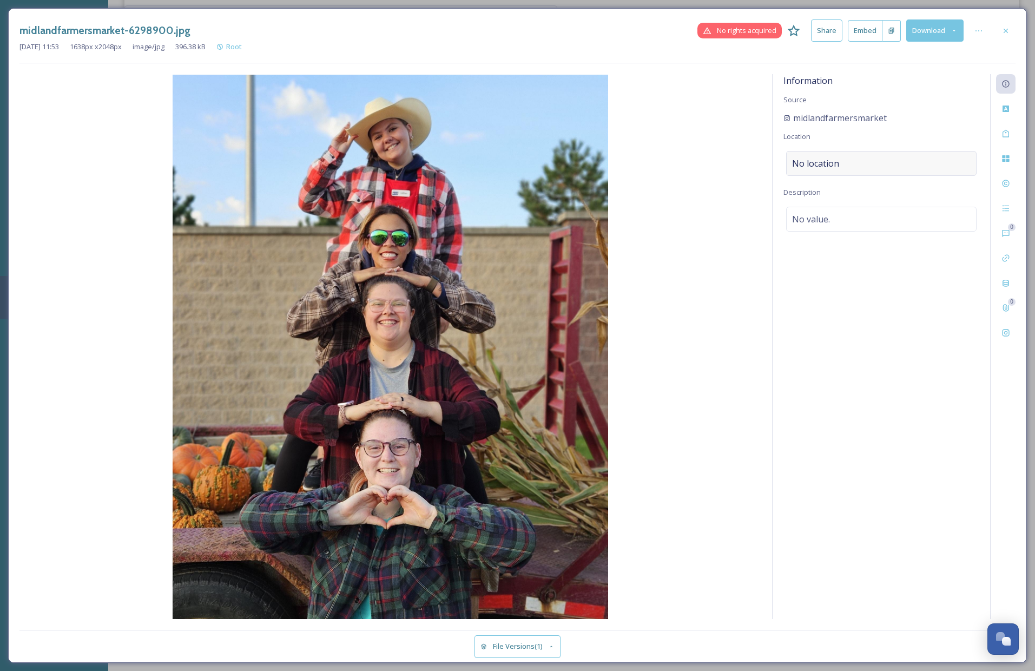
click at [832, 151] on div "No location" at bounding box center [881, 163] width 190 height 25
click at [817, 166] on input at bounding box center [880, 163] width 189 height 24
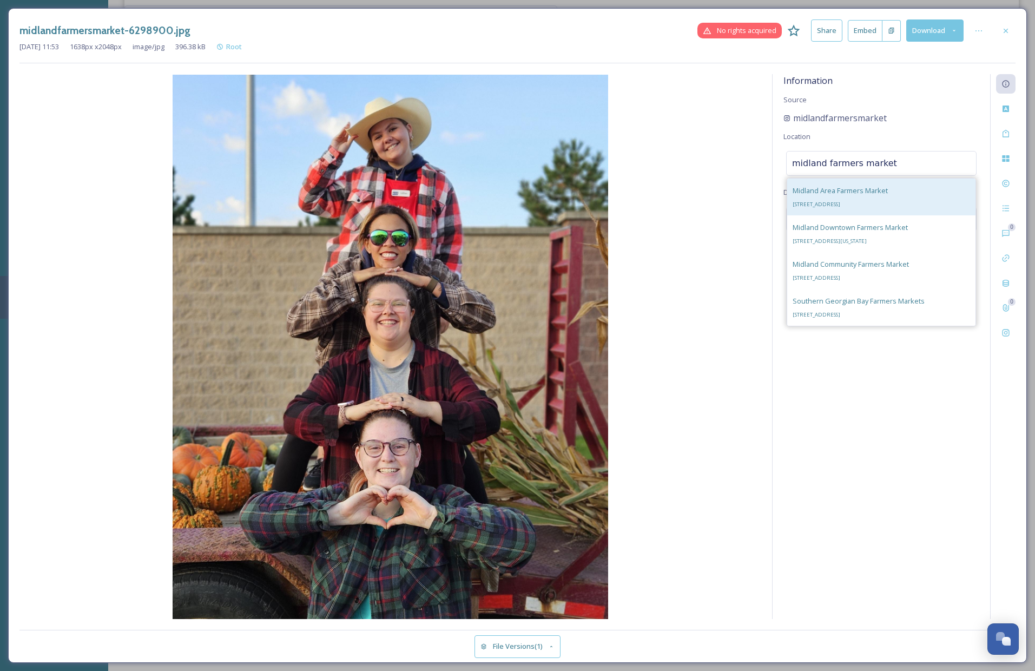
type input "midland farmers market"
click at [842, 189] on span "Midland Area Farmers Market" at bounding box center [839, 191] width 95 height 10
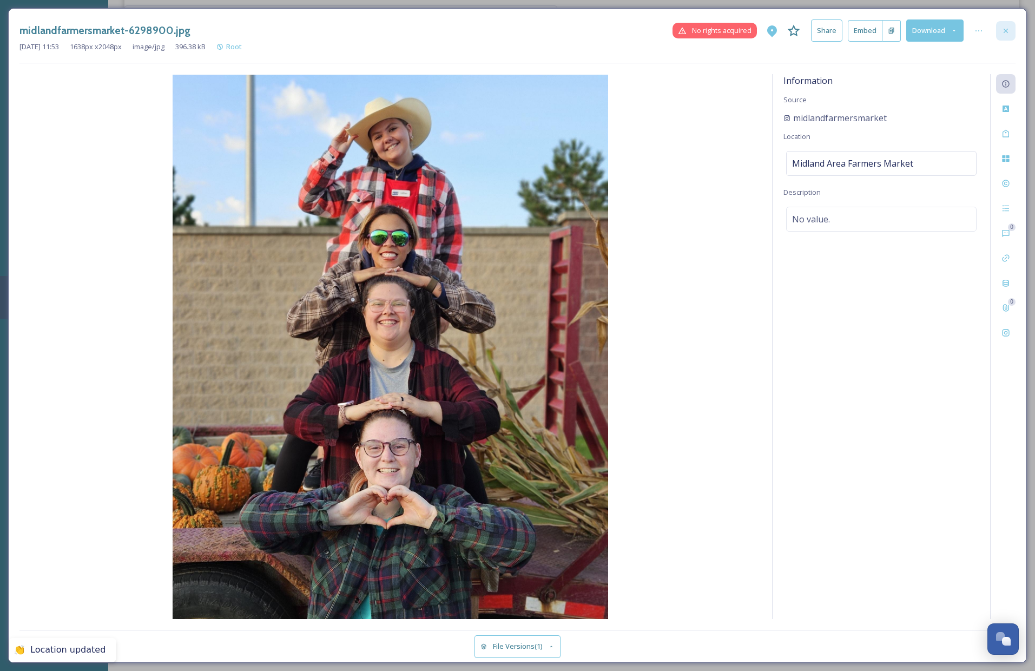
click at [1005, 28] on icon at bounding box center [1005, 31] width 9 height 9
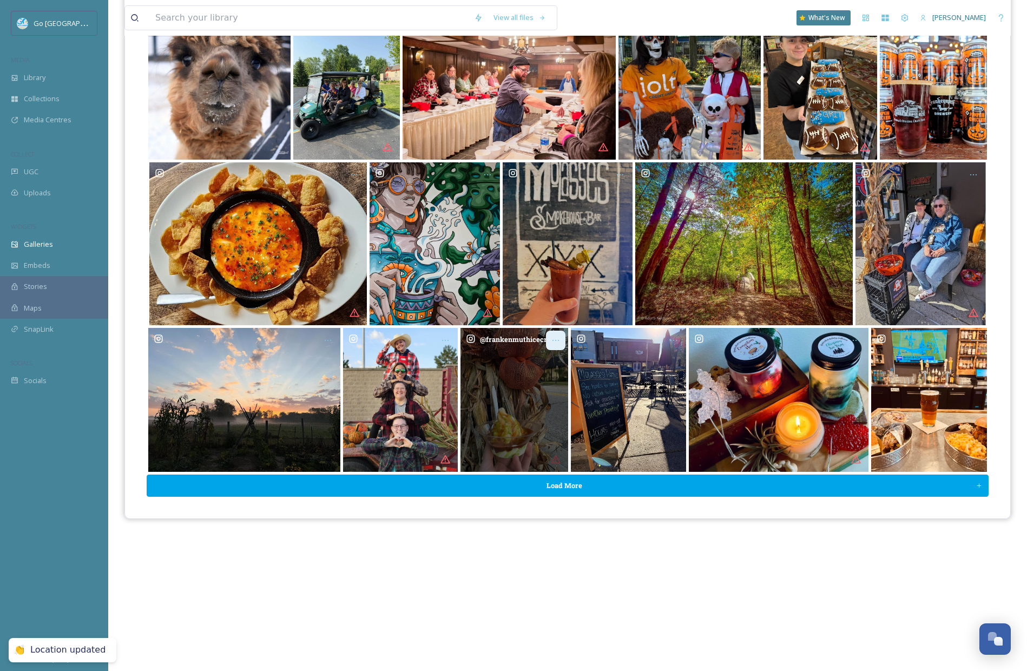
click at [552, 345] on div "Opens media popup. Media description: frankenmuthicecream-6298904.jpg." at bounding box center [555, 339] width 19 height 19
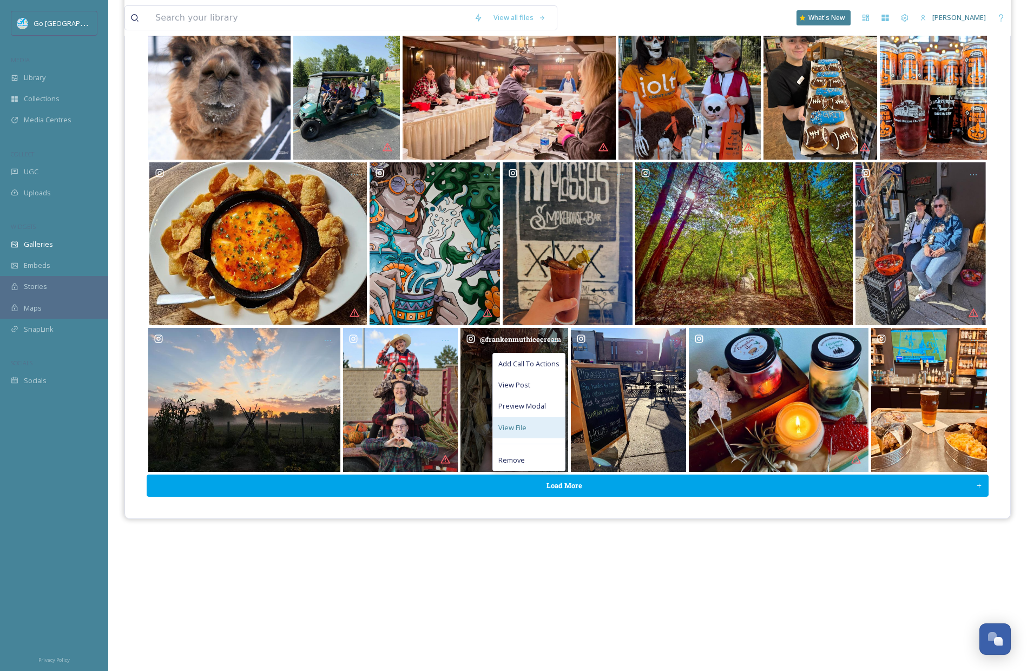
click at [509, 427] on span "View File" at bounding box center [512, 427] width 28 height 10
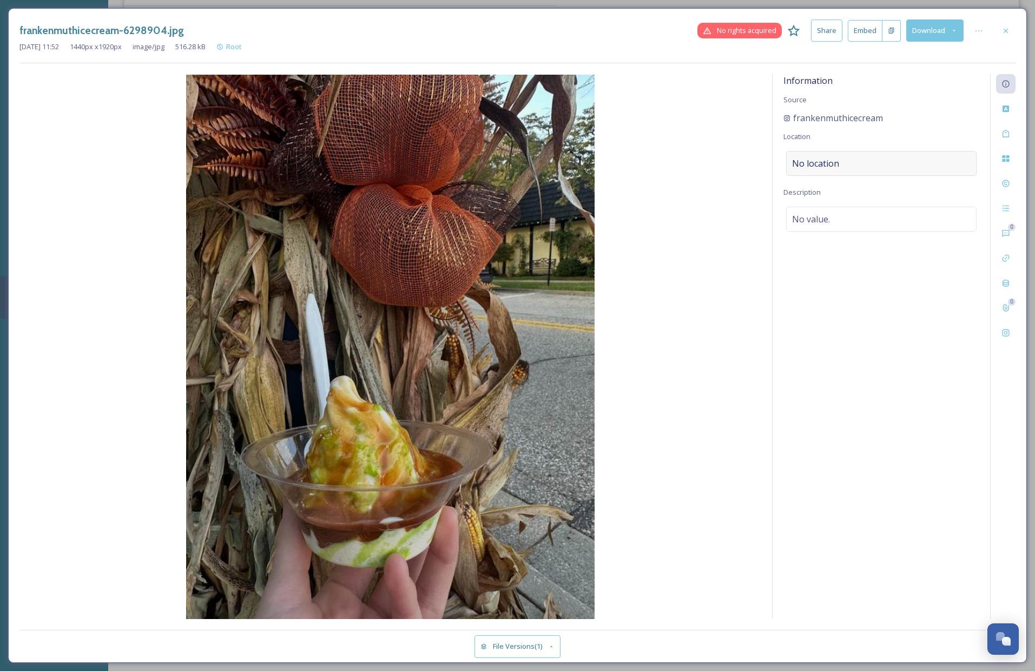
click at [877, 168] on div "No location" at bounding box center [881, 163] width 190 height 25
click at [821, 169] on input at bounding box center [880, 163] width 189 height 24
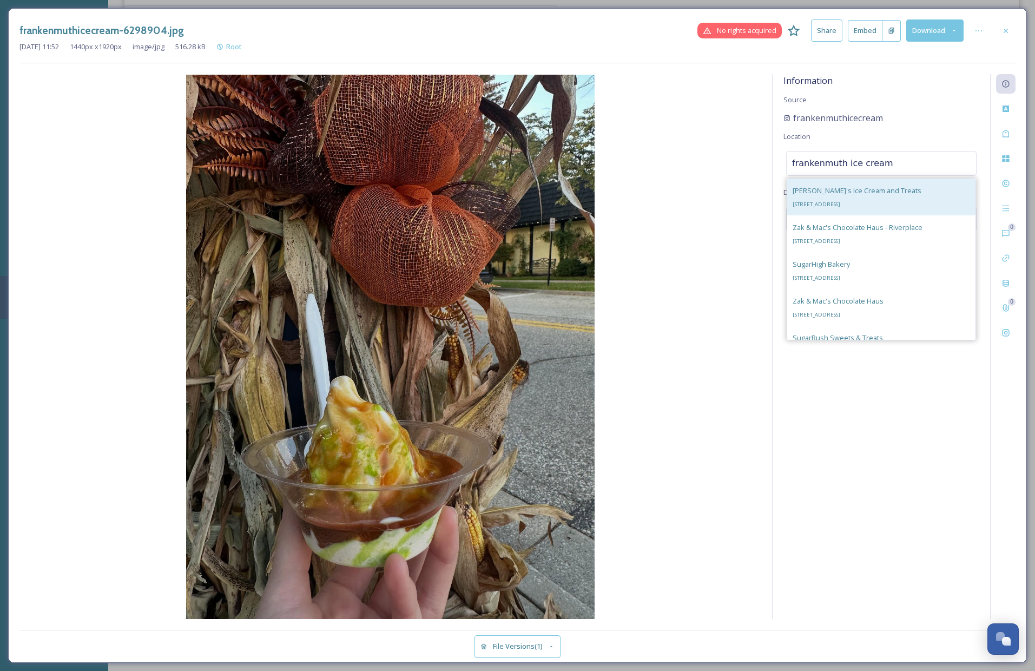
type input "frankenmuth ice cream"
click at [917, 193] on div "Jaami's Ice Cream and Treats 592 Cass St, Frankenmuth, MI 48734, USA" at bounding box center [881, 196] width 188 height 37
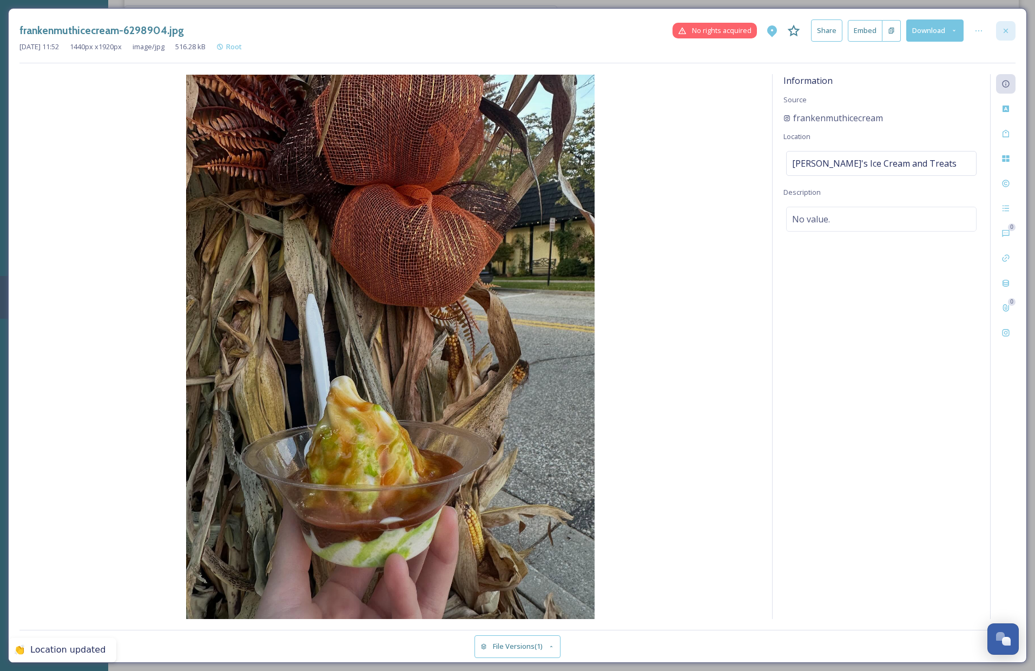
click at [1010, 27] on div at bounding box center [1005, 30] width 19 height 19
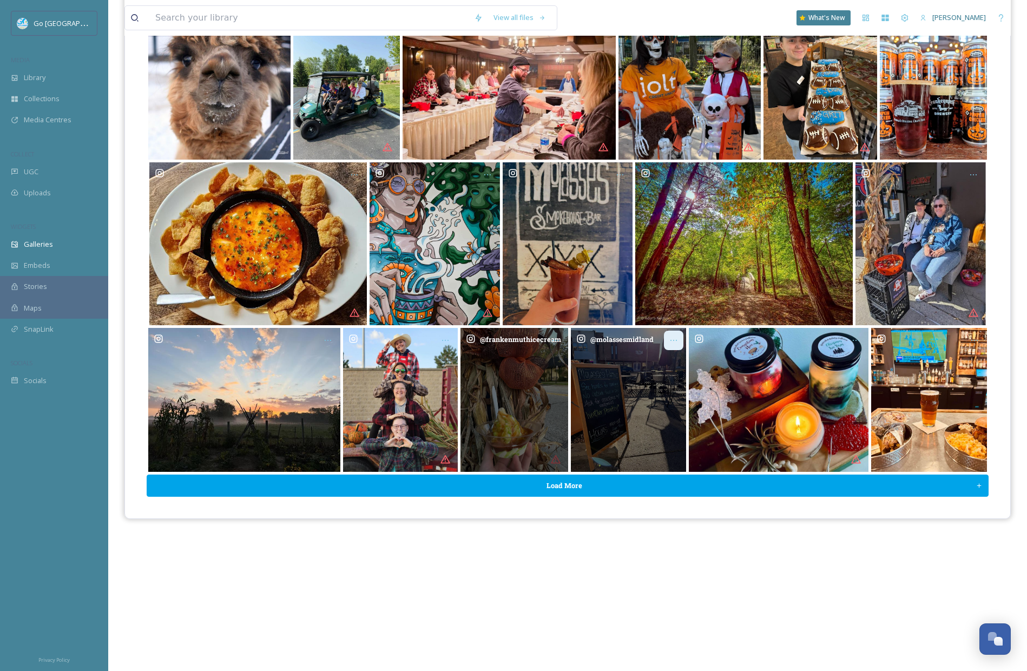
click at [674, 339] on icon "Opens media popup. Media description: molassesmidland-6272539.jpg." at bounding box center [673, 340] width 9 height 9
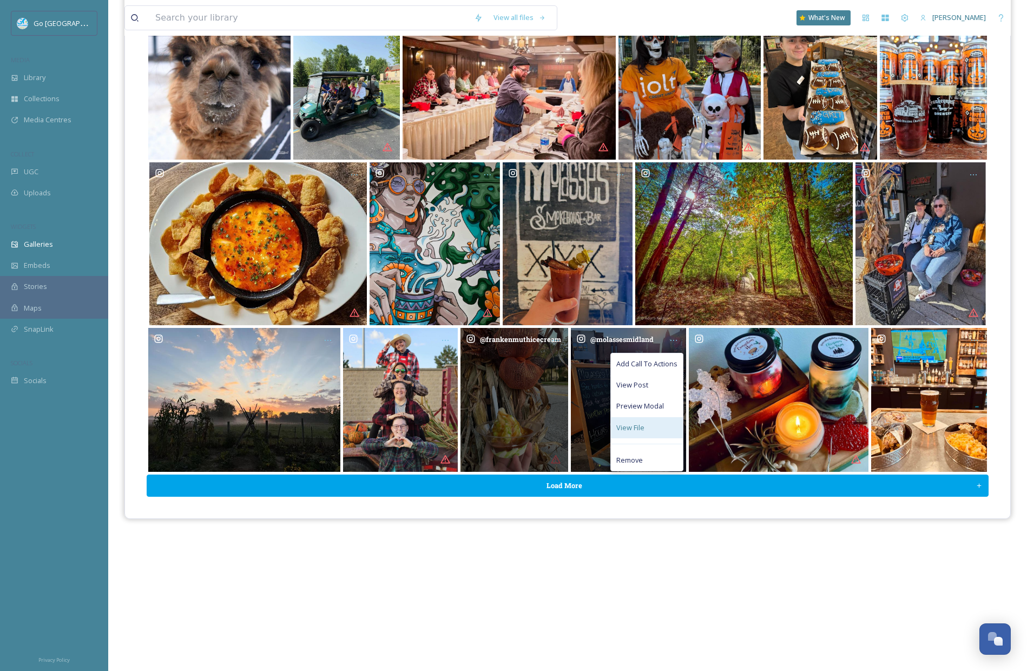
click at [634, 425] on span "View File" at bounding box center [630, 427] width 28 height 10
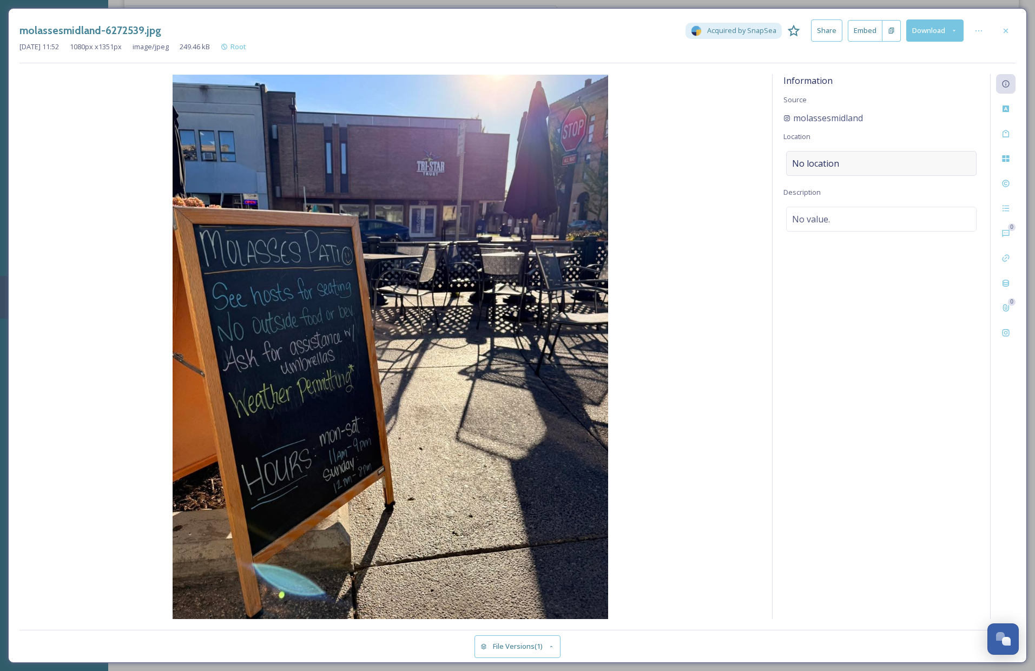
click at [817, 166] on span "No location" at bounding box center [815, 163] width 47 height 13
click at [832, 168] on input at bounding box center [880, 163] width 189 height 24
type input "molasses midland"
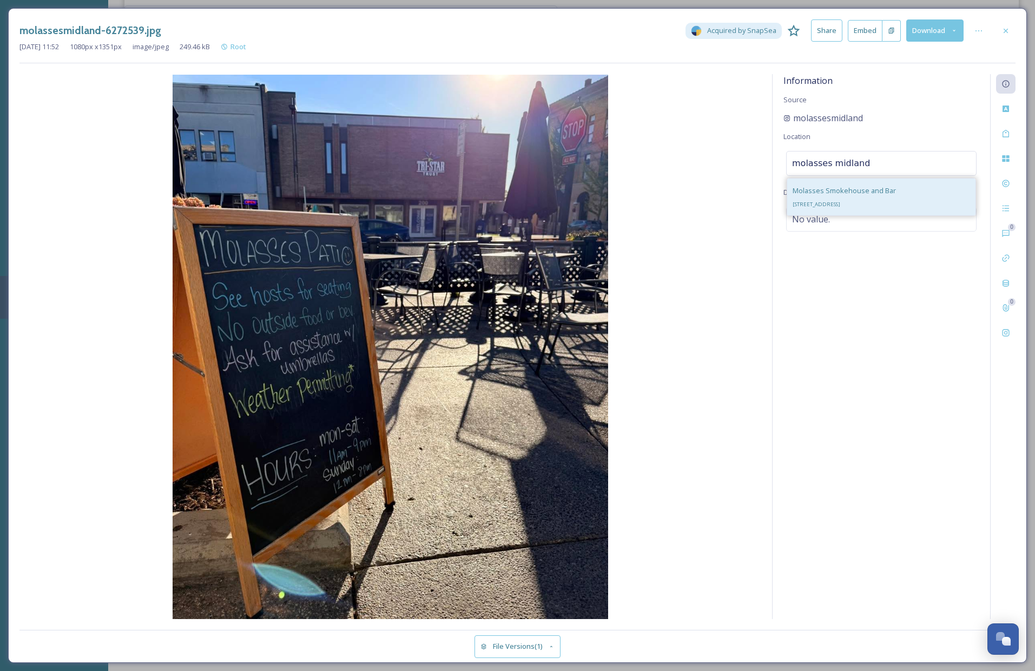
click at [836, 195] on div "Molasses Smokehouse and Bar 201 E Main St, Midland, MI 48640, USA" at bounding box center [843, 197] width 103 height 26
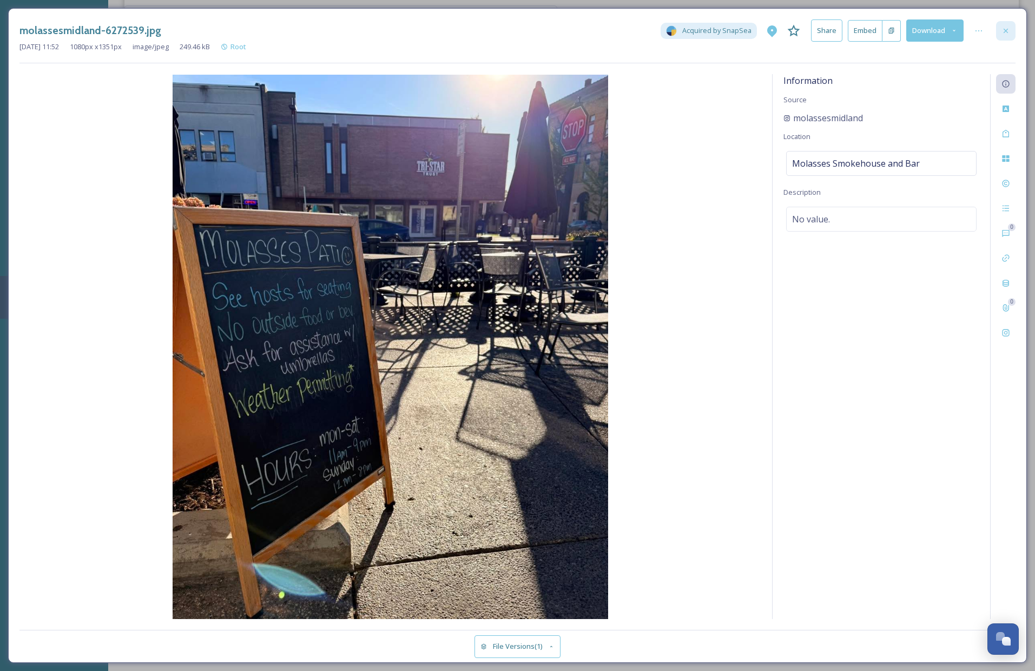
click at [1002, 30] on icon at bounding box center [1005, 31] width 9 height 9
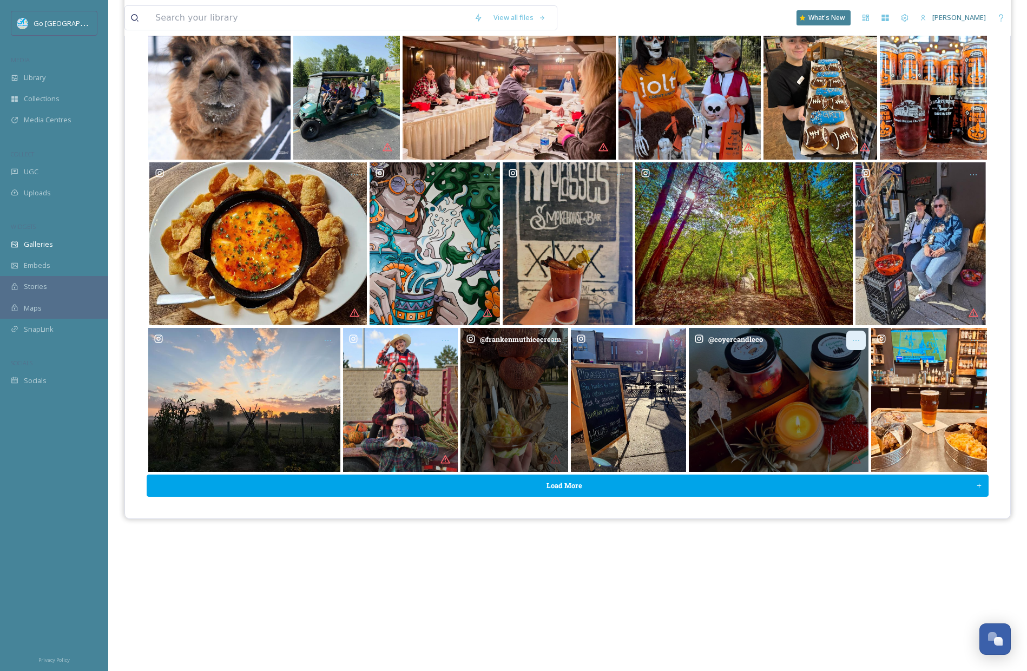
click at [857, 340] on icon "Opens media popup. Media description: coyercandleco-6298905.jpg." at bounding box center [855, 340] width 9 height 9
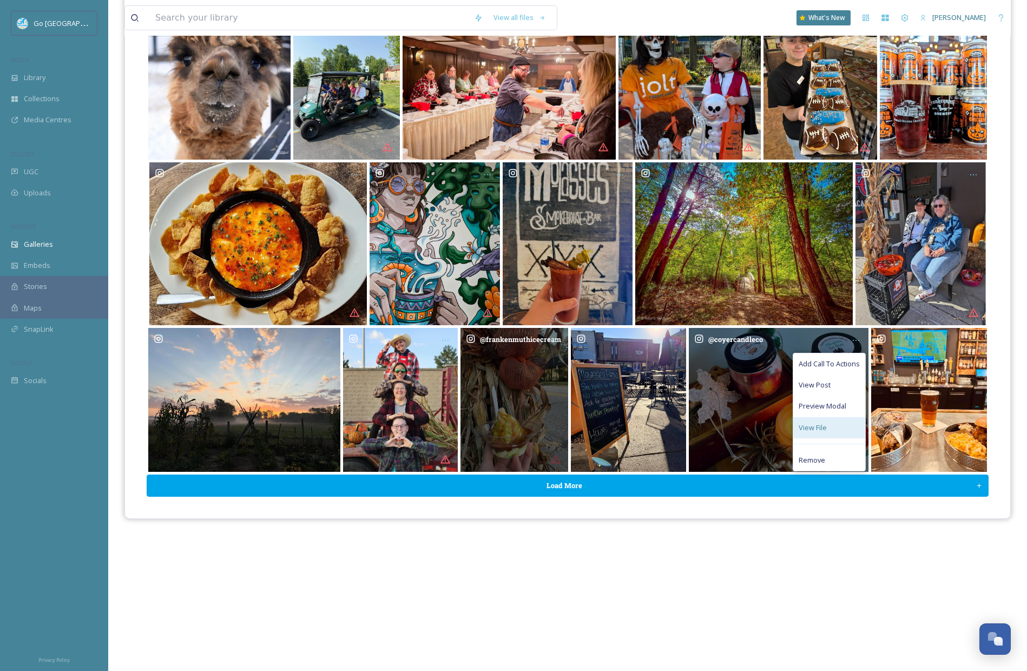
click at [823, 429] on span "View File" at bounding box center [812, 427] width 28 height 10
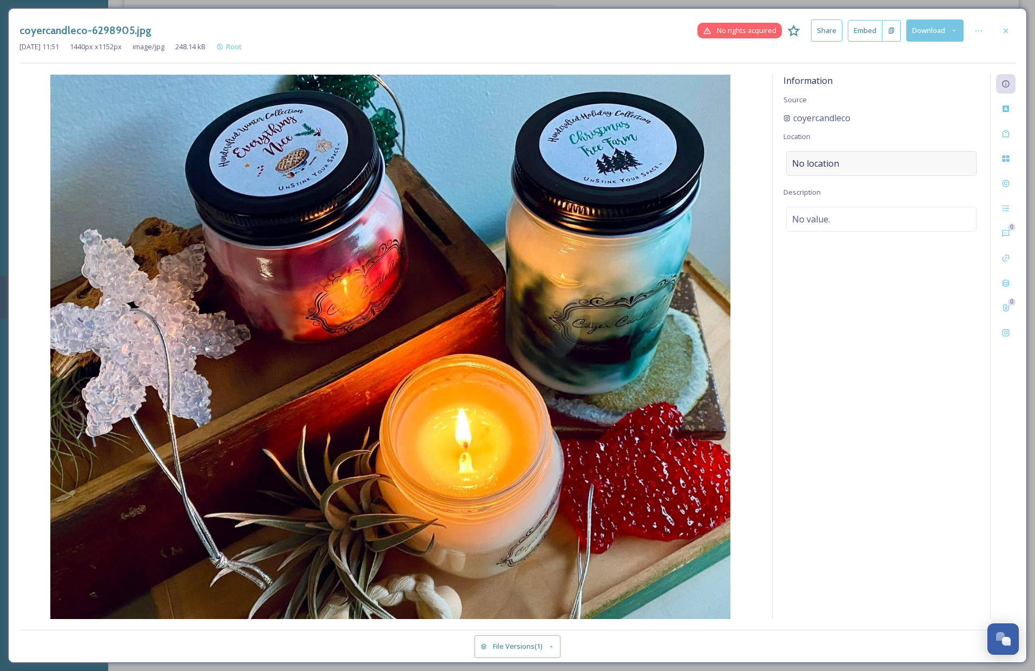
click at [828, 157] on span "No location" at bounding box center [815, 163] width 47 height 13
click at [855, 161] on input at bounding box center [880, 163] width 189 height 24
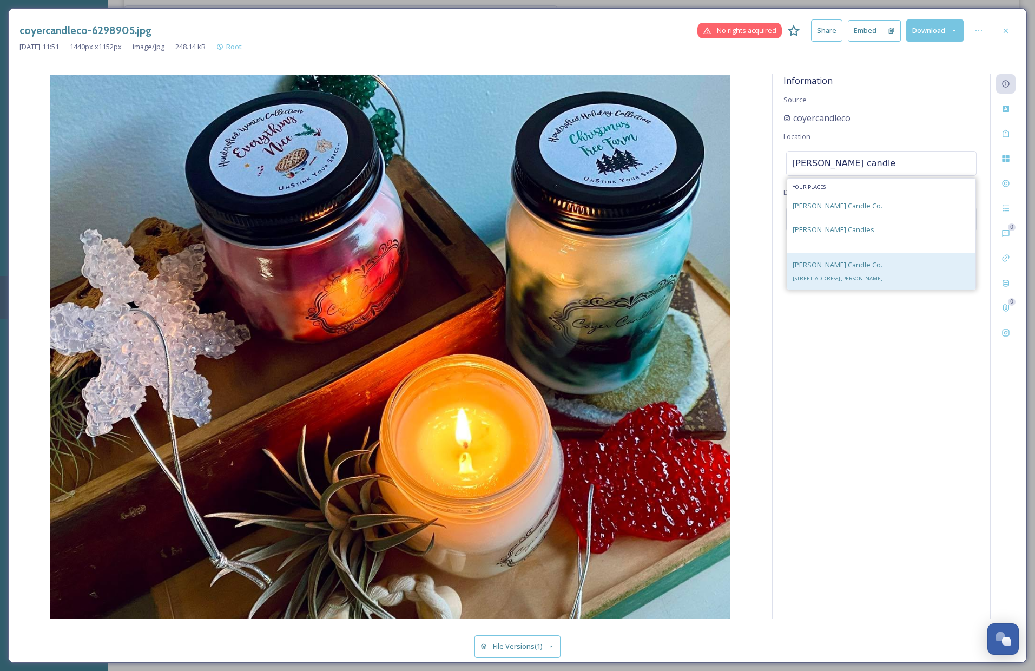
type input "coyer candle"
click at [848, 270] on div "Coyer Candle Co. 129 Ashman St, Midland, MI 48640, USA" at bounding box center [837, 271] width 90 height 26
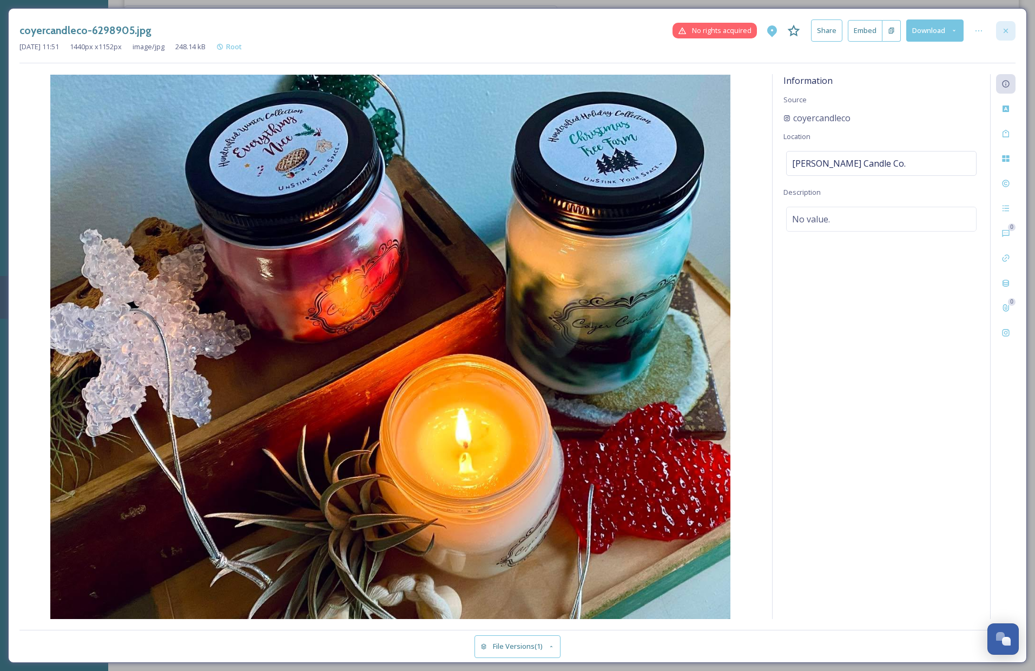
click at [1009, 30] on icon at bounding box center [1005, 31] width 9 height 9
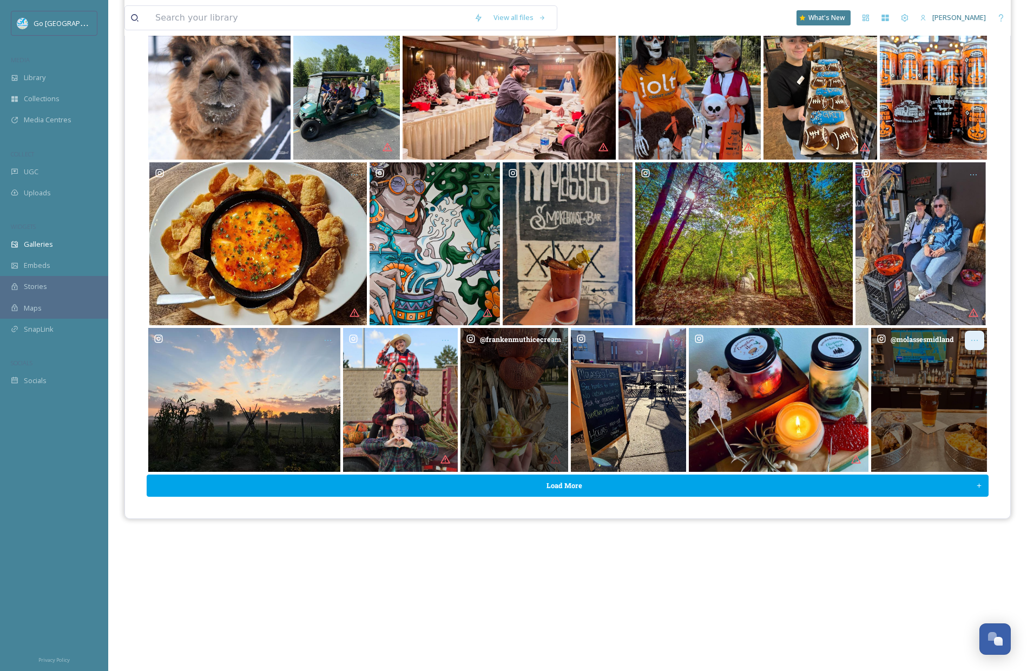
click at [972, 339] on icon "Opens media popup. Media description: molassesmidland-6298899.jpg." at bounding box center [974, 340] width 9 height 9
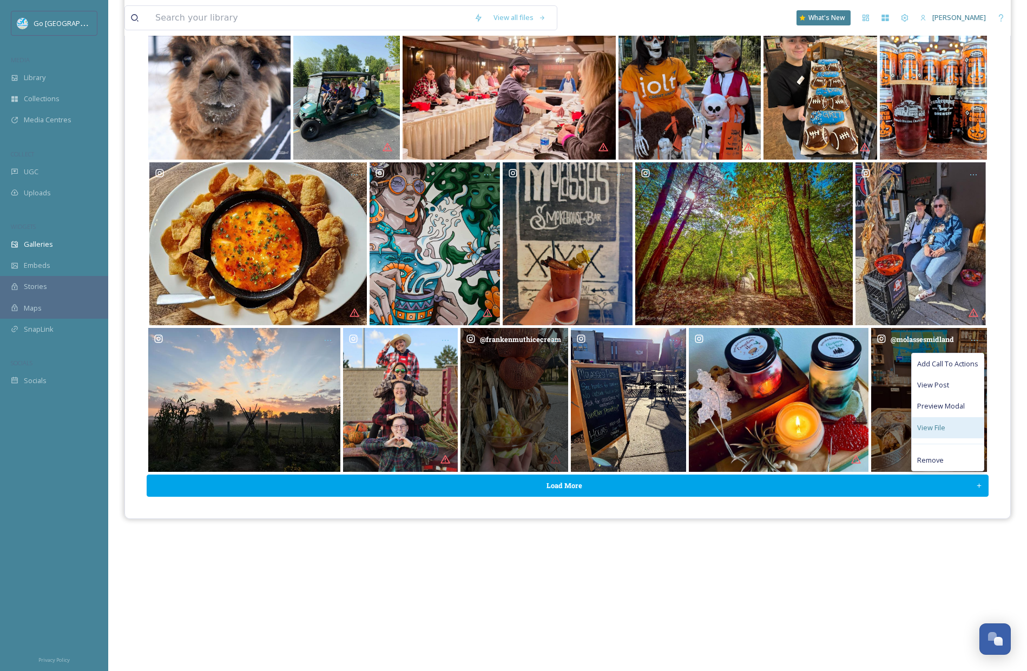
click at [935, 427] on span "View File" at bounding box center [931, 427] width 28 height 10
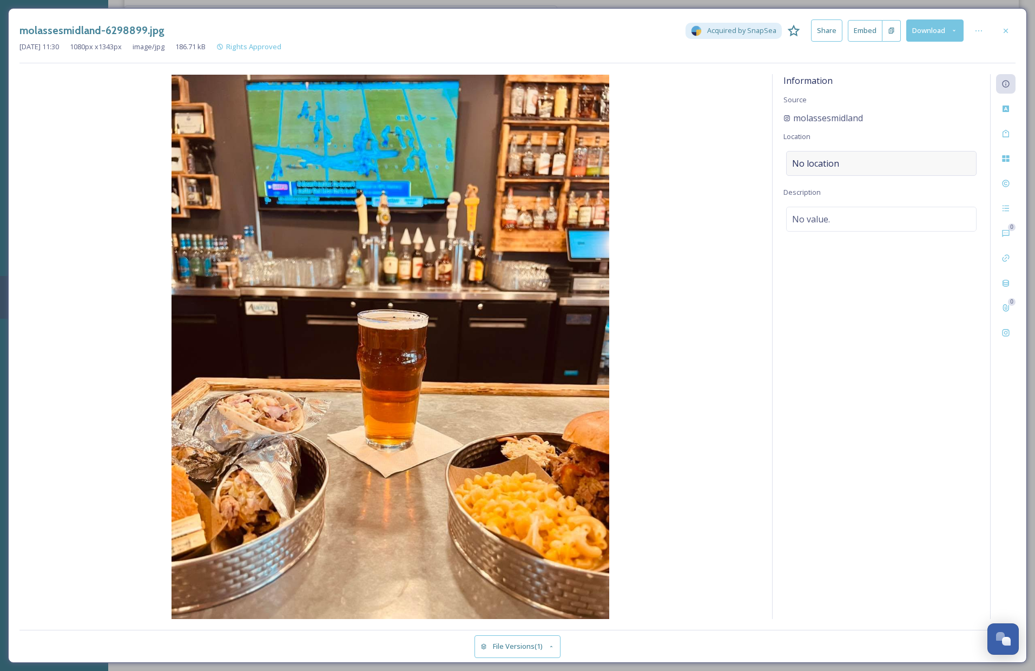
click at [847, 166] on div "No location" at bounding box center [881, 163] width 190 height 25
click at [830, 161] on input at bounding box center [880, 163] width 189 height 24
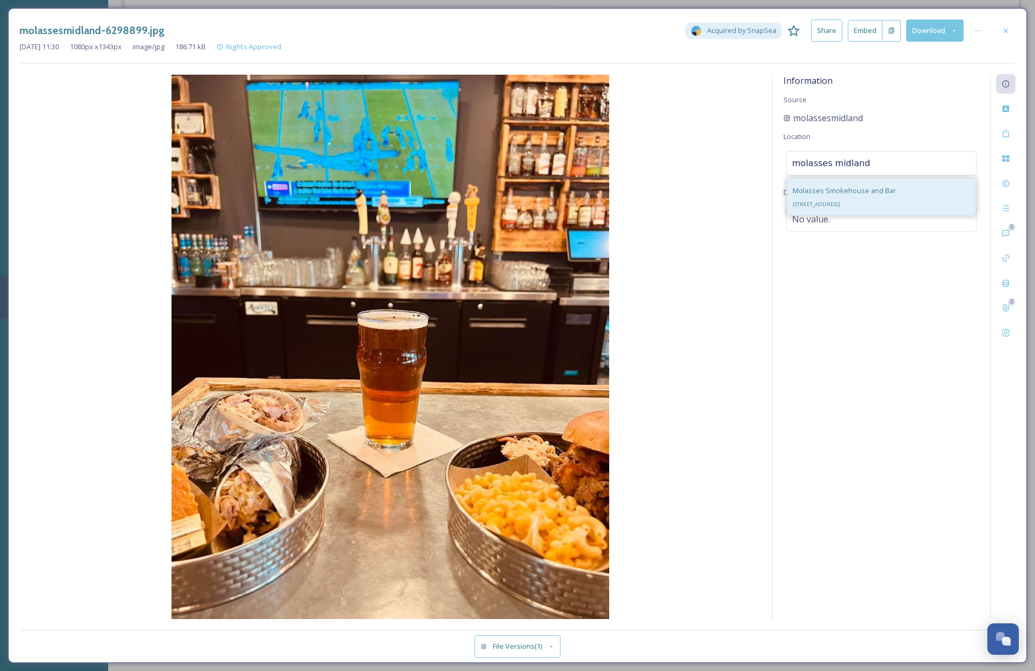
type input "molasses midland"
click at [880, 192] on span "Molasses Smokehouse and Bar" at bounding box center [843, 191] width 103 height 10
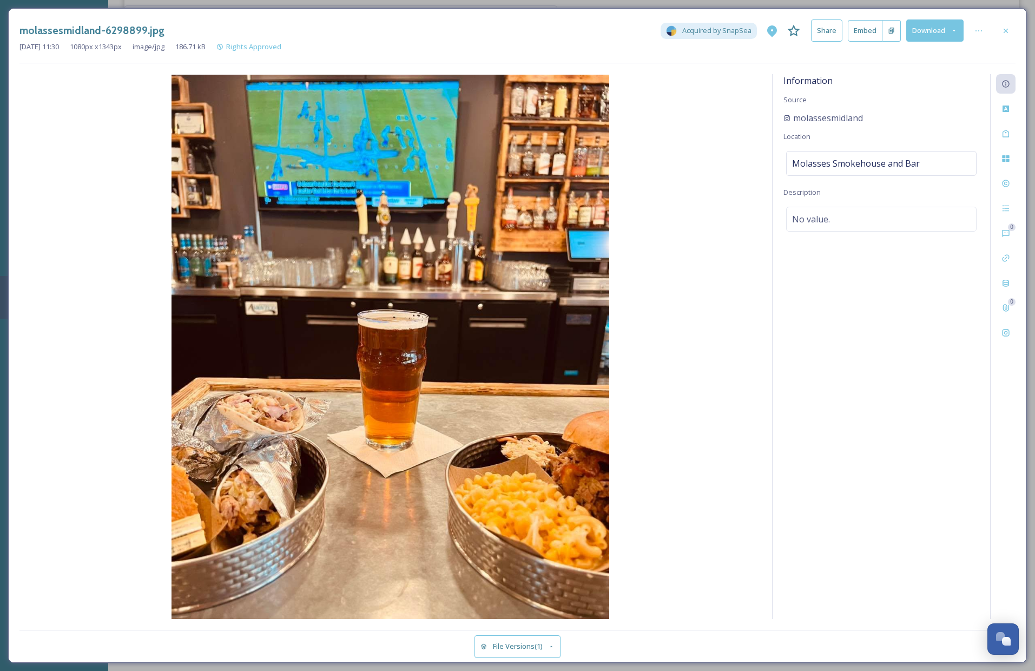
click at [1016, 28] on div "molassesmidland-6298899.jpg Acquired by SnapSea Share Embed Download Oct 06 202…" at bounding box center [517, 335] width 1018 height 654
click at [1010, 29] on div at bounding box center [1005, 30] width 19 height 19
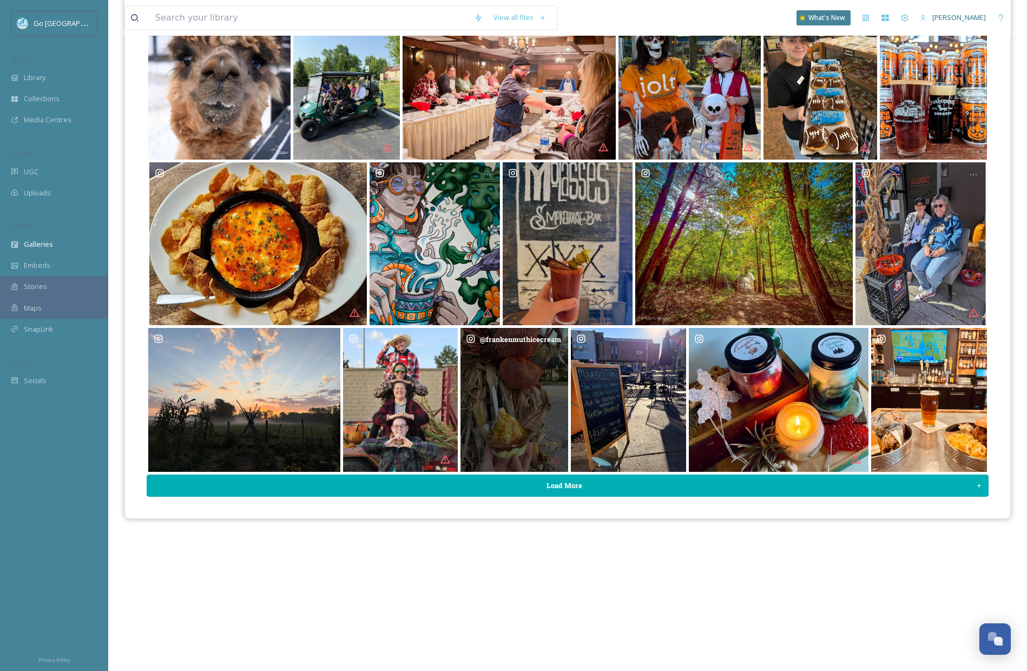
click at [584, 487] on button "Load More" at bounding box center [568, 485] width 842 height 22
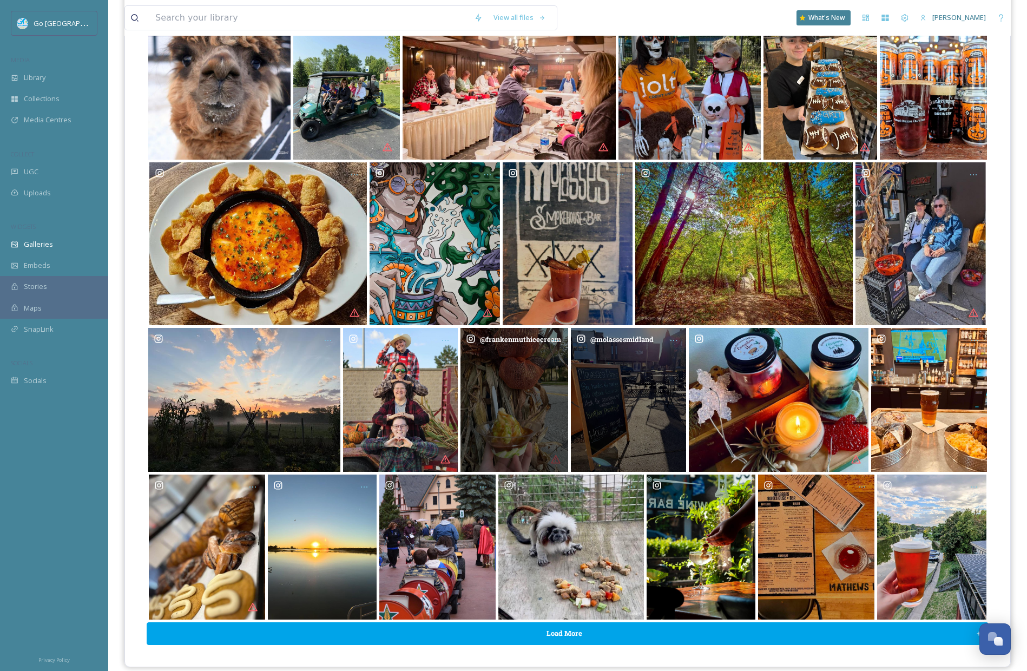
scroll to position [166, 0]
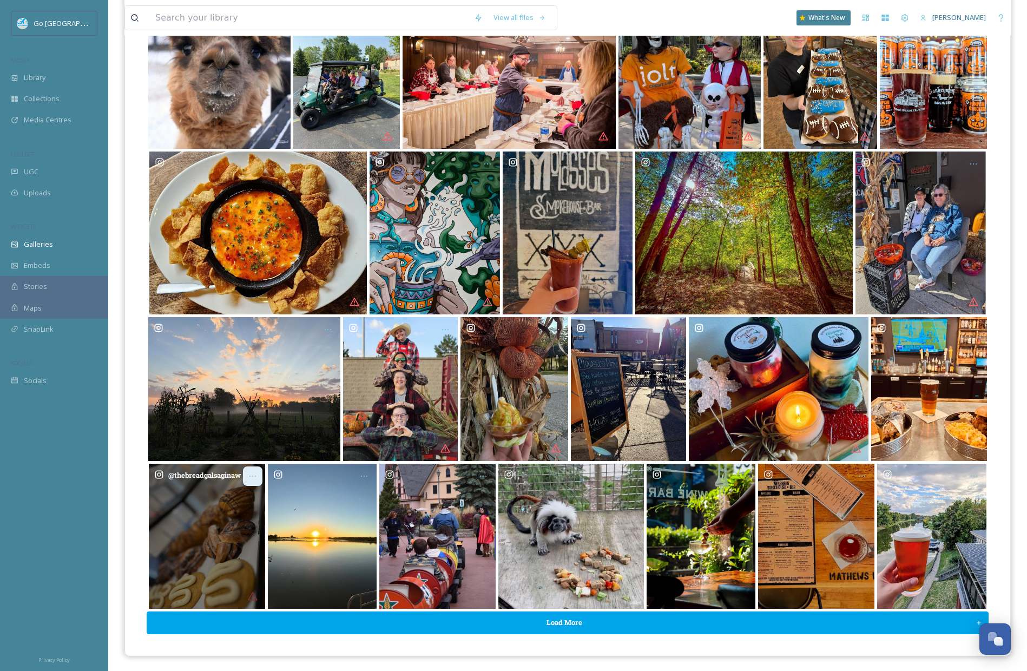
click at [256, 476] on icon "Opens media popup. Media description: thebreadgalsaginaw-6298906.jpg." at bounding box center [252, 476] width 9 height 9
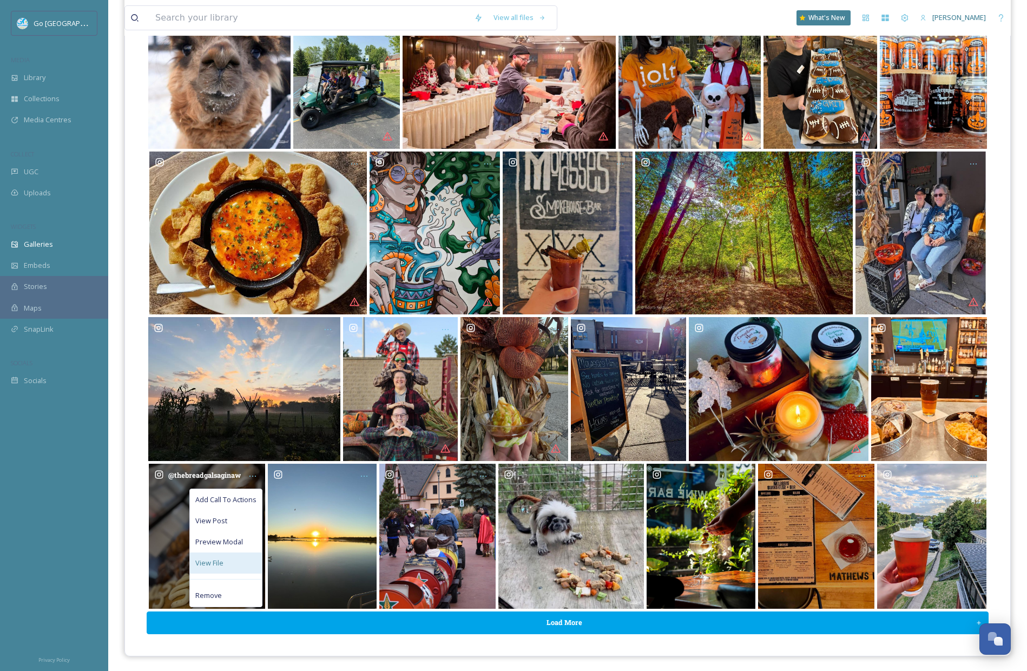
click at [247, 560] on div "View File" at bounding box center [226, 562] width 72 height 21
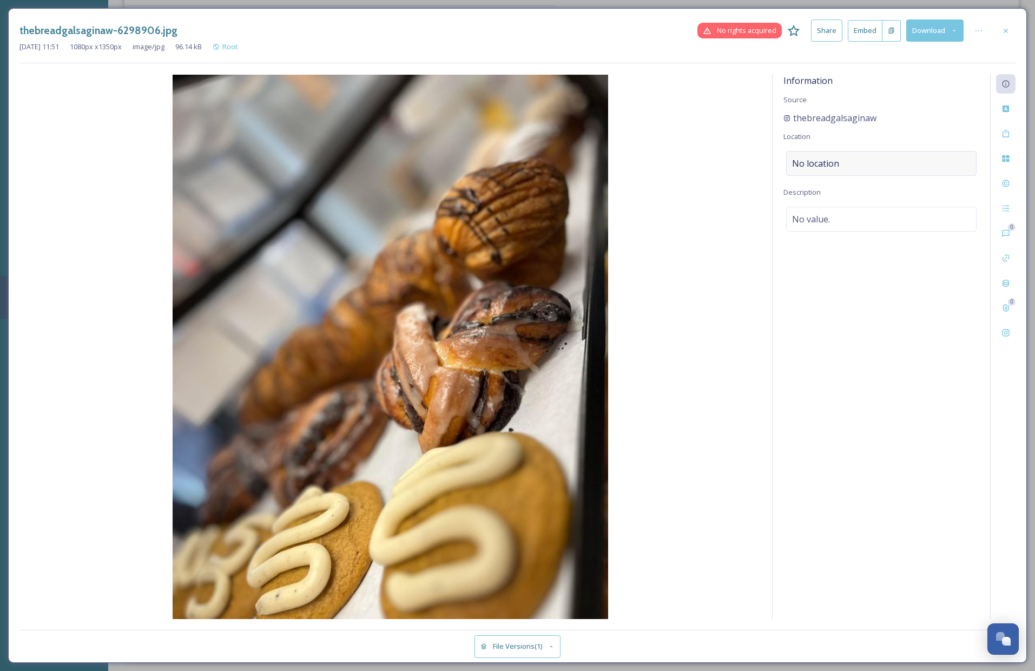
click at [828, 162] on span "No location" at bounding box center [815, 163] width 47 height 13
click at [808, 167] on input at bounding box center [880, 163] width 189 height 24
type input "the bread gal"
click at [883, 241] on div "The Bread Gal 411 Hancock St, Saginaw, MI 48602, USA" at bounding box center [837, 247] width 90 height 26
click at [1003, 29] on icon at bounding box center [1005, 31] width 9 height 9
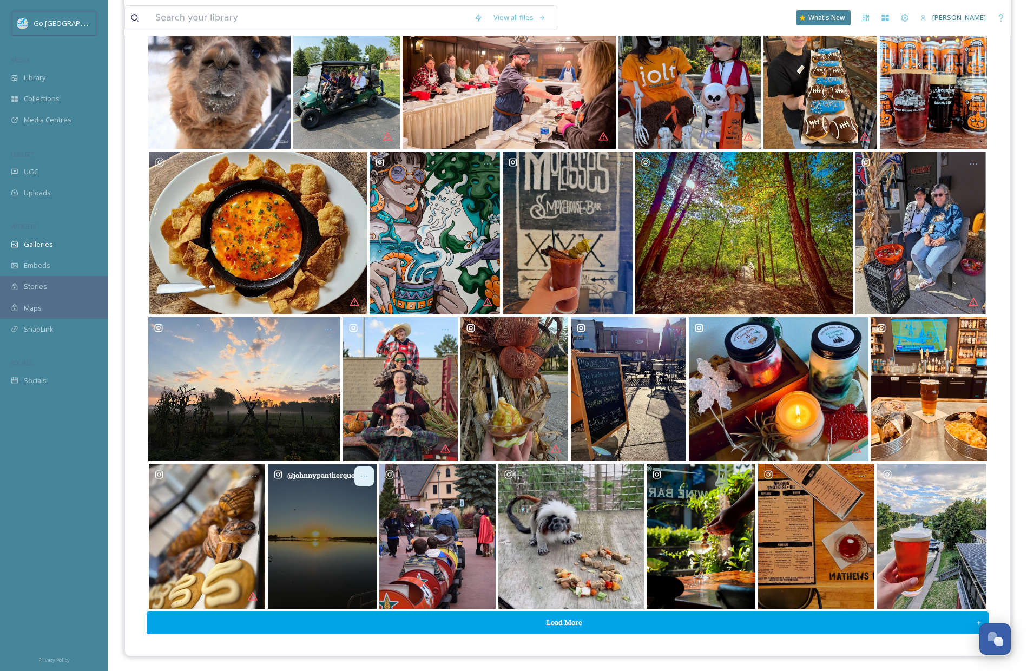
click at [366, 469] on div "Opens media popup. Media description: johnnypantherquests-6272547.jpg." at bounding box center [363, 475] width 19 height 19
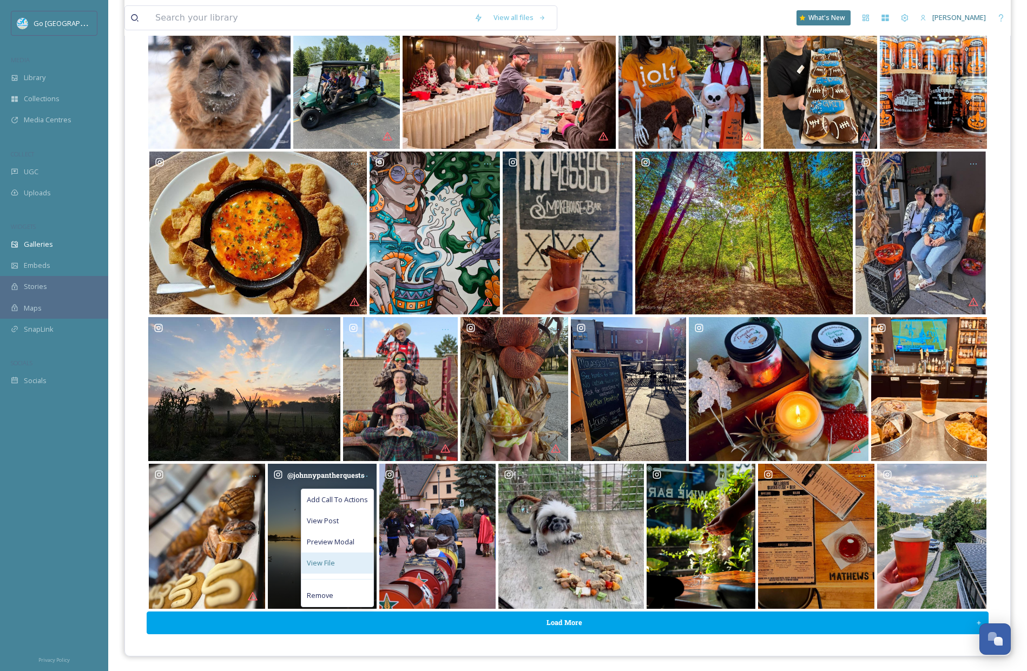
click at [352, 559] on div "View File" at bounding box center [337, 562] width 72 height 21
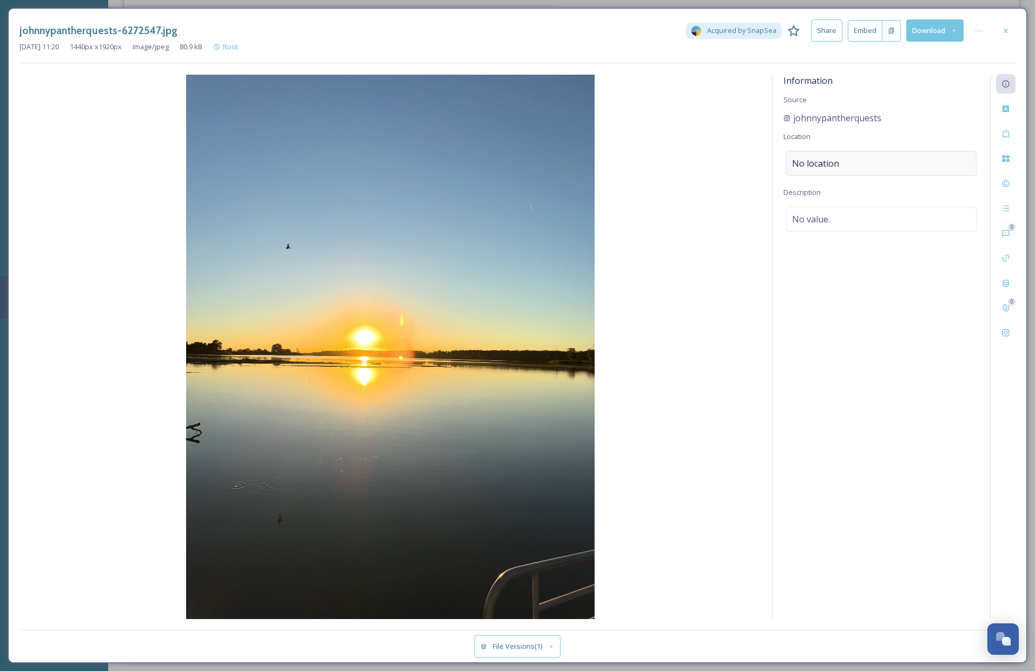
click at [841, 164] on div "No location" at bounding box center [881, 163] width 190 height 25
click at [829, 170] on input at bounding box center [880, 163] width 189 height 24
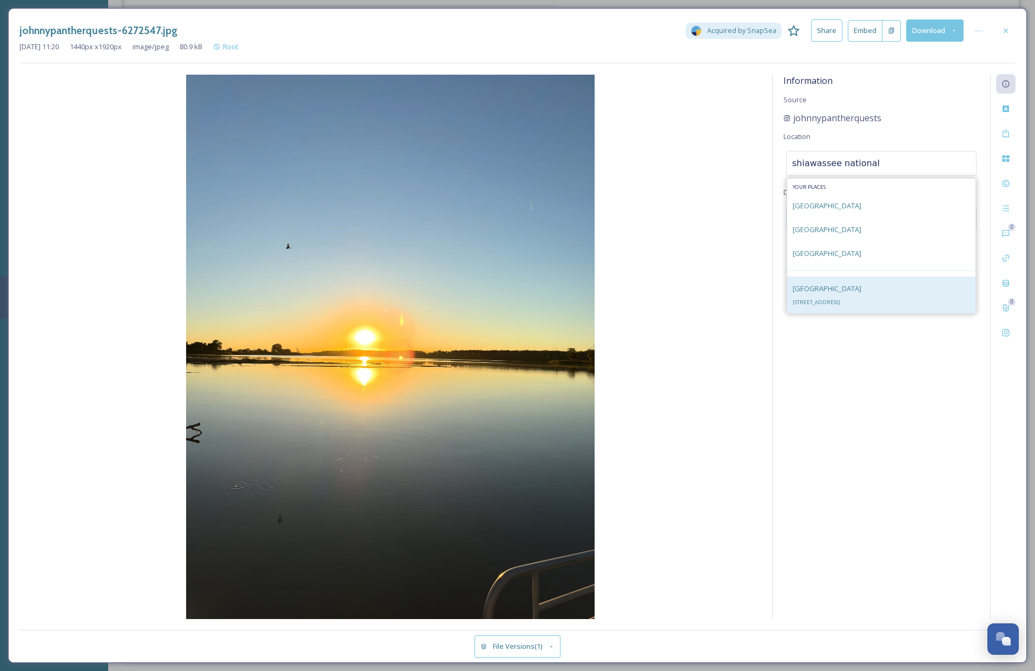
type input "shiawassee national"
click at [836, 292] on span "Shiawassee National Wildlife Refuge" at bounding box center [826, 288] width 69 height 10
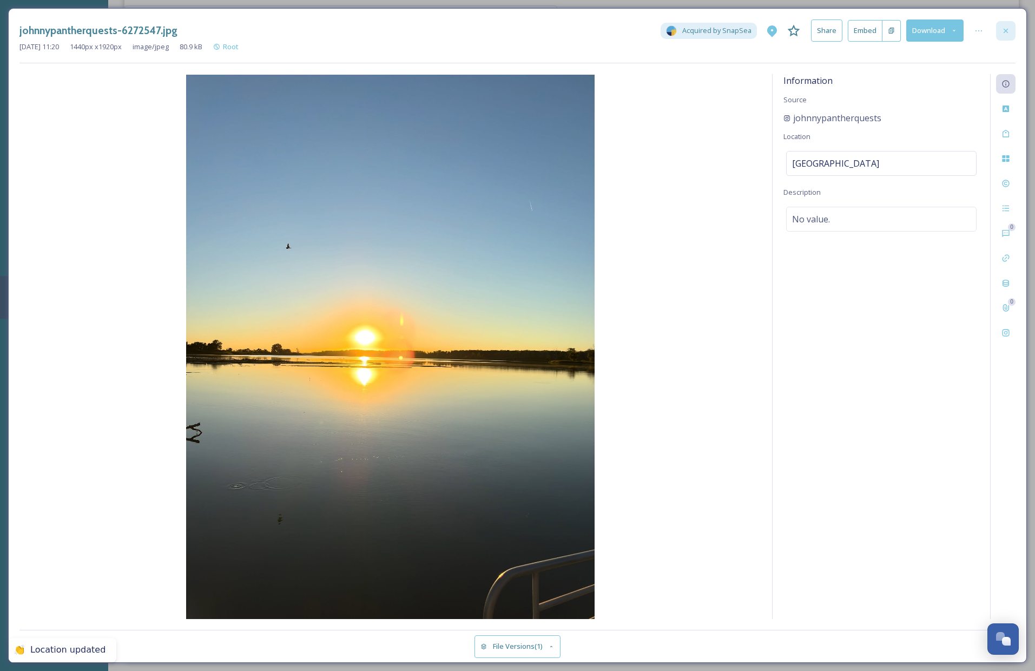
click at [1008, 29] on icon at bounding box center [1005, 31] width 9 height 9
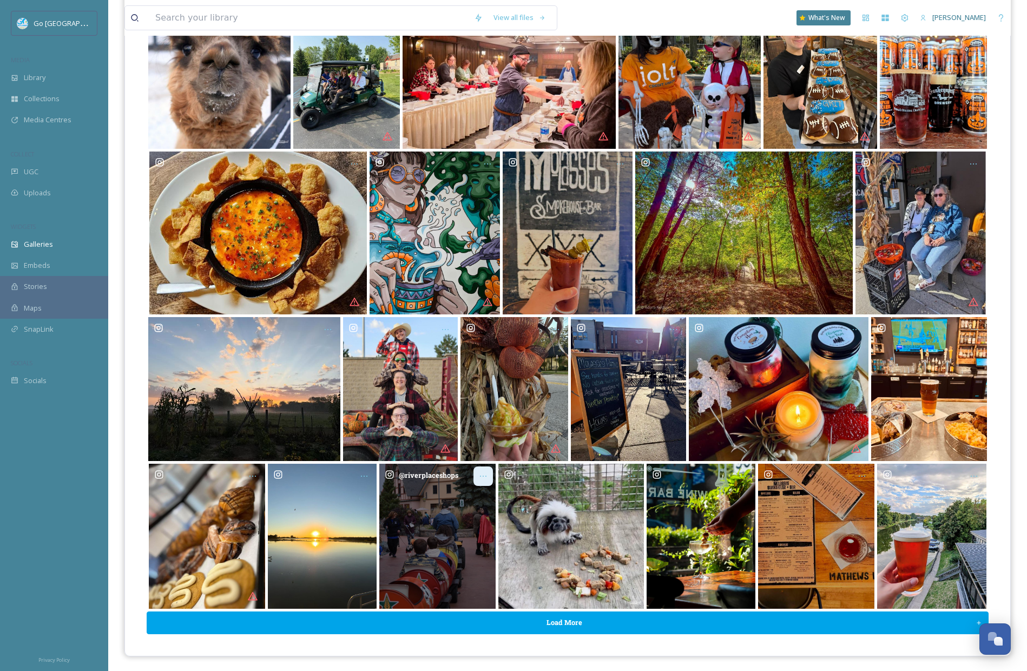
click at [485, 476] on icon "Opens media popup. Media description: riverplaceshops-6298895.jpg." at bounding box center [483, 476] width 9 height 9
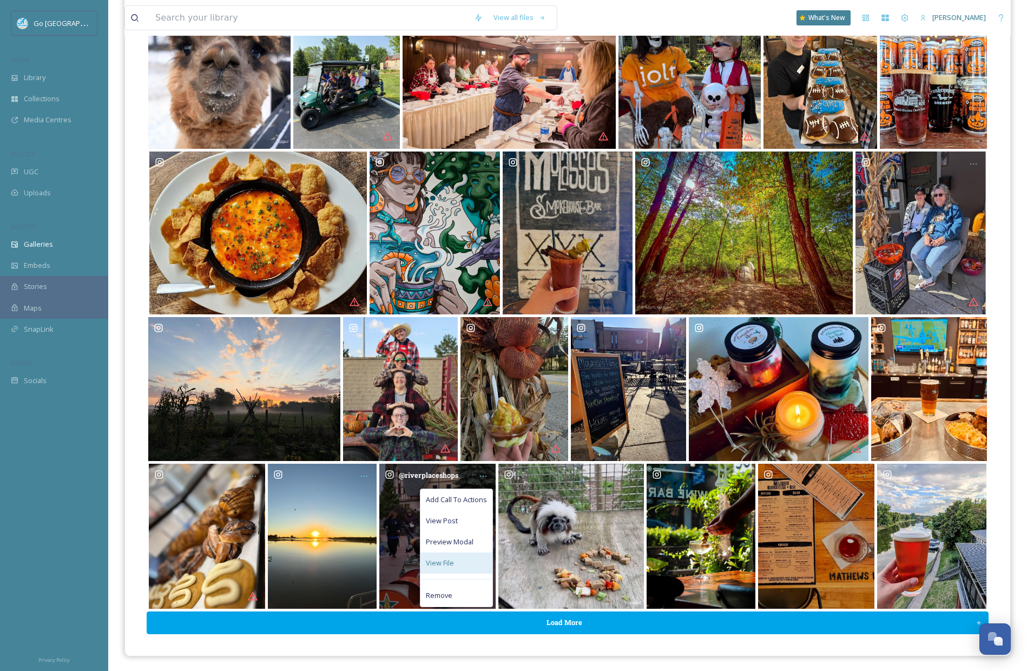
click at [463, 560] on div "View File" at bounding box center [456, 562] width 72 height 21
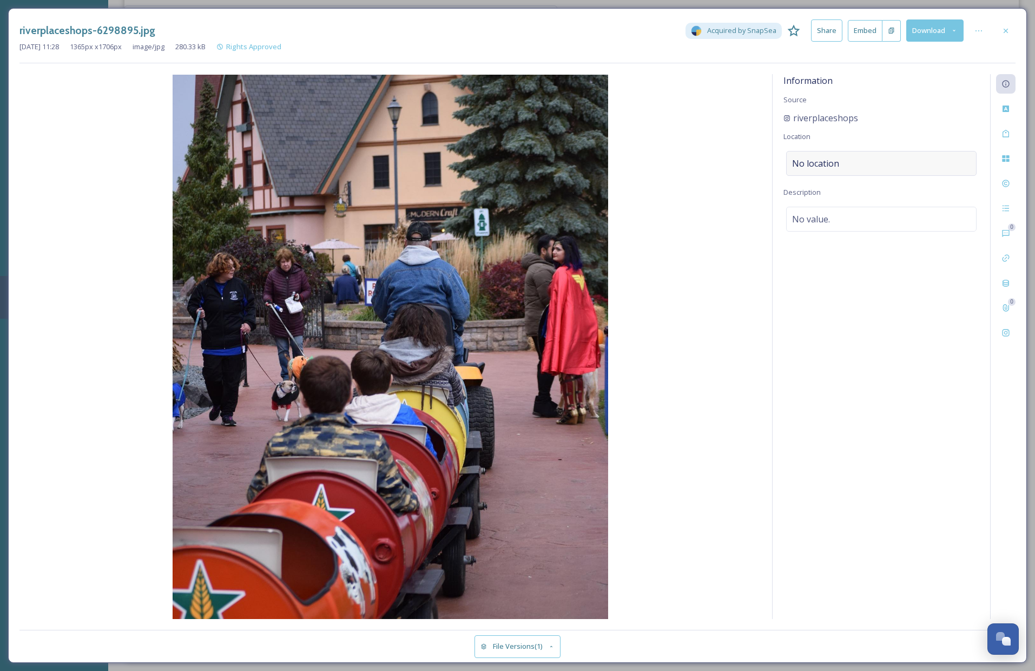
click at [825, 155] on div "No location" at bounding box center [881, 163] width 190 height 25
click at [819, 166] on input at bounding box center [880, 163] width 189 height 24
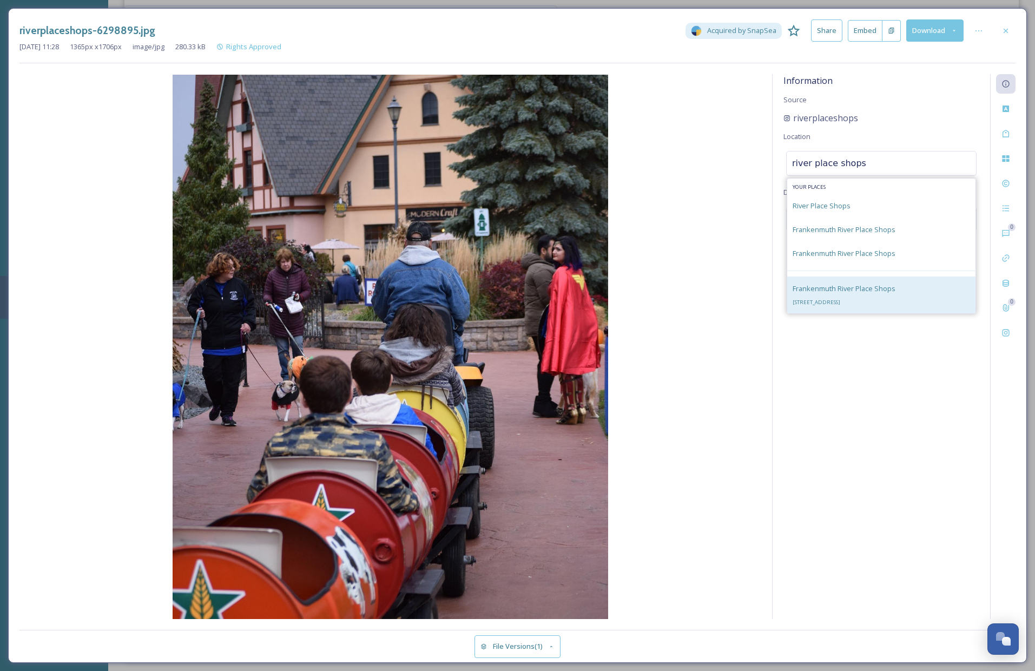
type input "river place shops"
click at [871, 293] on div "Frankenmuth River Place Shops 925 S Main St, Frankenmuth, MI 48734, USA" at bounding box center [843, 295] width 103 height 26
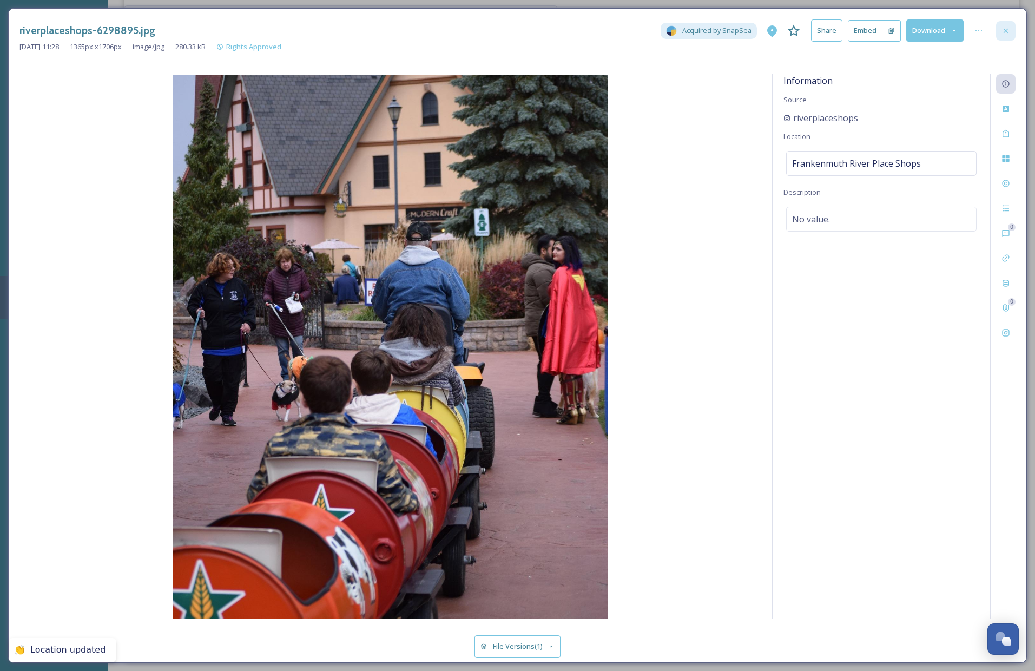
click at [1003, 30] on icon at bounding box center [1005, 31] width 9 height 9
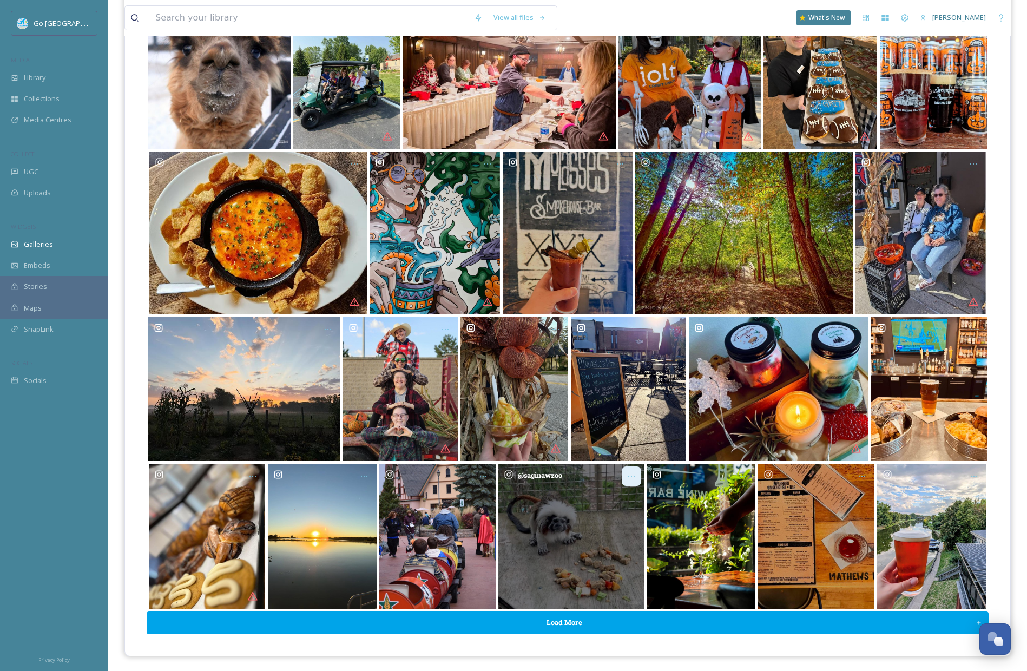
click at [632, 478] on icon "Opens media popup. Media description: saginawzoo-6250088.jpg." at bounding box center [631, 476] width 9 height 9
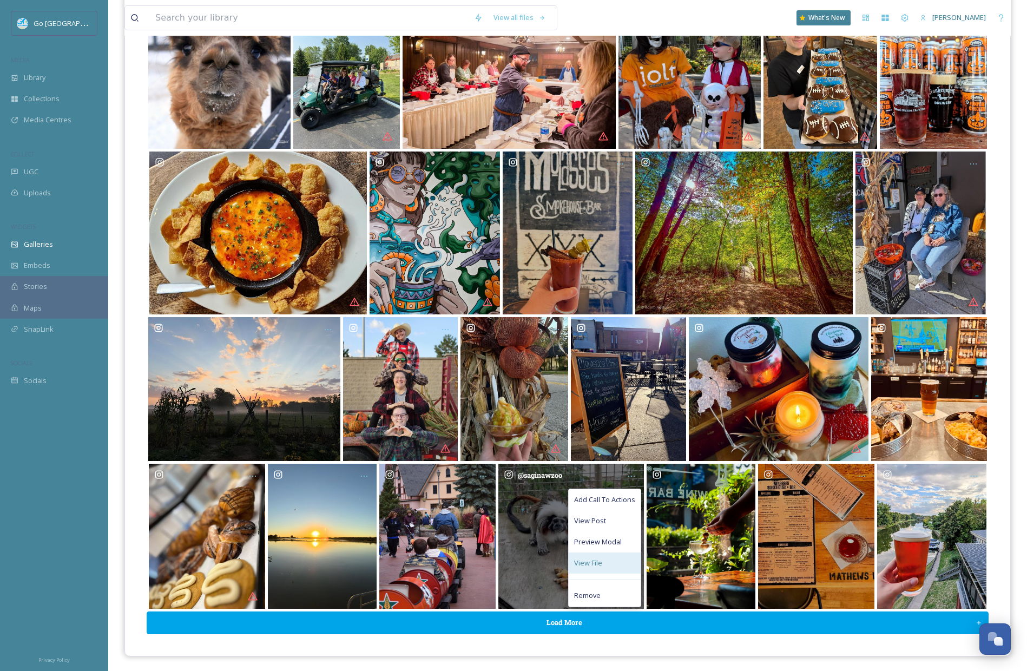
click at [626, 558] on div "View File" at bounding box center [604, 562] width 72 height 21
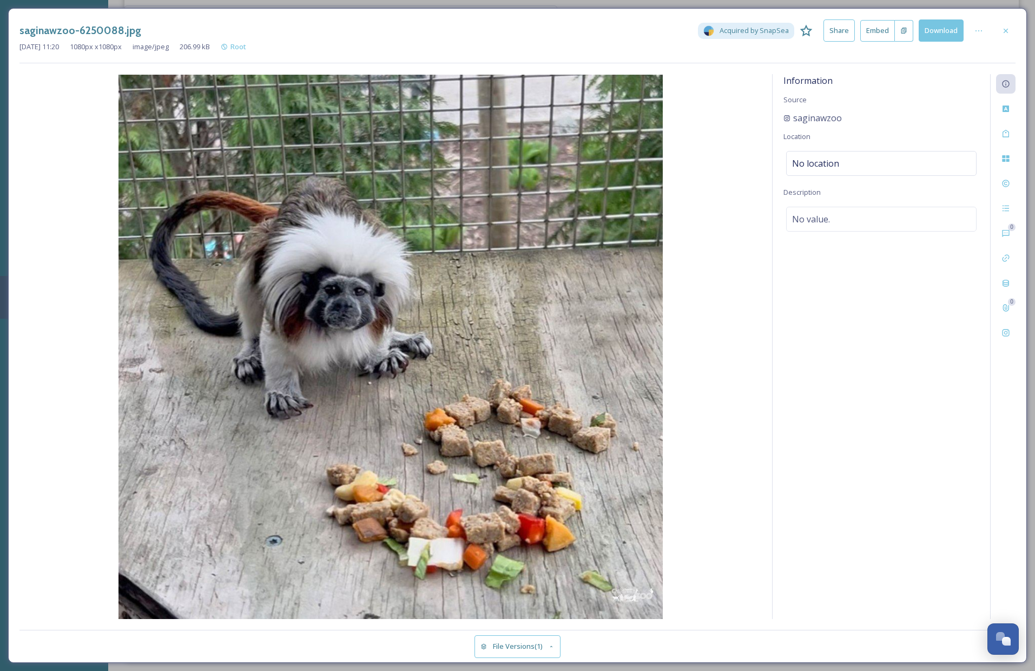
click at [837, 177] on div "Information Source saginawzoo Location No location Description No value." at bounding box center [880, 346] width 217 height 545
click at [831, 157] on span "No location" at bounding box center [815, 163] width 47 height 13
click at [816, 158] on input at bounding box center [880, 163] width 189 height 24
type input "saginaw zoo"
click at [869, 196] on div "Saginaw Children's Zoo 1730 S Washington Ave, Saginaw, MI 48601, USA" at bounding box center [830, 197] width 76 height 26
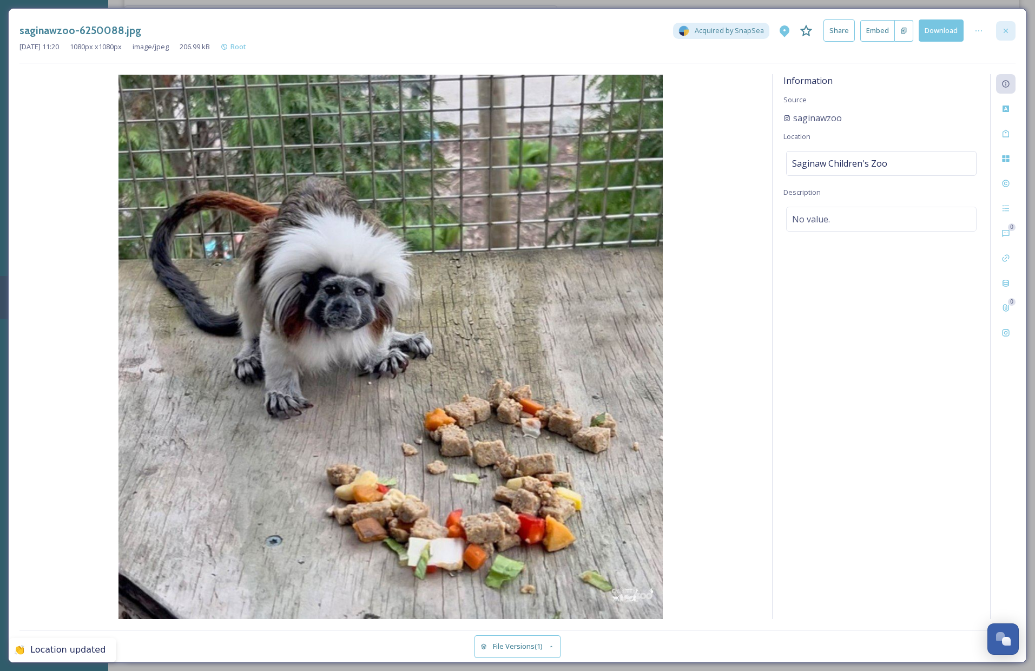
click at [1009, 36] on div at bounding box center [1005, 30] width 19 height 19
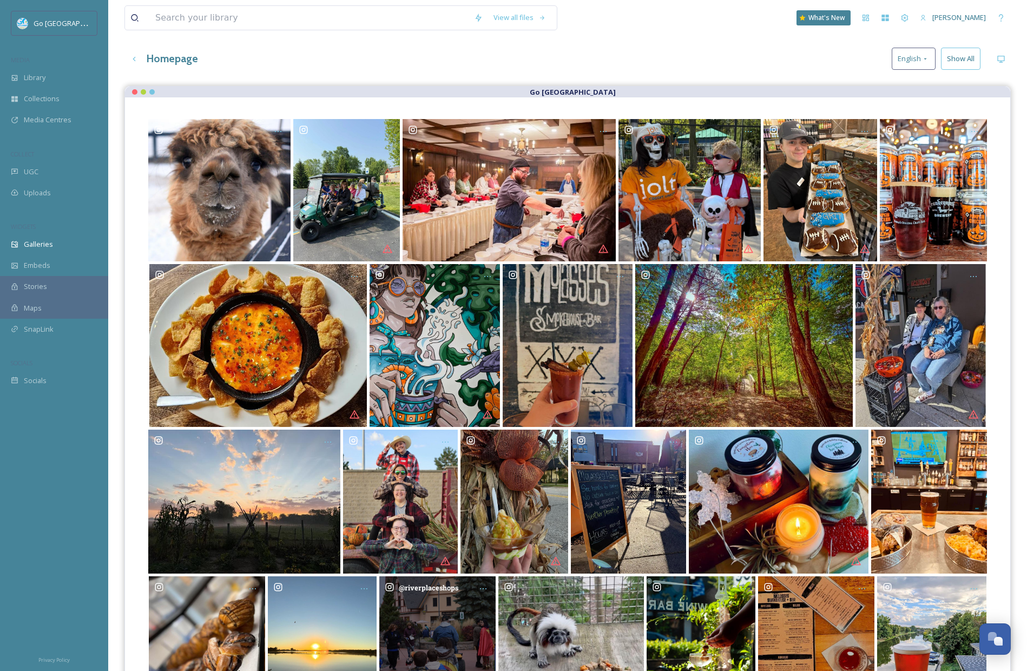
scroll to position [0, 0]
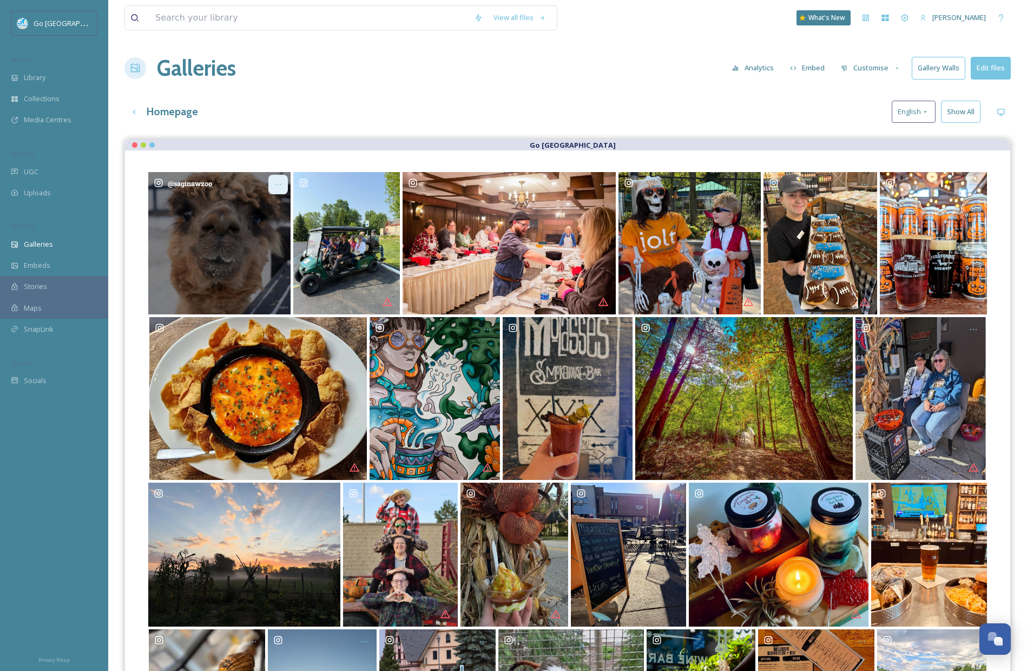
click at [280, 184] on icon "Opens media popup. Media description: saginawzoo-6289542.jpg." at bounding box center [278, 184] width 9 height 9
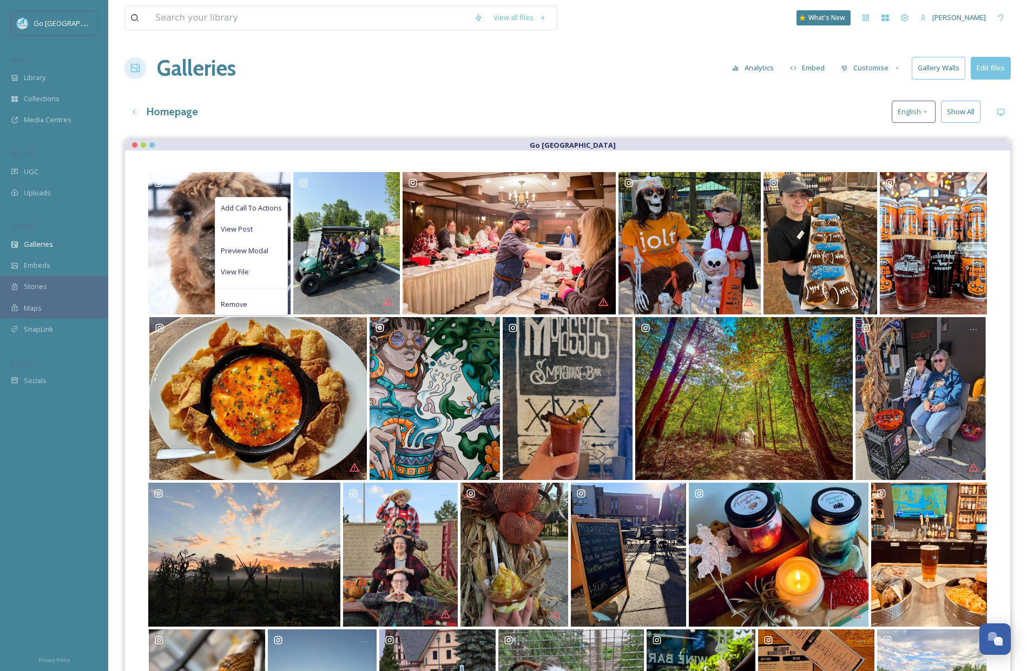
click at [386, 114] on div "Homepage English Show All" at bounding box center [567, 112] width 886 height 22
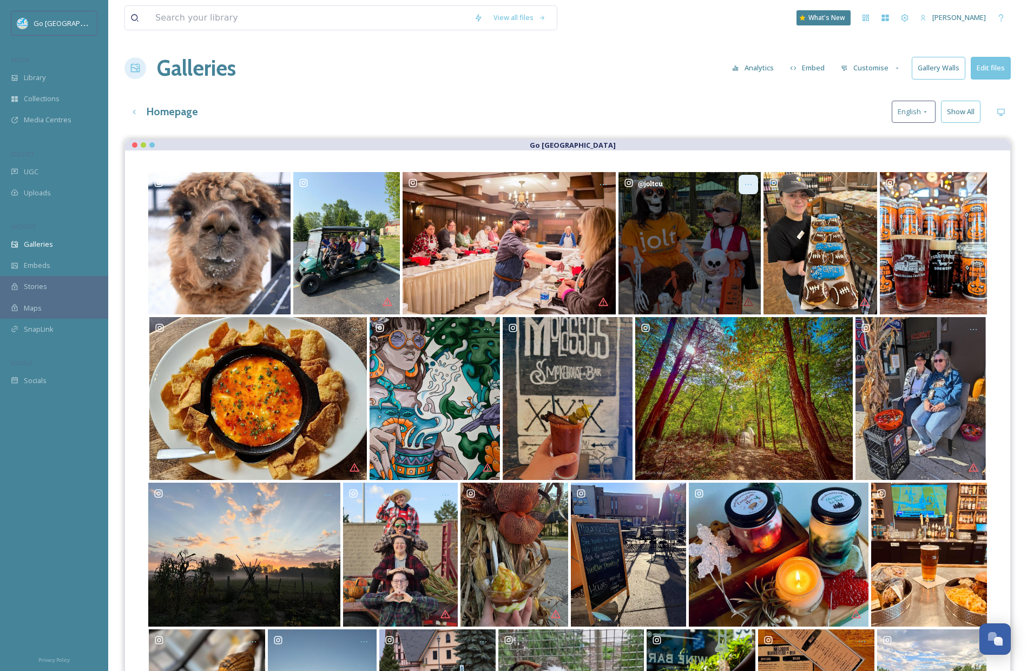
click at [750, 186] on icon "Opens media popup. Media description: joltcu-6299400.jpg." at bounding box center [748, 184] width 9 height 9
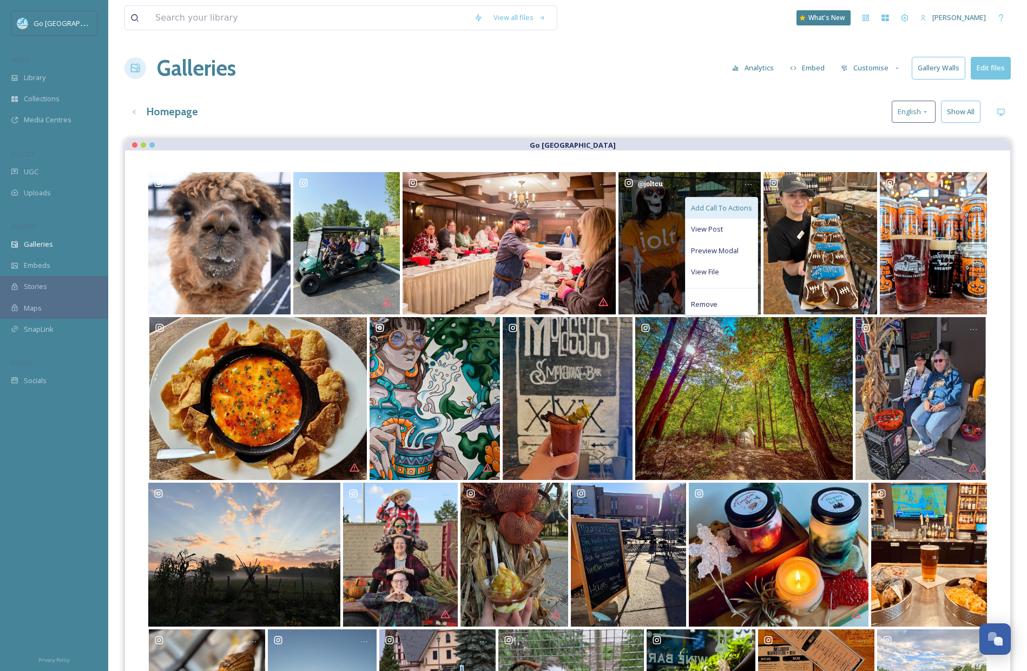
click at [739, 209] on span "Add Call To Actions" at bounding box center [721, 208] width 61 height 10
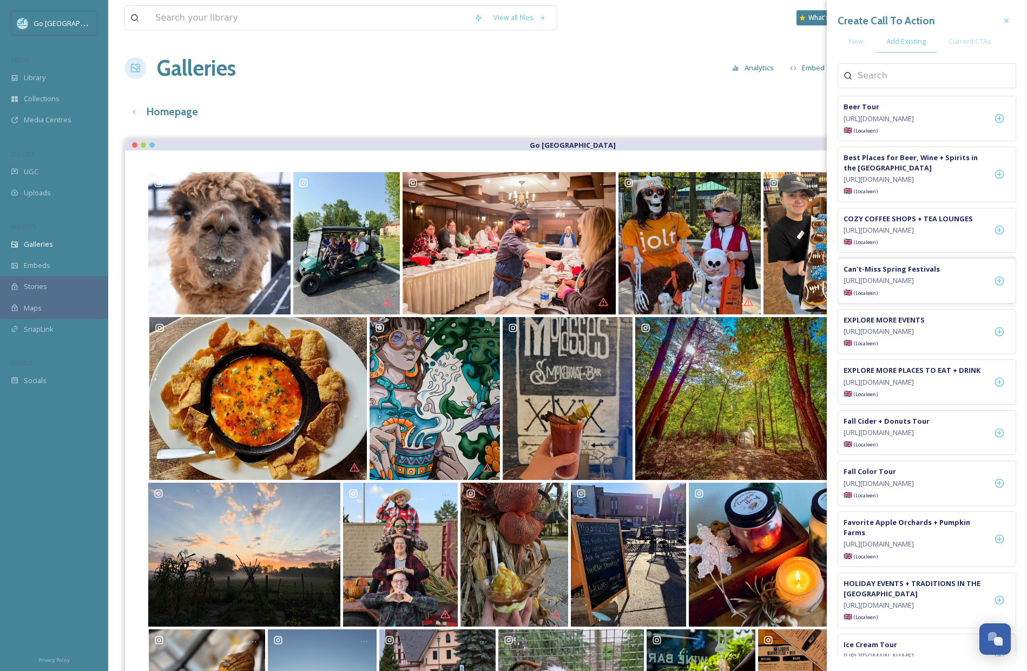
scroll to position [156, 0]
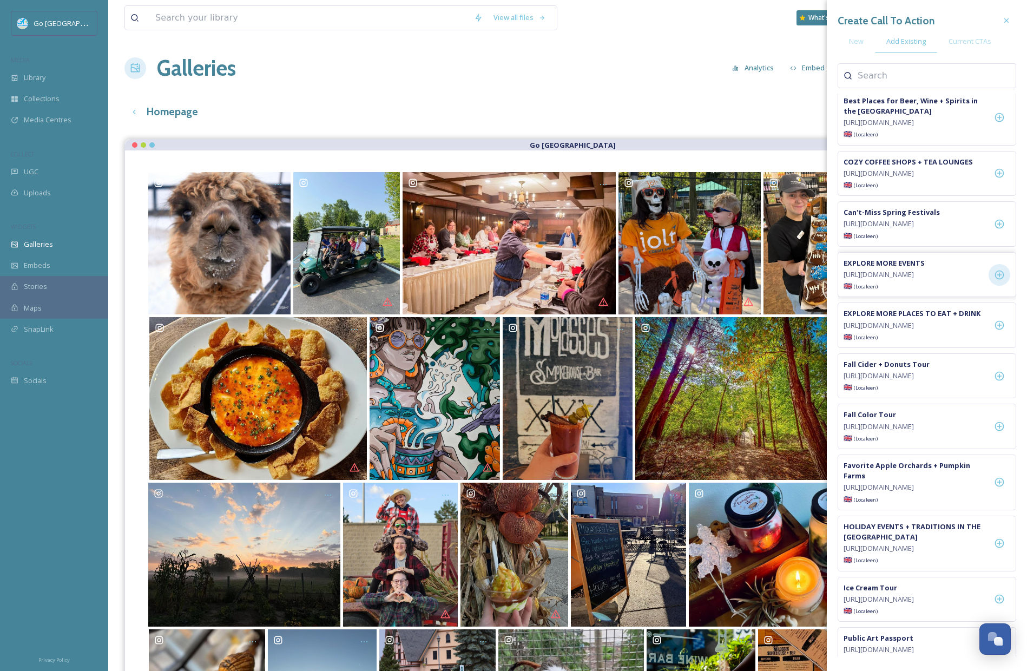
click at [1002, 280] on icon at bounding box center [999, 274] width 11 height 11
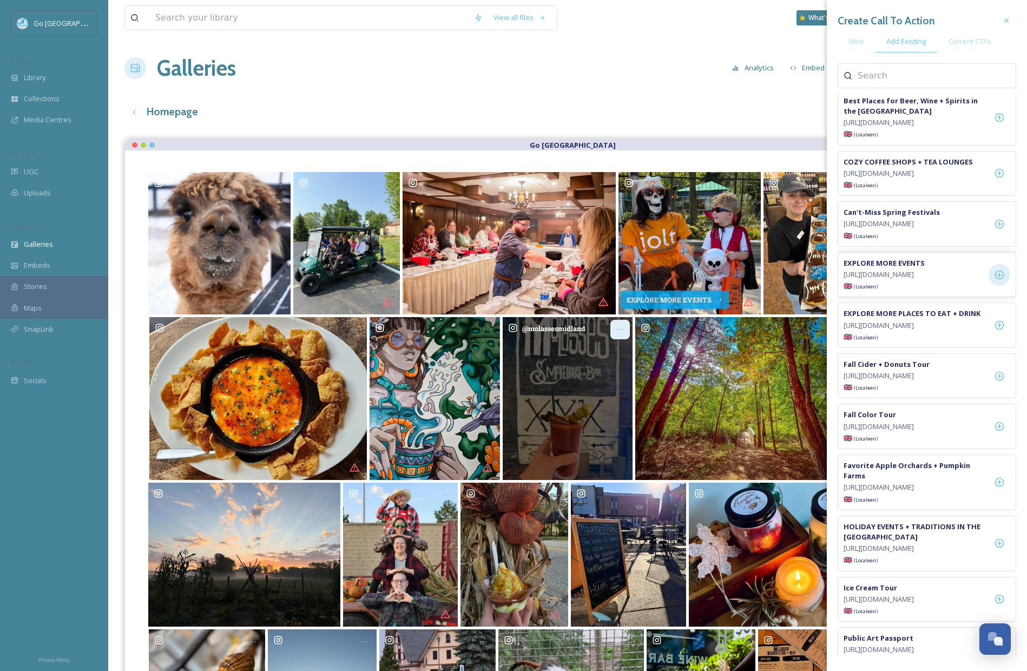
click at [620, 327] on icon "Opens media popup. Media description: molassesmidland-6289545.jpg." at bounding box center [620, 329] width 9 height 9
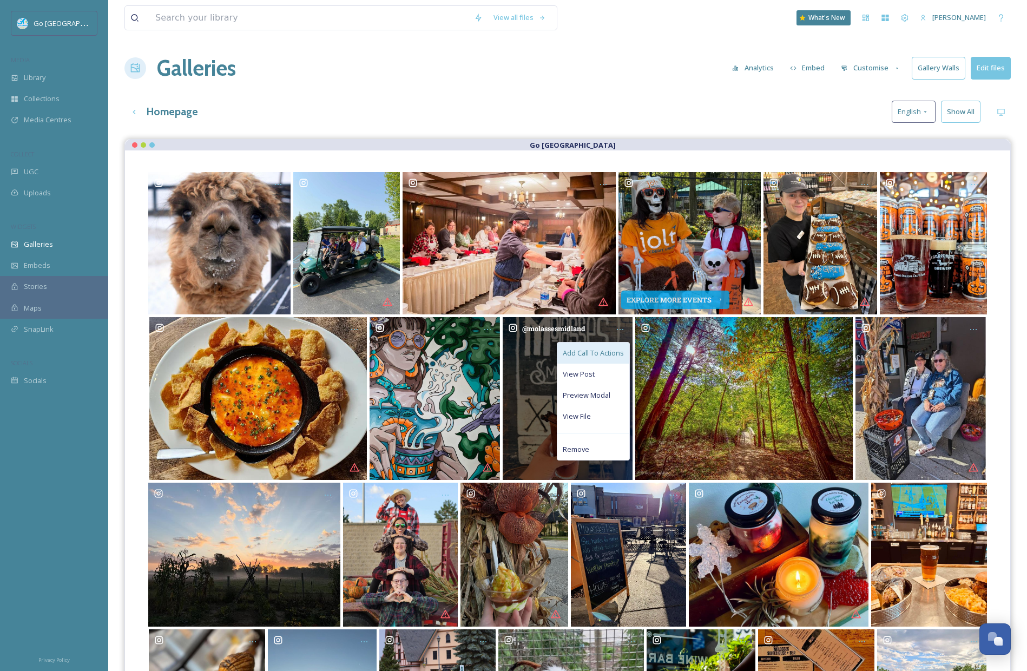
click at [599, 353] on span "Add Call To Actions" at bounding box center [593, 353] width 61 height 10
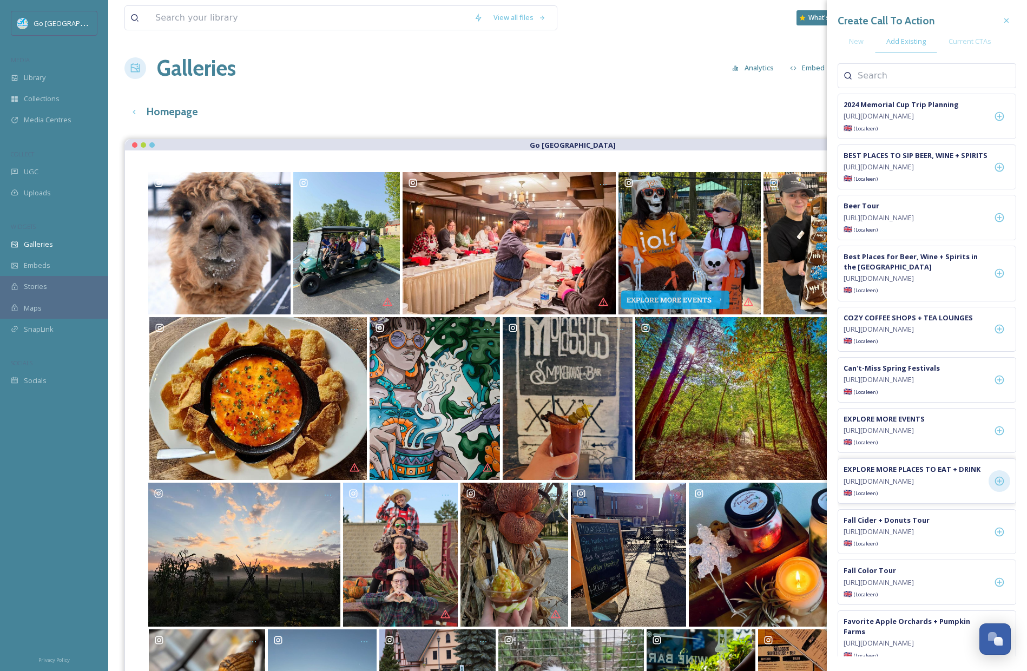
click at [1003, 486] on icon at bounding box center [999, 480] width 11 height 11
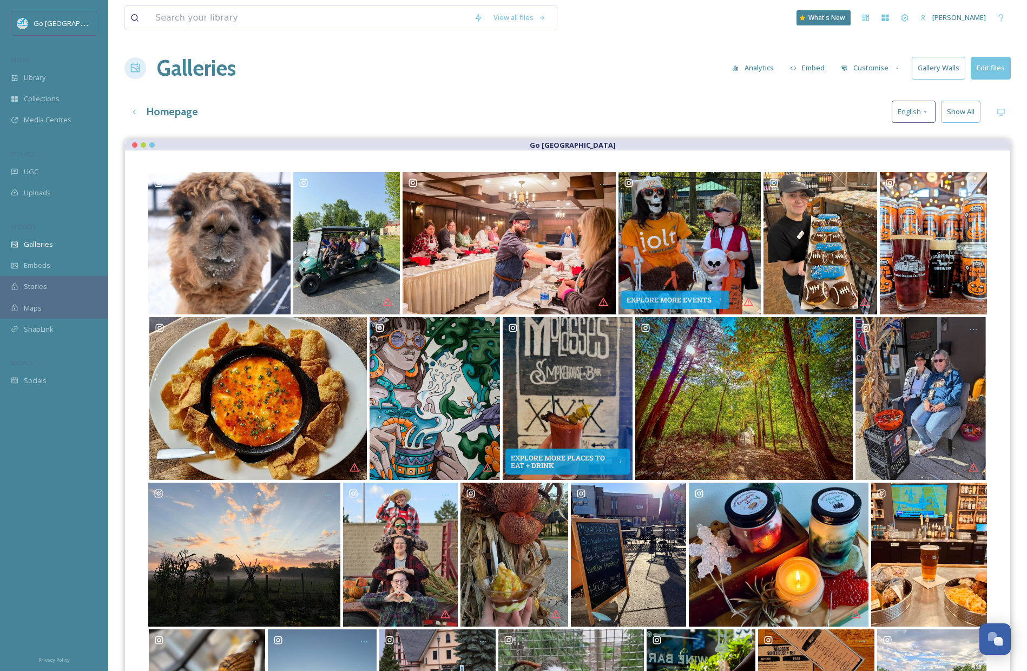
click at [674, 107] on div "Homepage English Show All" at bounding box center [567, 112] width 886 height 22
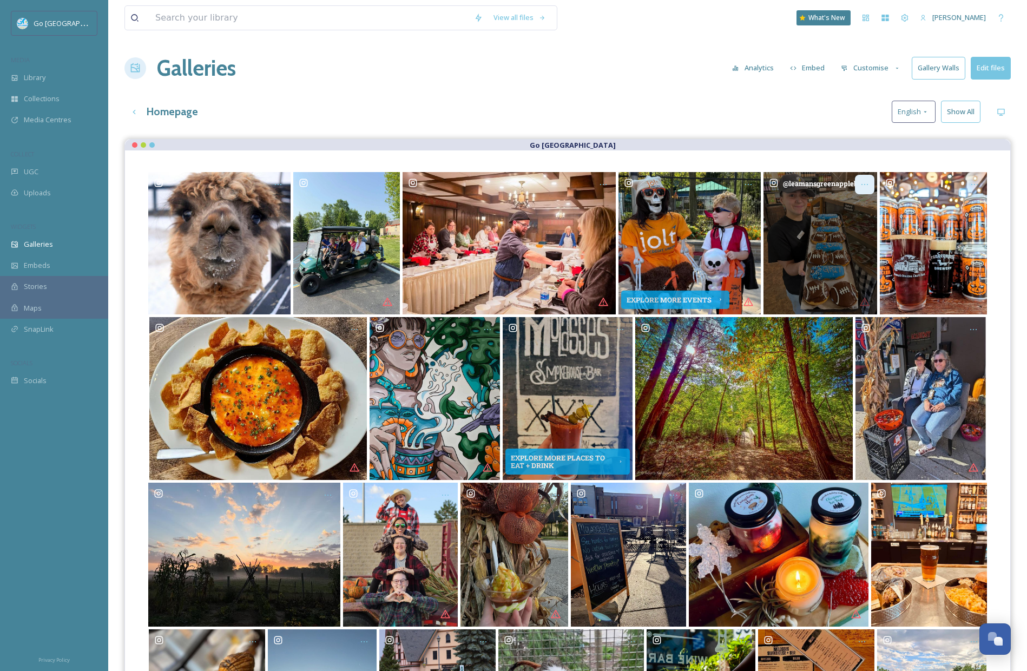
click at [865, 183] on icon "Opens media popup. Media description: leamansgreenapplebarn-6289543.jpg." at bounding box center [864, 184] width 9 height 9
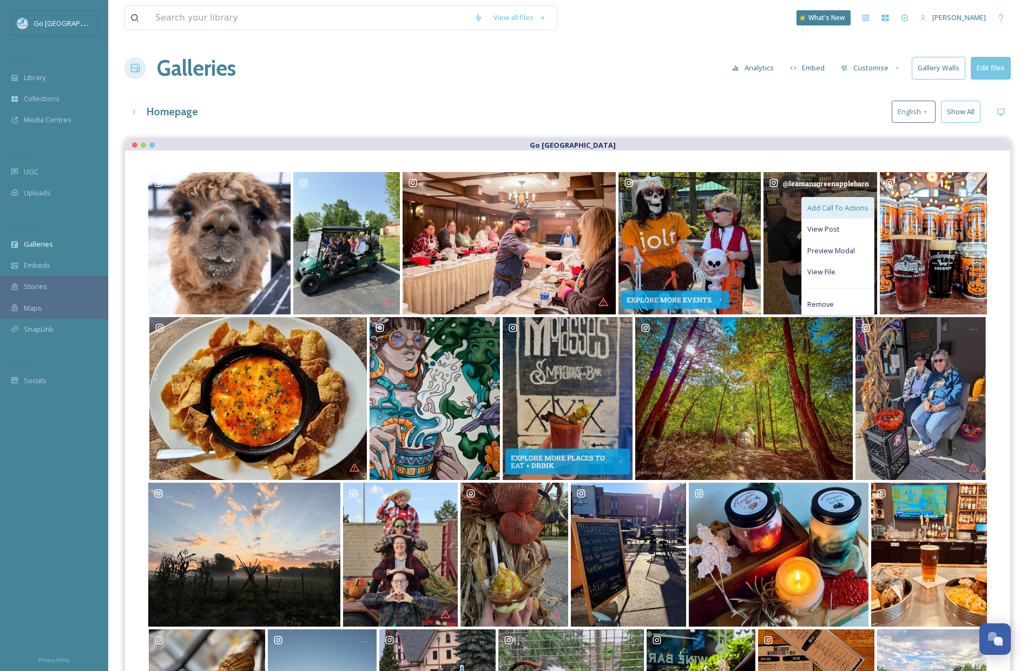
click at [837, 208] on span "Add Call To Actions" at bounding box center [837, 208] width 61 height 10
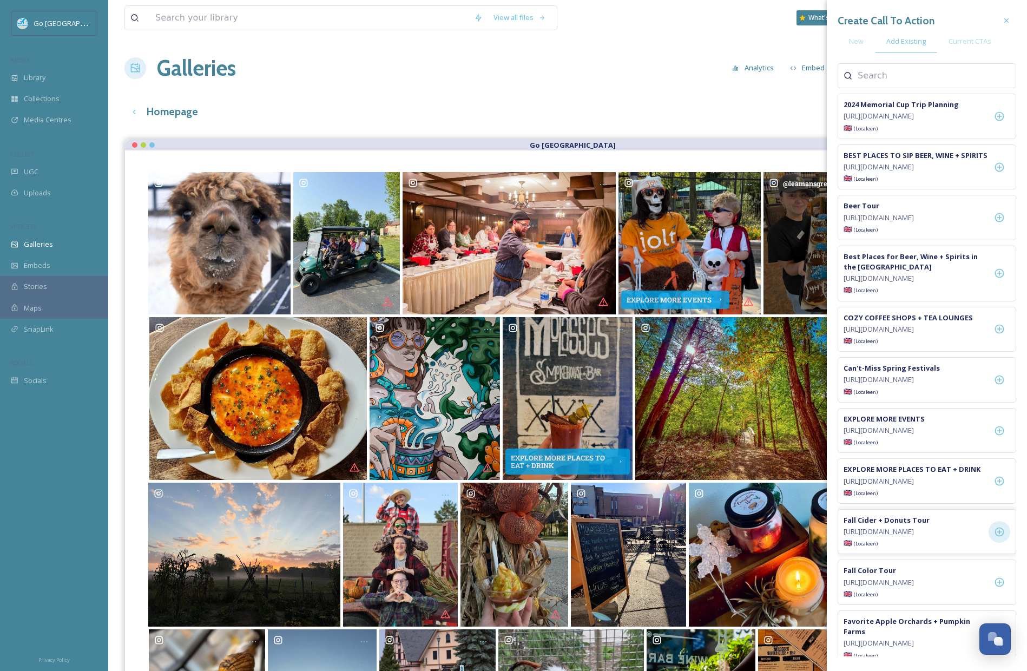
click at [998, 537] on icon at bounding box center [999, 531] width 11 height 11
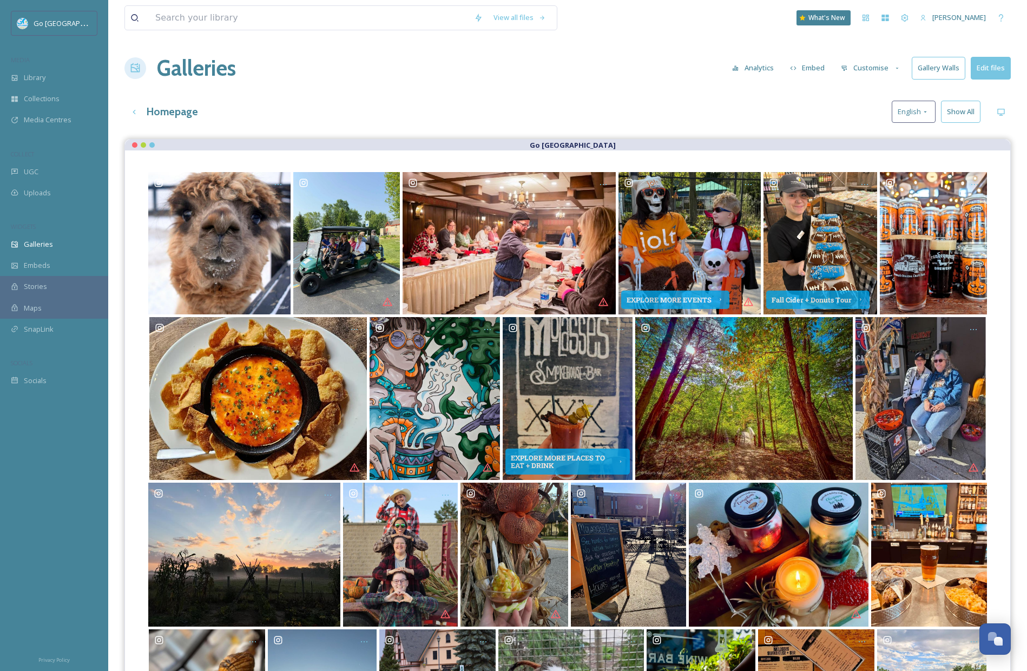
click at [700, 107] on div "Homepage English Show All" at bounding box center [567, 112] width 886 height 22
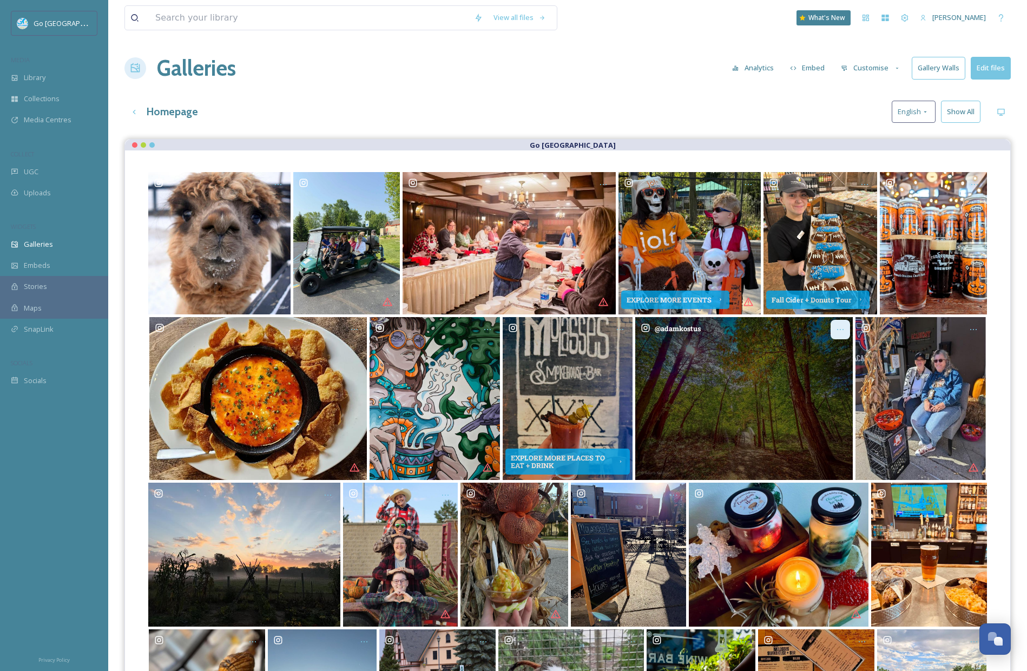
click at [839, 333] on div "Opens media popup. Media description: adamkostus-6298903.jpg." at bounding box center [839, 329] width 19 height 19
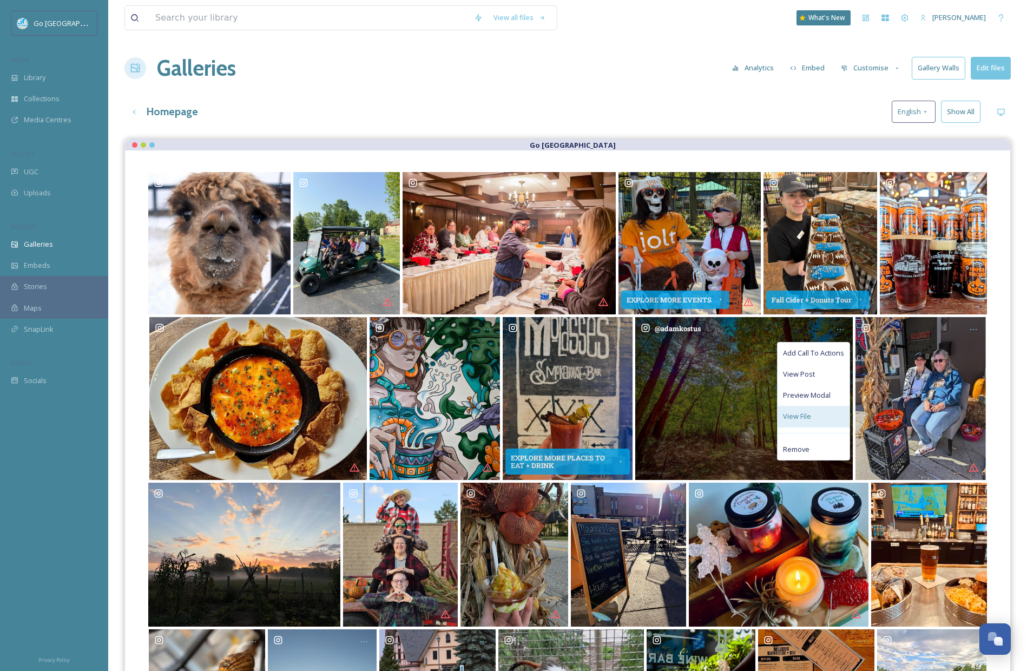
click at [804, 414] on span "View File" at bounding box center [797, 416] width 28 height 10
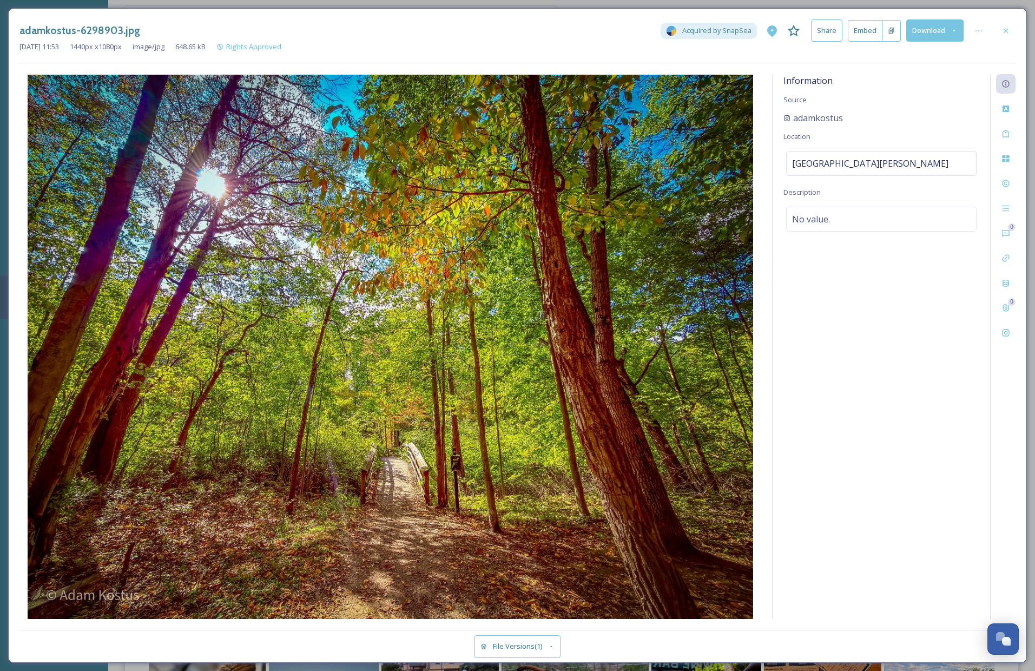
click at [1005, 29] on icon at bounding box center [1005, 31] width 9 height 9
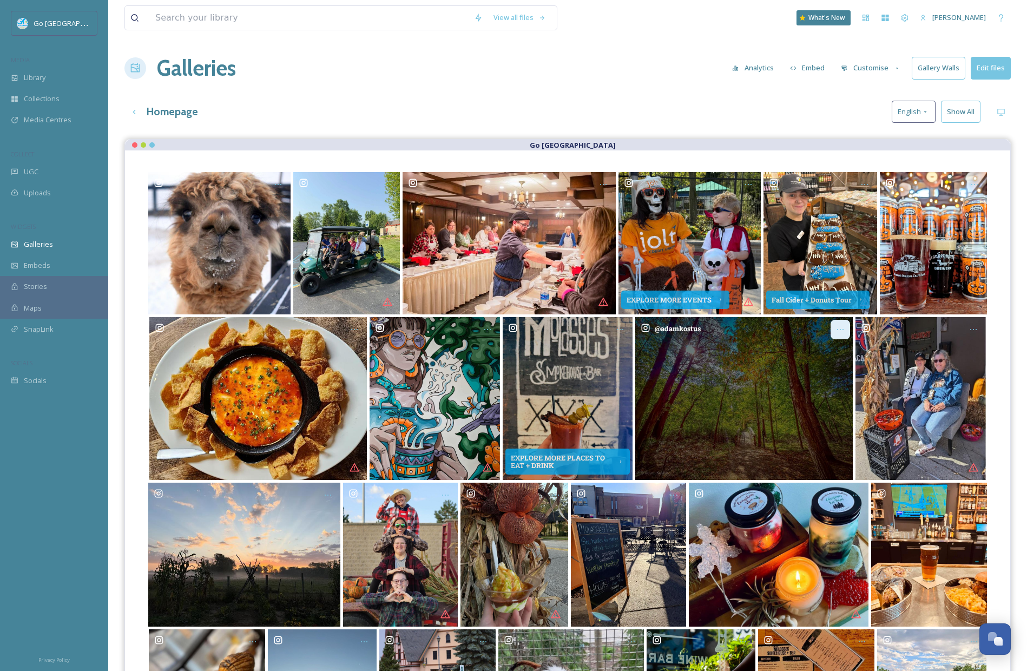
click at [840, 329] on icon "Opens media popup. Media description: adamkostus-6298903.jpg." at bounding box center [840, 329] width 9 height 9
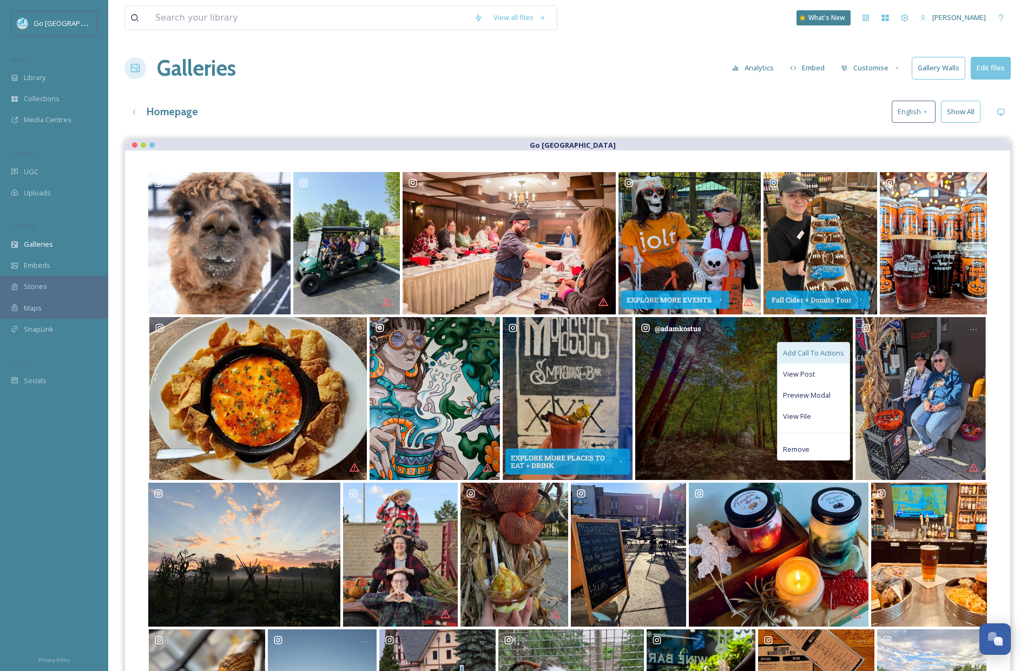
click at [815, 348] on span "Add Call To Actions" at bounding box center [813, 353] width 61 height 10
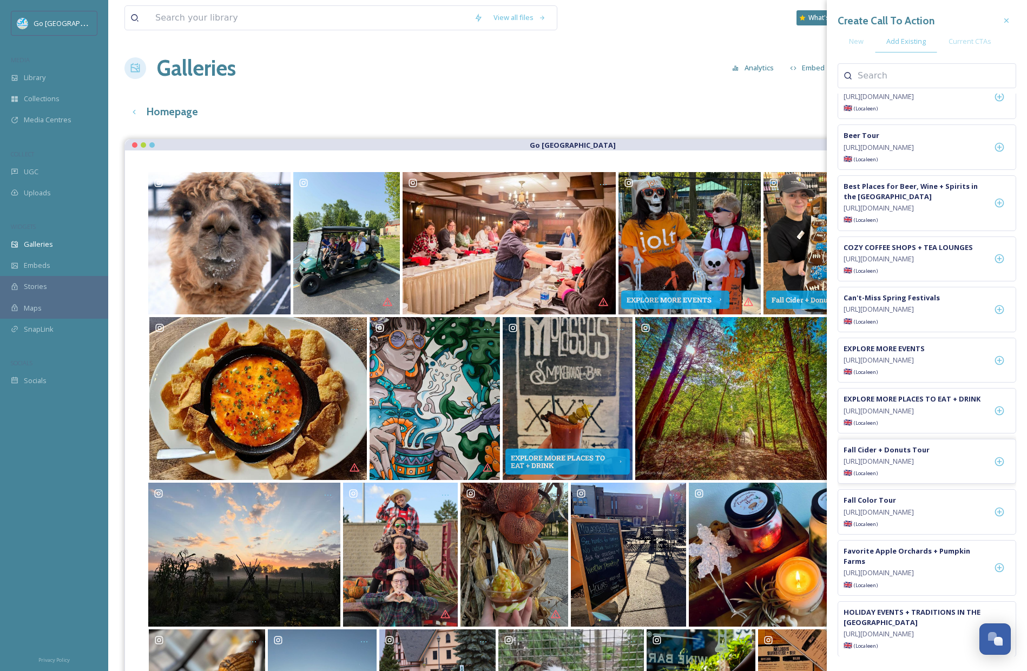
scroll to position [107, 0]
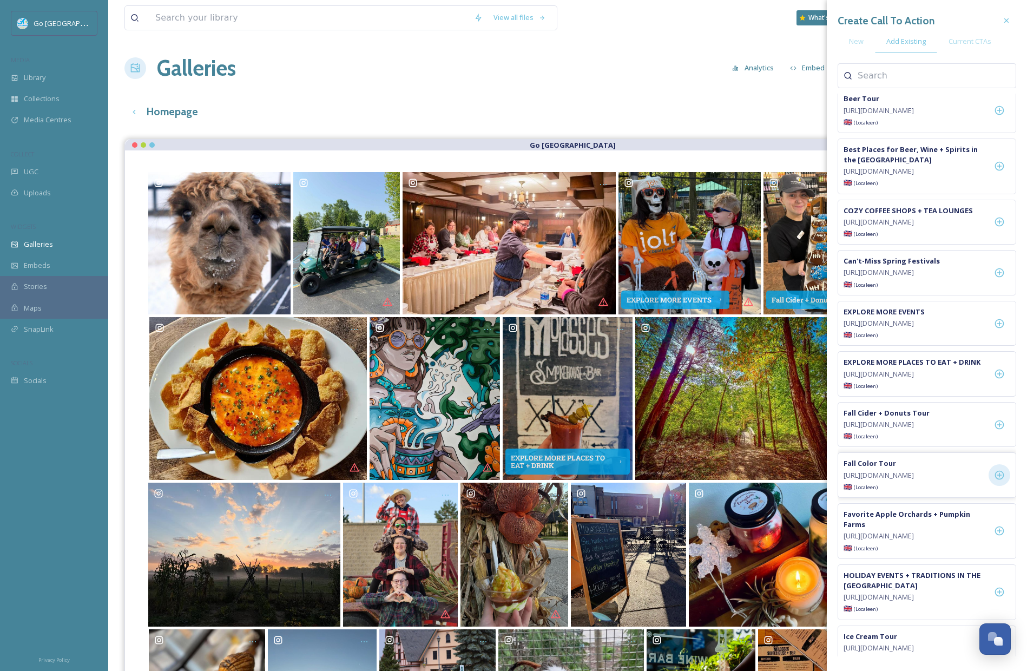
click at [999, 480] on icon at bounding box center [999, 474] width 11 height 11
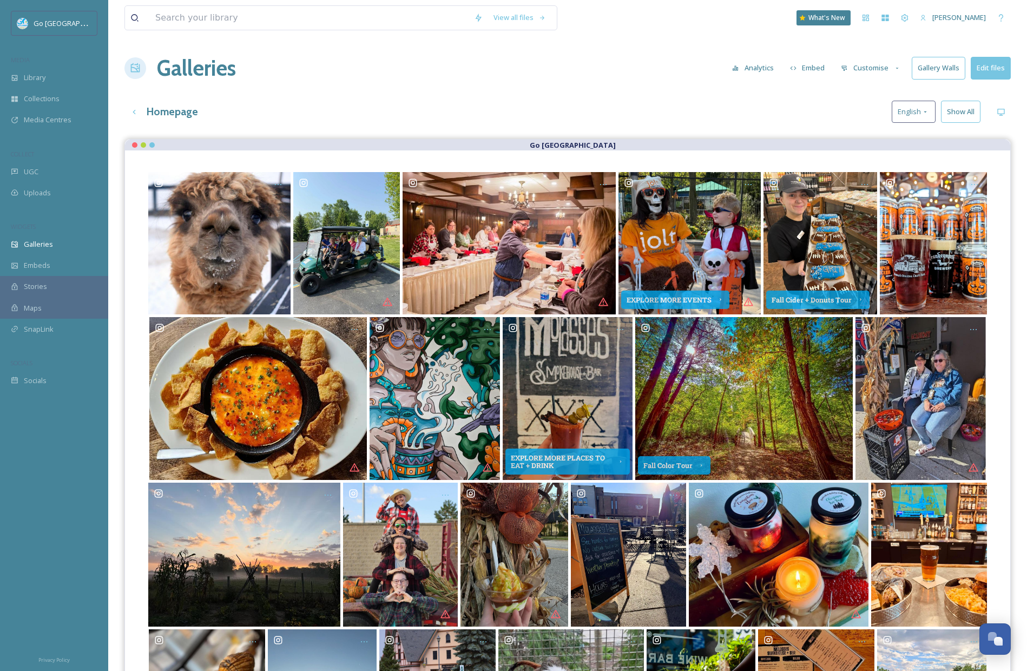
click at [629, 110] on div "Homepage English Show All" at bounding box center [567, 112] width 886 height 22
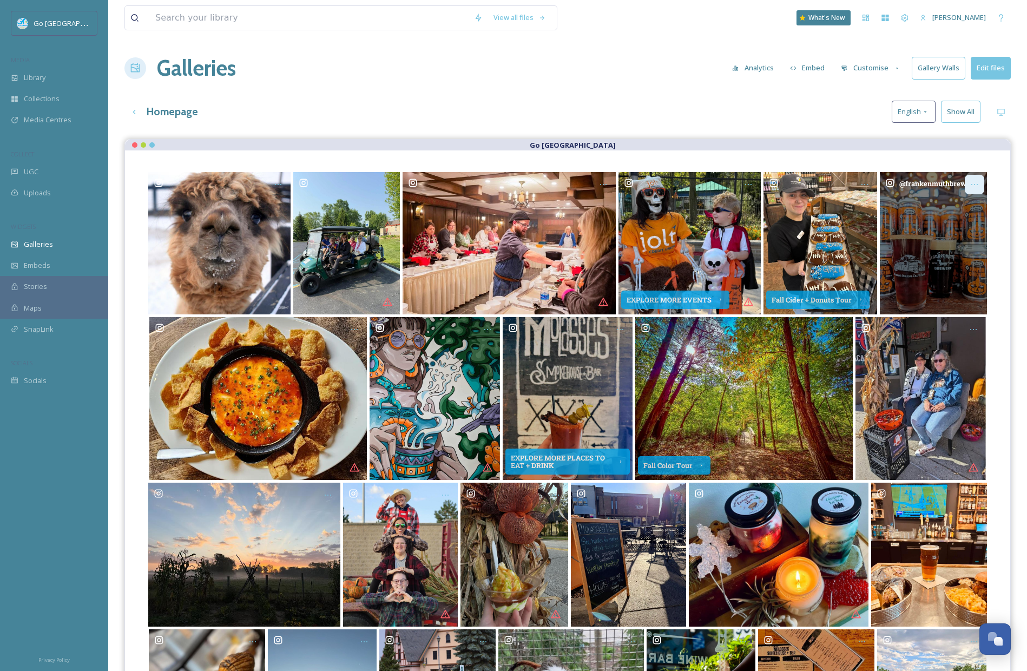
click at [974, 184] on icon "Opens media popup. Media description: frankenmuthbrewery-6272523.jpg." at bounding box center [974, 184] width 6 height 1
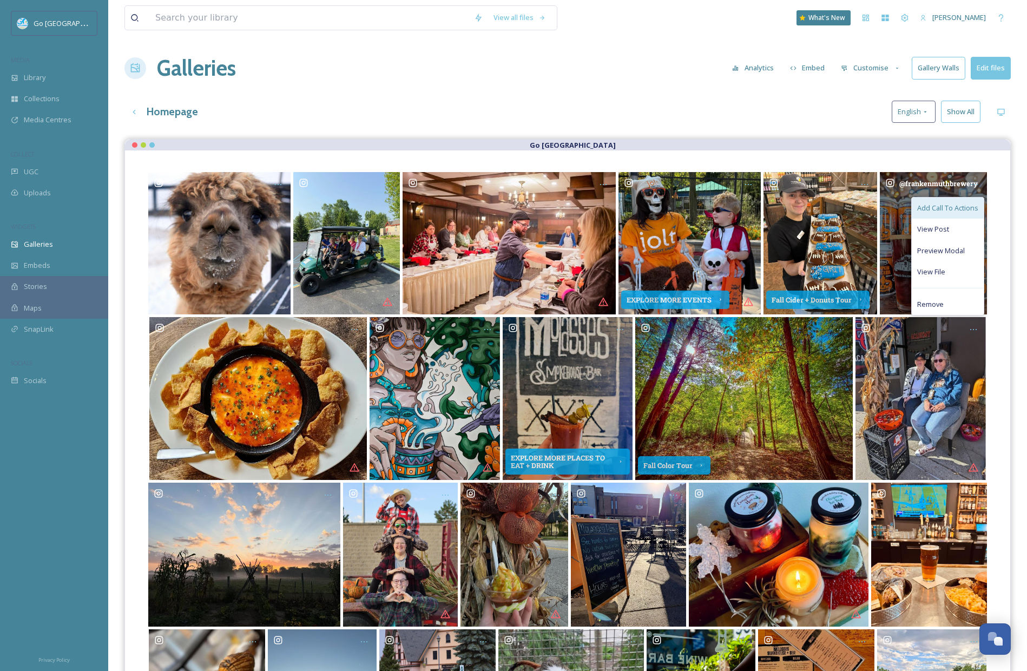
click at [943, 210] on span "Add Call To Actions" at bounding box center [947, 208] width 61 height 10
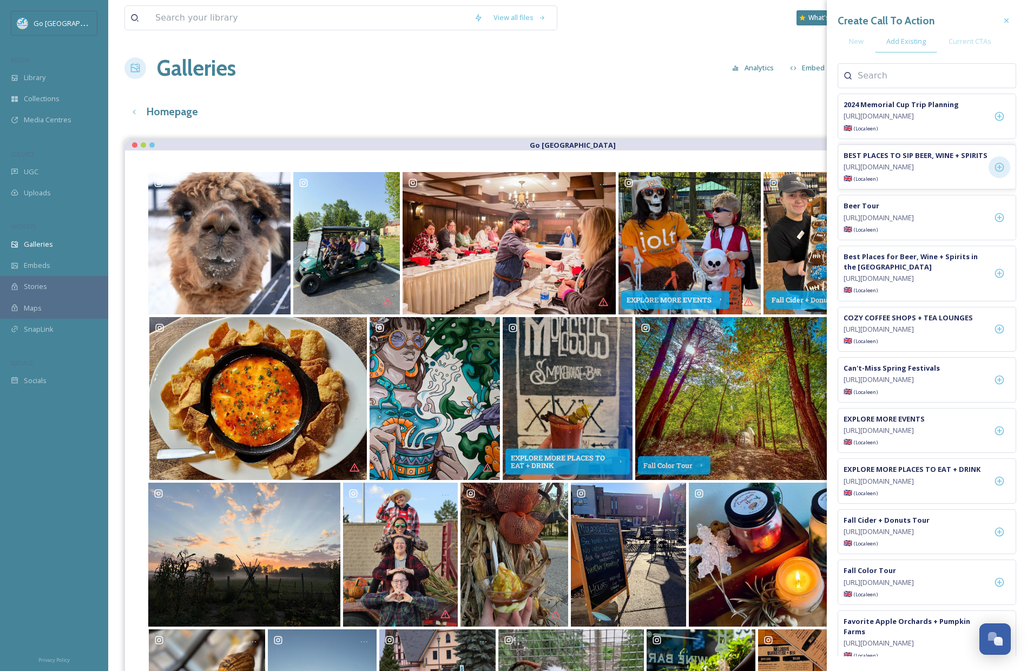
click at [1003, 171] on icon at bounding box center [999, 166] width 9 height 9
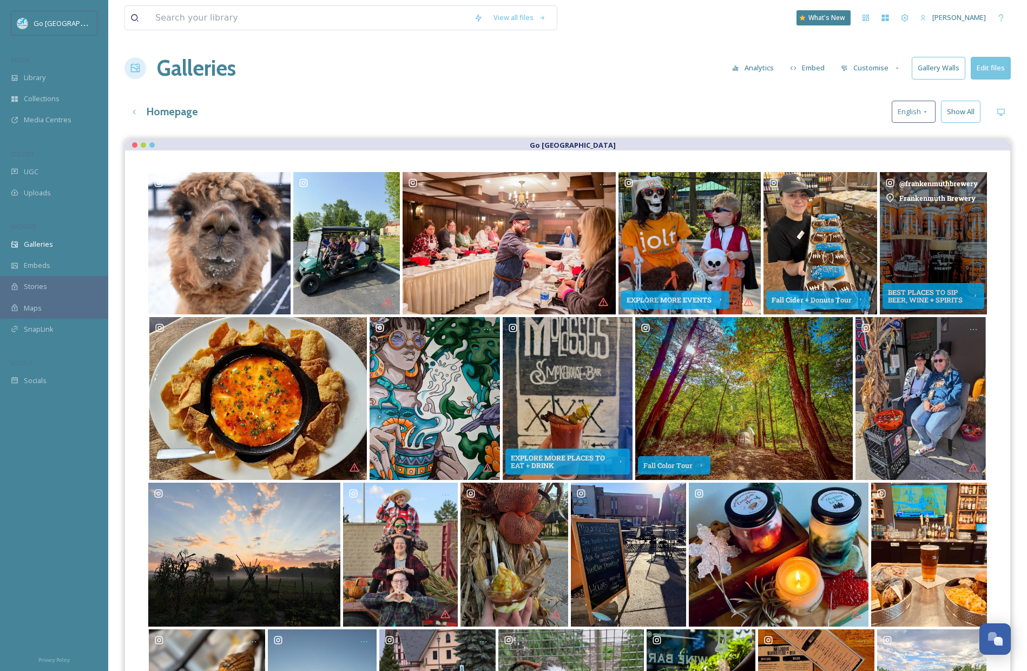
click at [549, 103] on div "Homepage English Show All" at bounding box center [567, 112] width 886 height 22
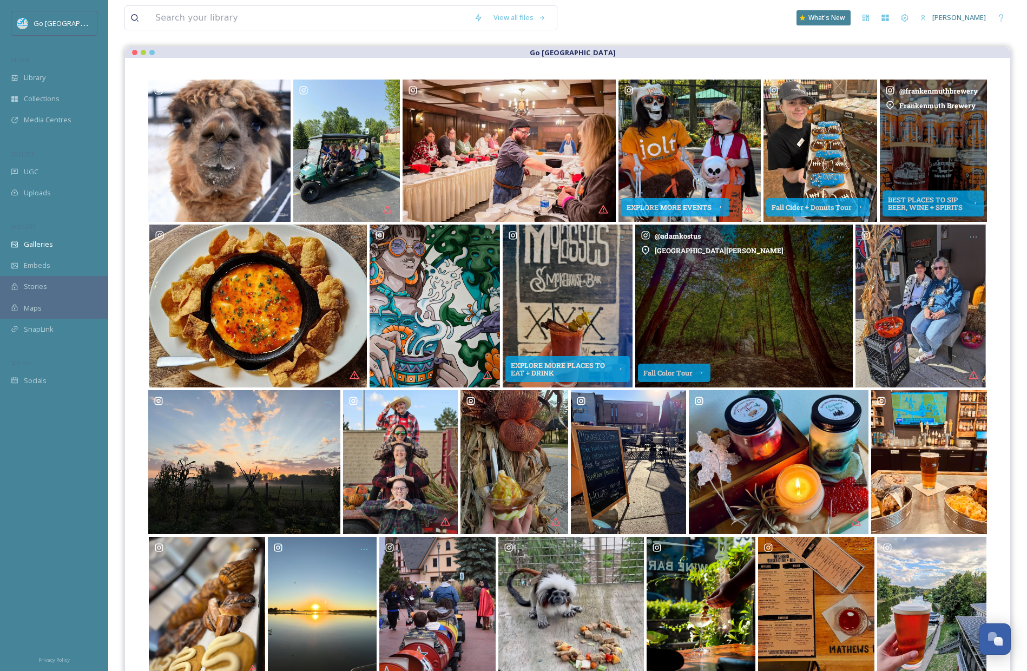
scroll to position [129, 0]
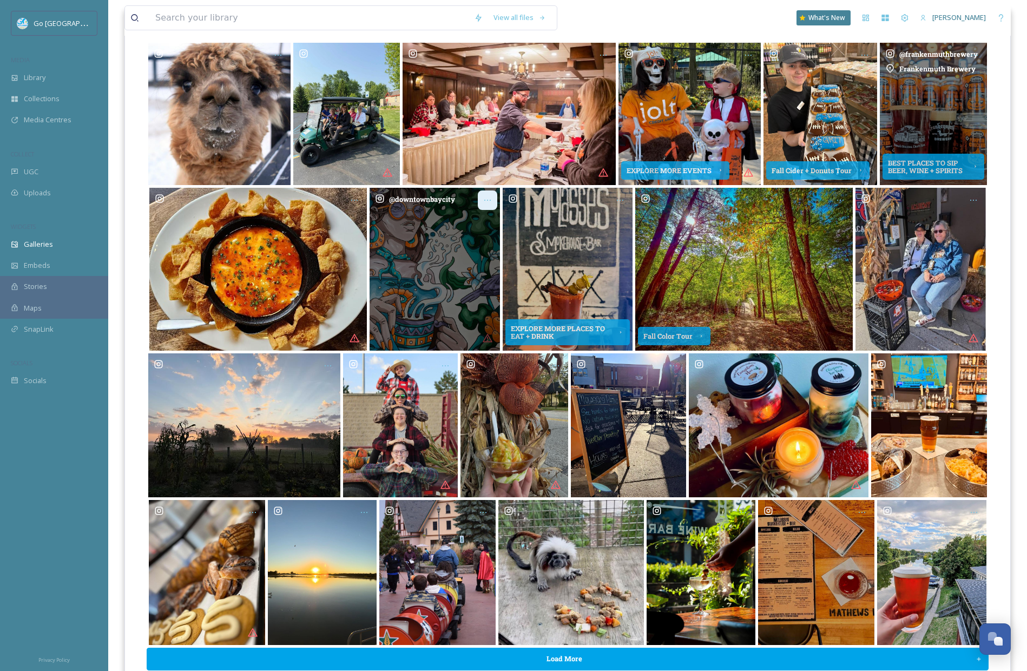
click at [488, 198] on icon "Opens media popup. Media description: downtownbaycity-6299298.jpg." at bounding box center [487, 200] width 9 height 9
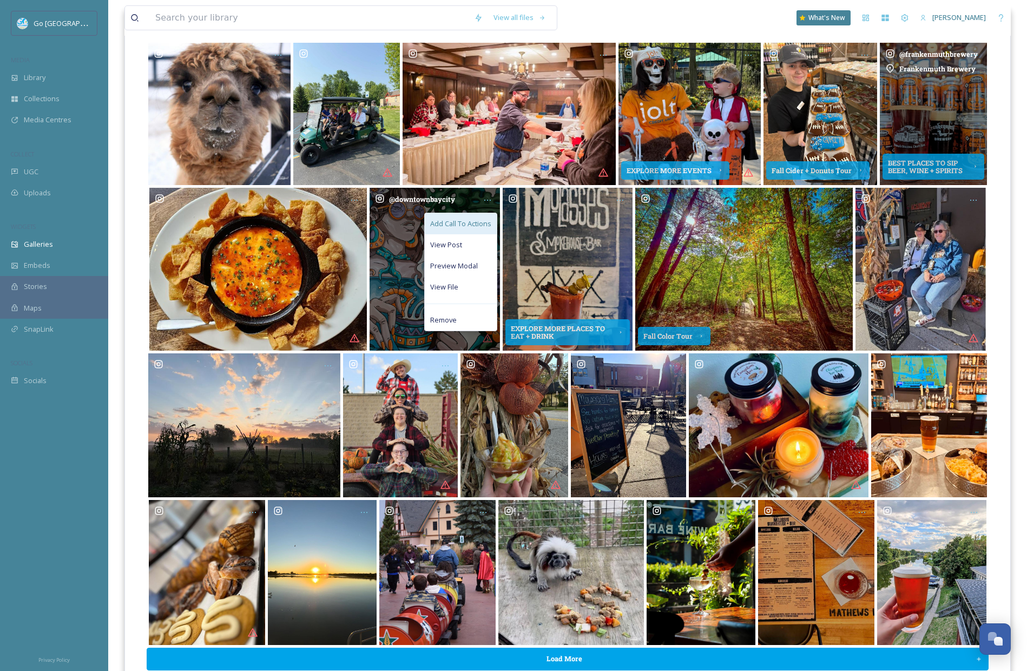
click at [468, 219] on span "Add Call To Actions" at bounding box center [460, 224] width 61 height 10
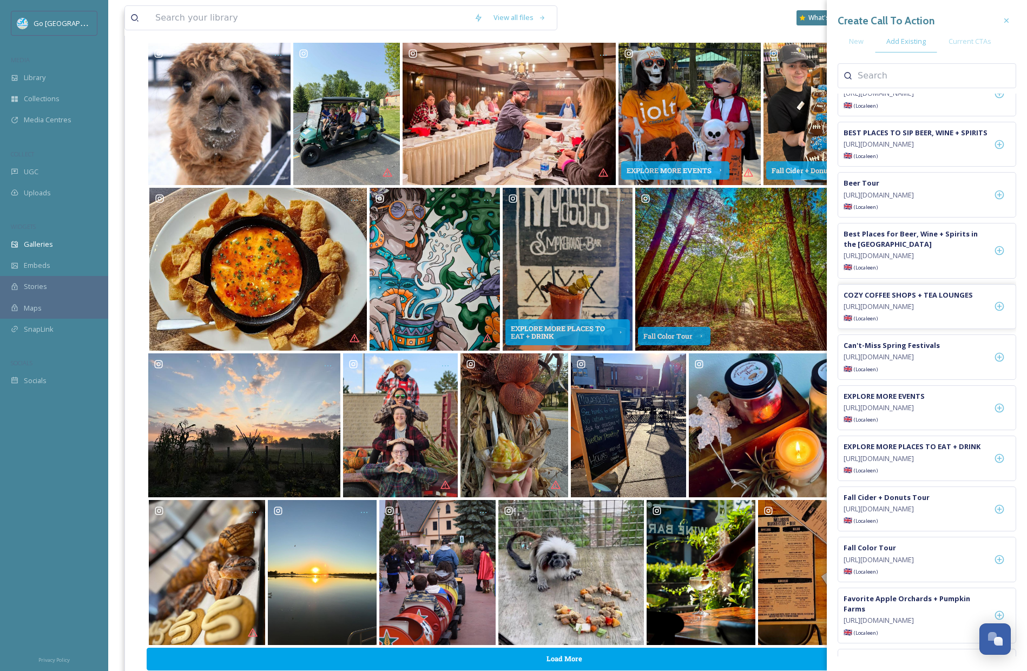
scroll to position [77, 0]
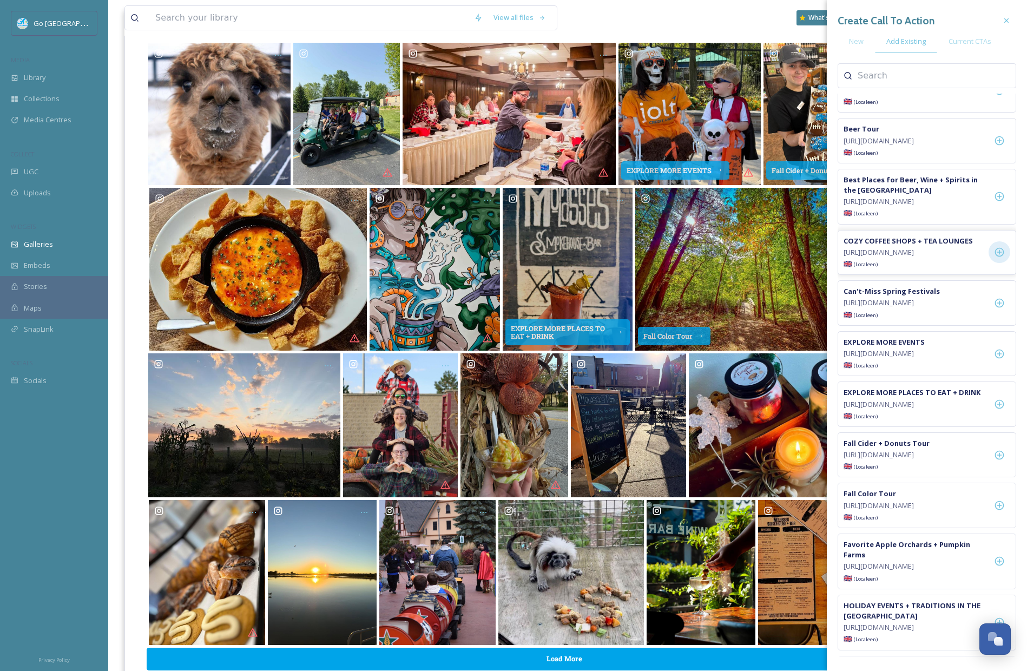
click at [1003, 257] on icon at bounding box center [999, 252] width 9 height 9
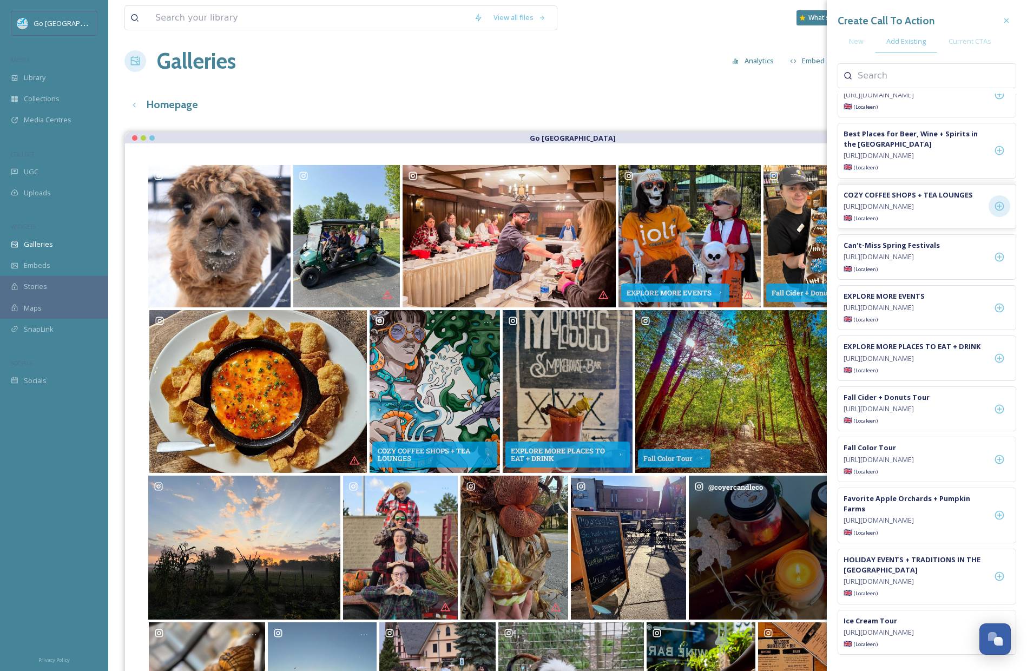
scroll to position [0, 0]
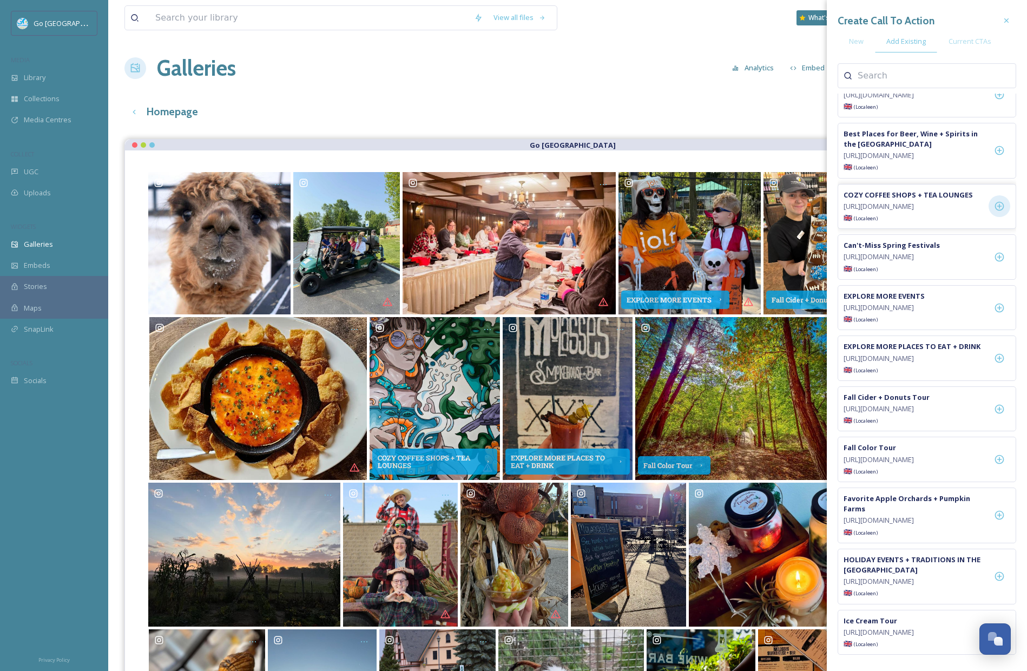
click at [395, 82] on div "Galleries Analytics Embed Customise Gallery Walls Edit files" at bounding box center [567, 68] width 886 height 32
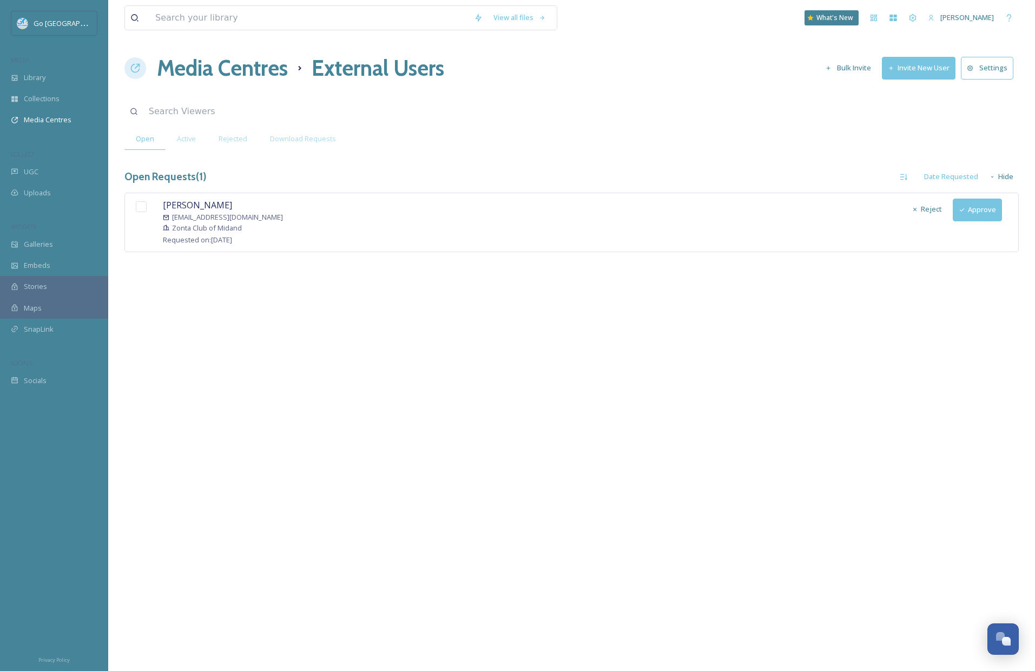
click at [135, 205] on div at bounding box center [141, 206] width 22 height 16
click at [142, 206] on input "checkbox" at bounding box center [141, 206] width 11 height 11
checkbox input "true"
click at [989, 212] on button "Approve" at bounding box center [976, 209] width 49 height 22
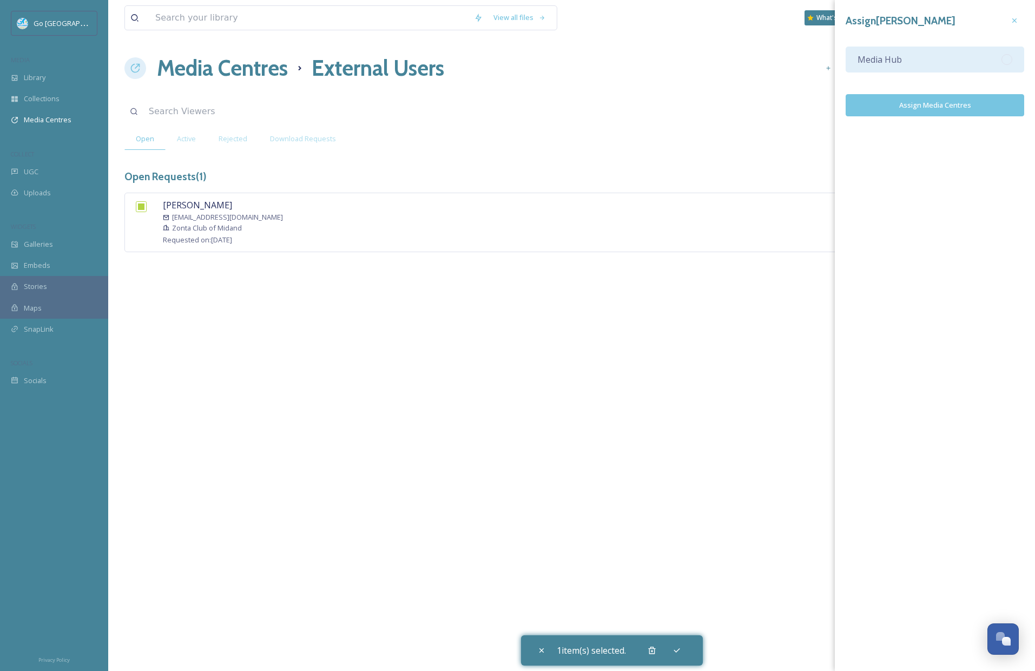
click at [923, 57] on div "Media Hub" at bounding box center [934, 60] width 178 height 26
click at [960, 111] on button "Assign Media Centres" at bounding box center [934, 105] width 178 height 22
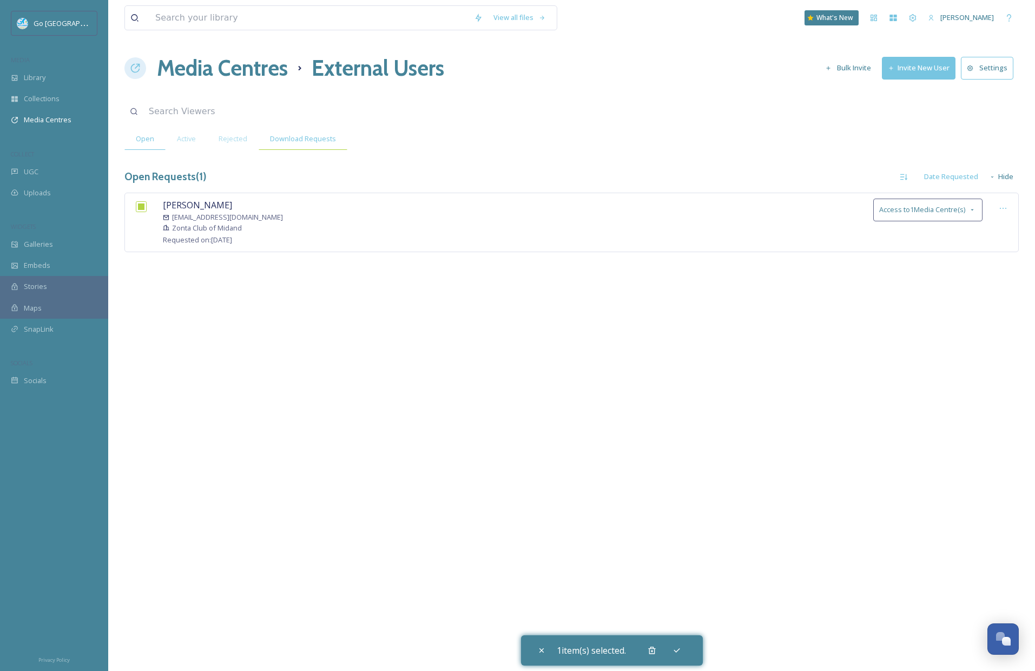
click at [296, 136] on span "Download Requests" at bounding box center [303, 139] width 66 height 10
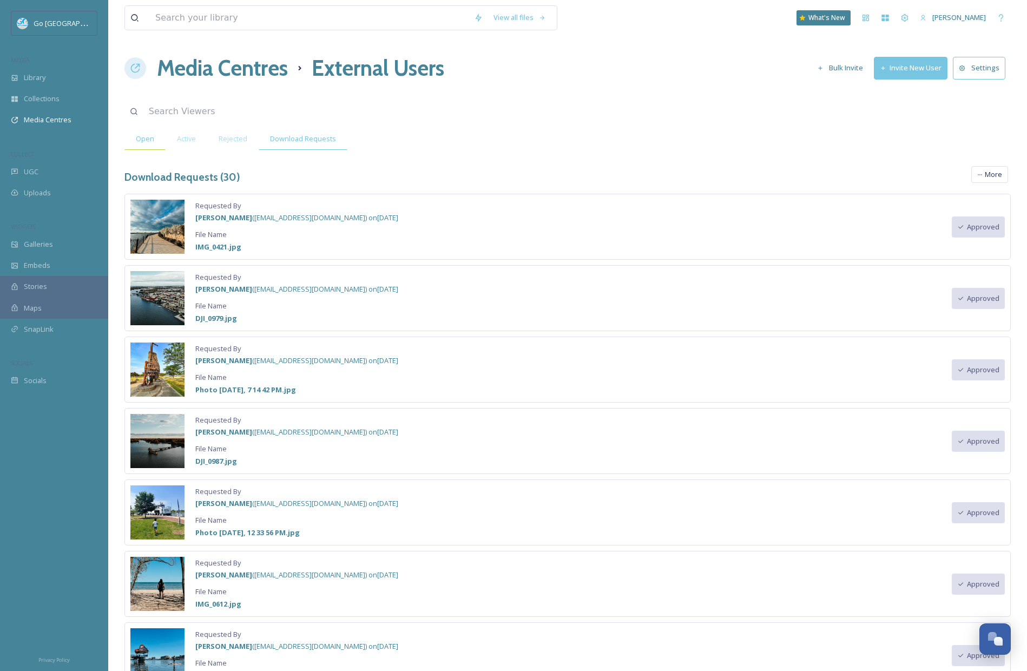
click at [148, 147] on div "Open" at bounding box center [144, 139] width 41 height 22
